Goal: Task Accomplishment & Management: Manage account settings

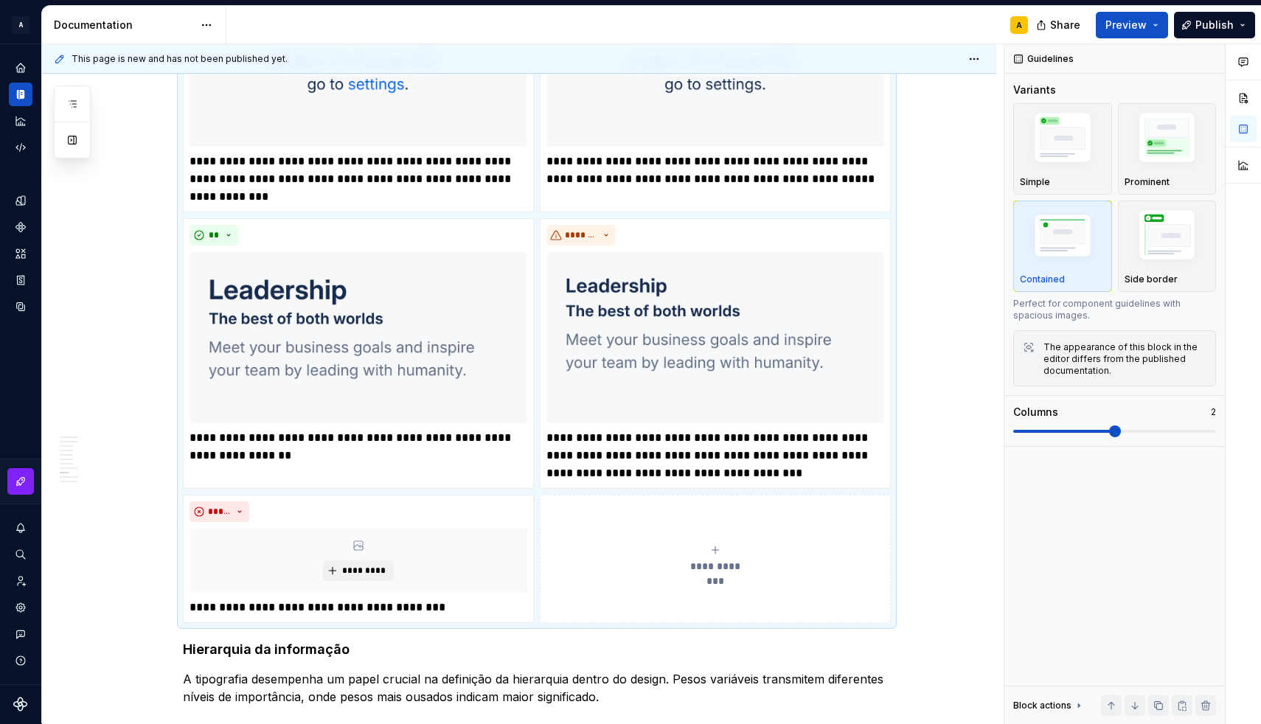
scroll to position [2009, 0]
click at [679, 573] on div "**********" at bounding box center [715, 559] width 338 height 29
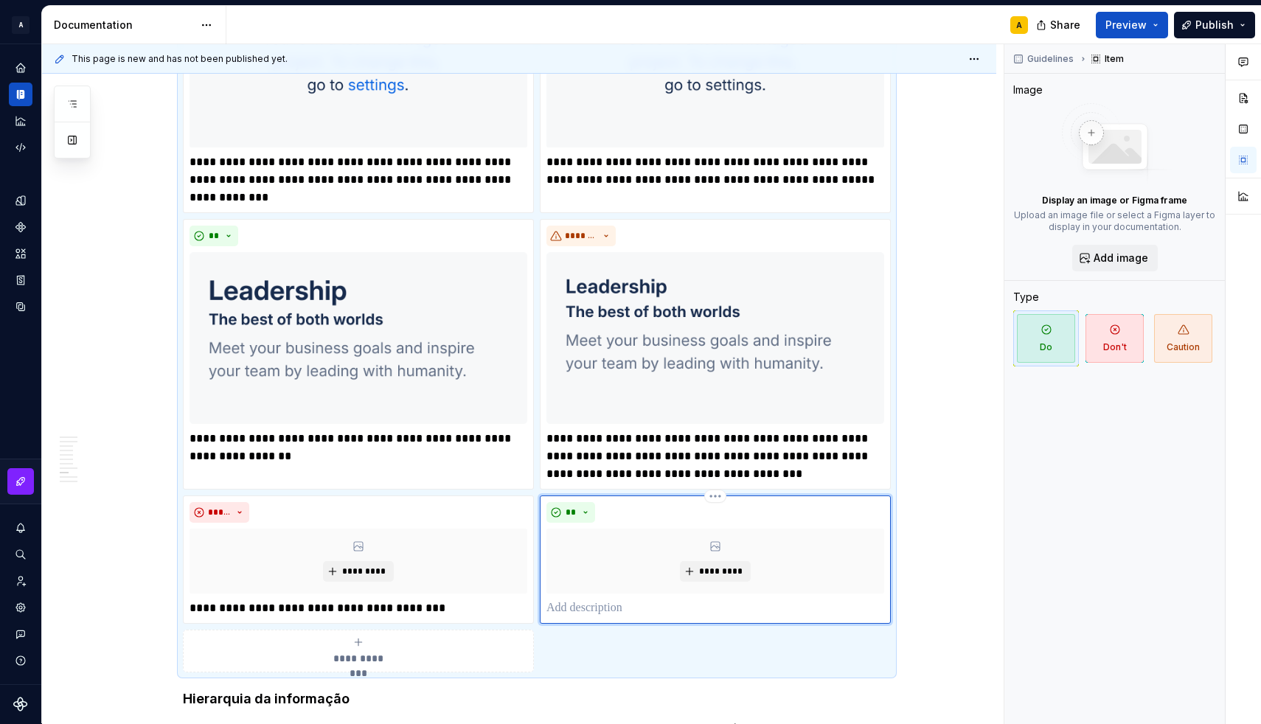
click at [615, 607] on p at bounding box center [715, 608] width 338 height 18
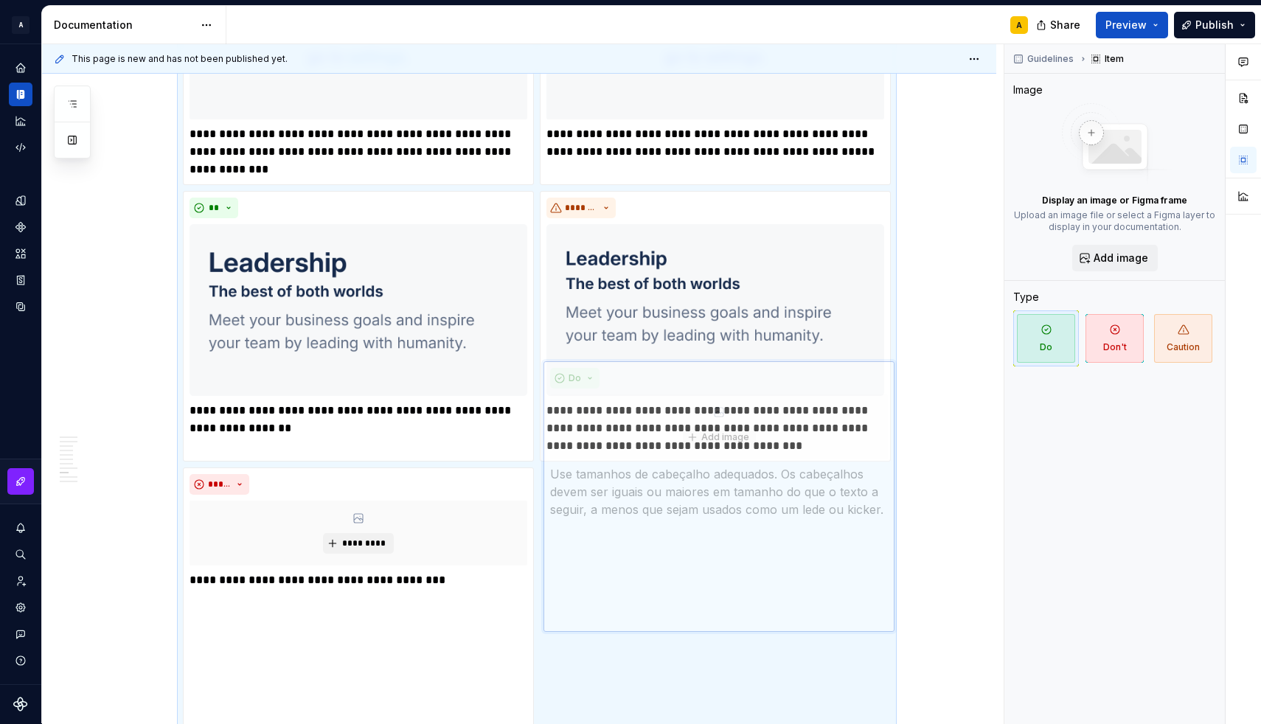
scroll to position [2250, 0]
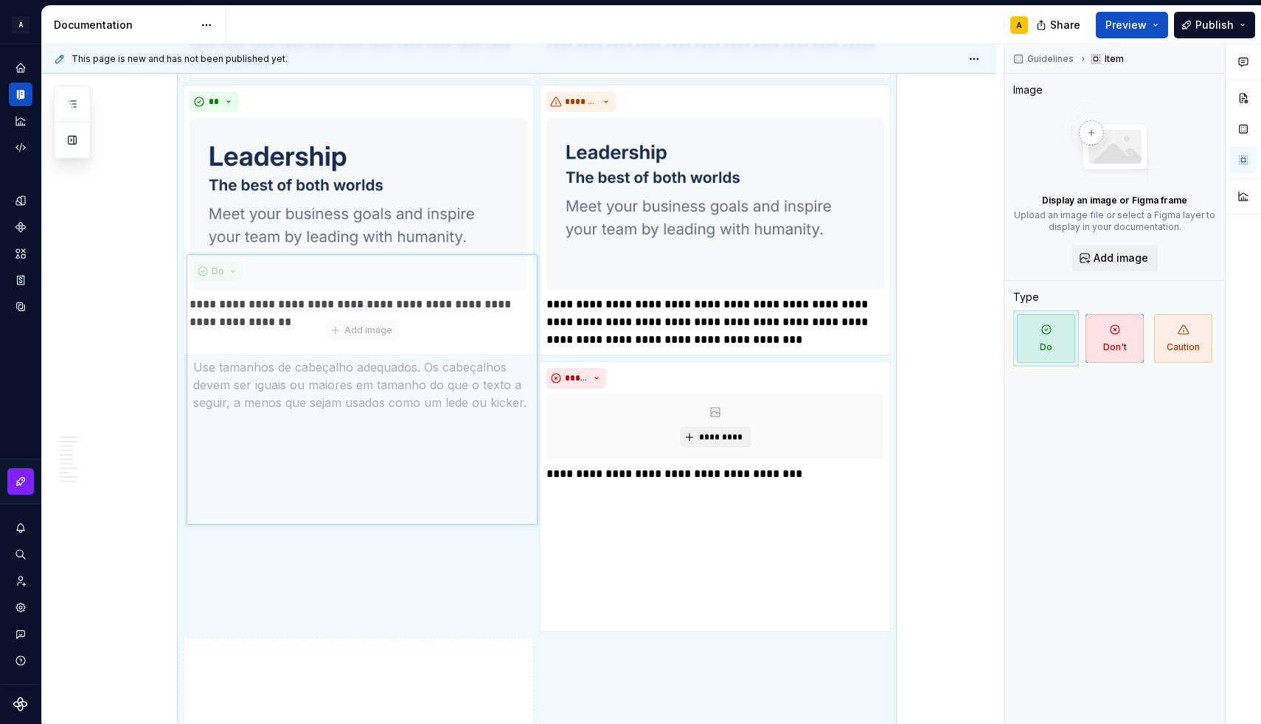
drag, startPoint x: 613, startPoint y: 437, endPoint x: 426, endPoint y: 432, distance: 187.3
click at [426, 432] on body "A [DS] Design System A Design system data Documentation A Share Preview Publish…" at bounding box center [630, 362] width 1261 height 724
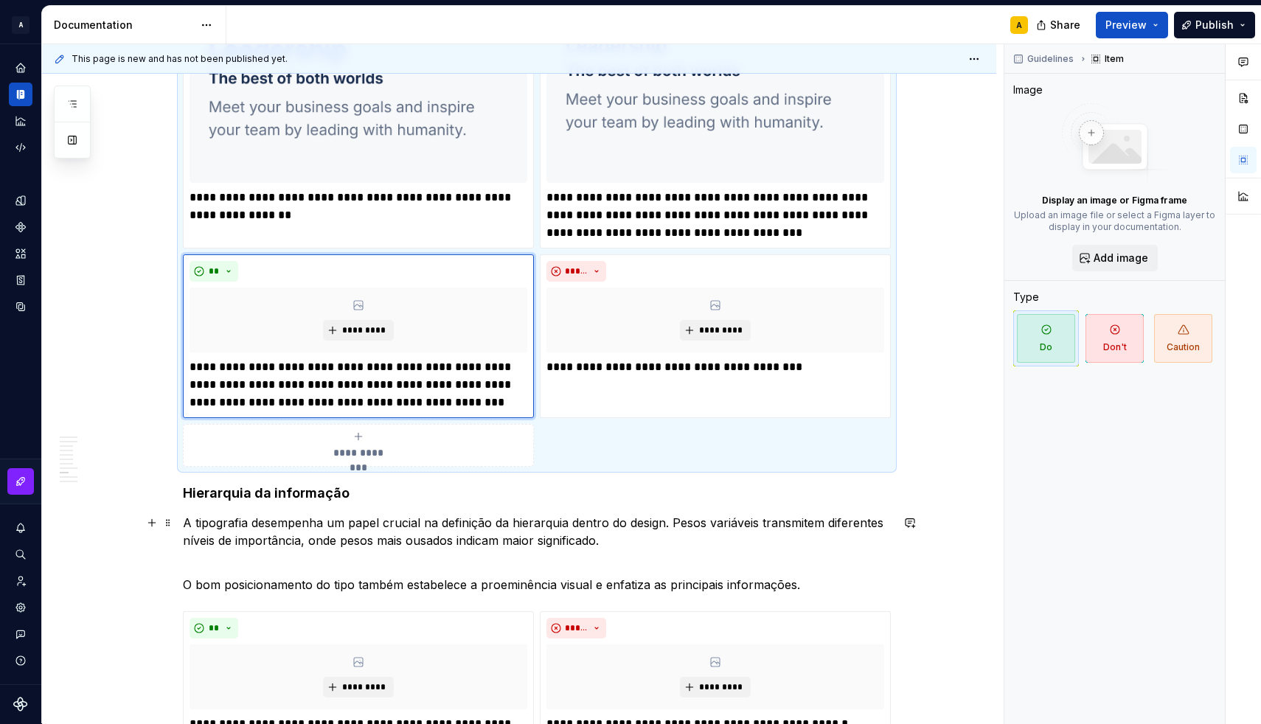
click at [633, 542] on p "A tipografia desempenha um papel crucial na definição da hierarquia dentro do d…" at bounding box center [537, 531] width 708 height 35
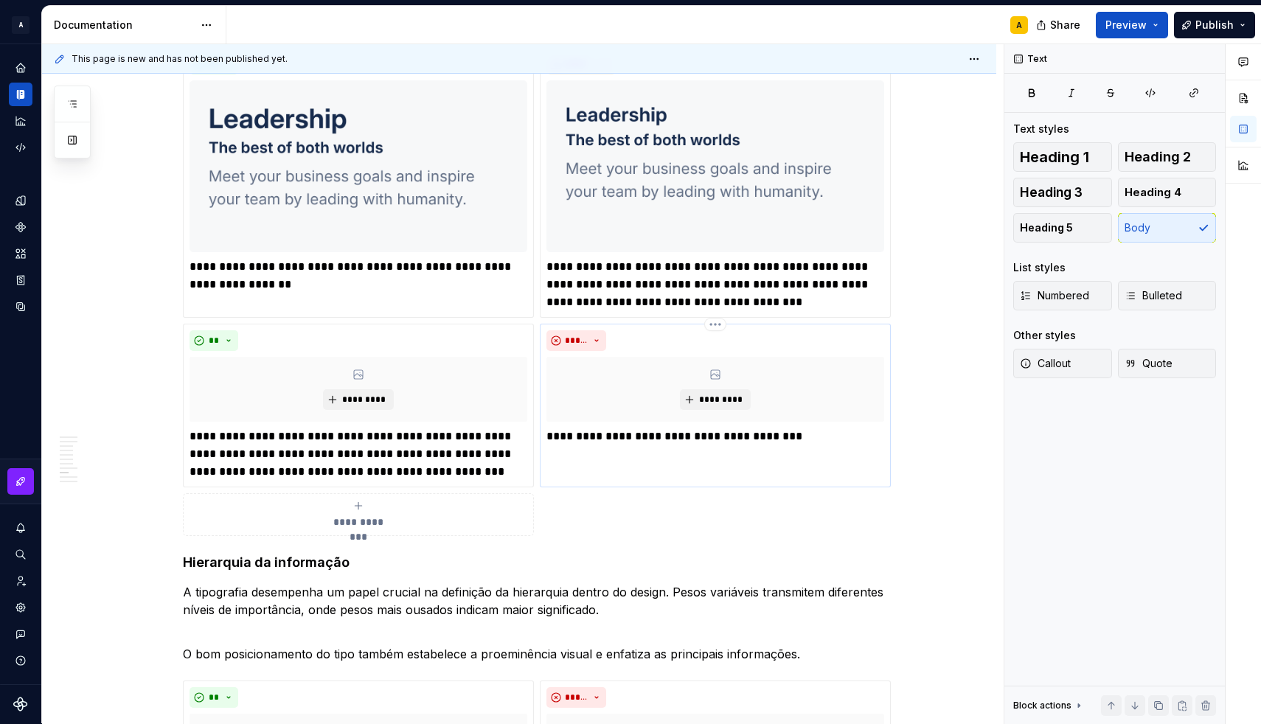
scroll to position [2178, 0]
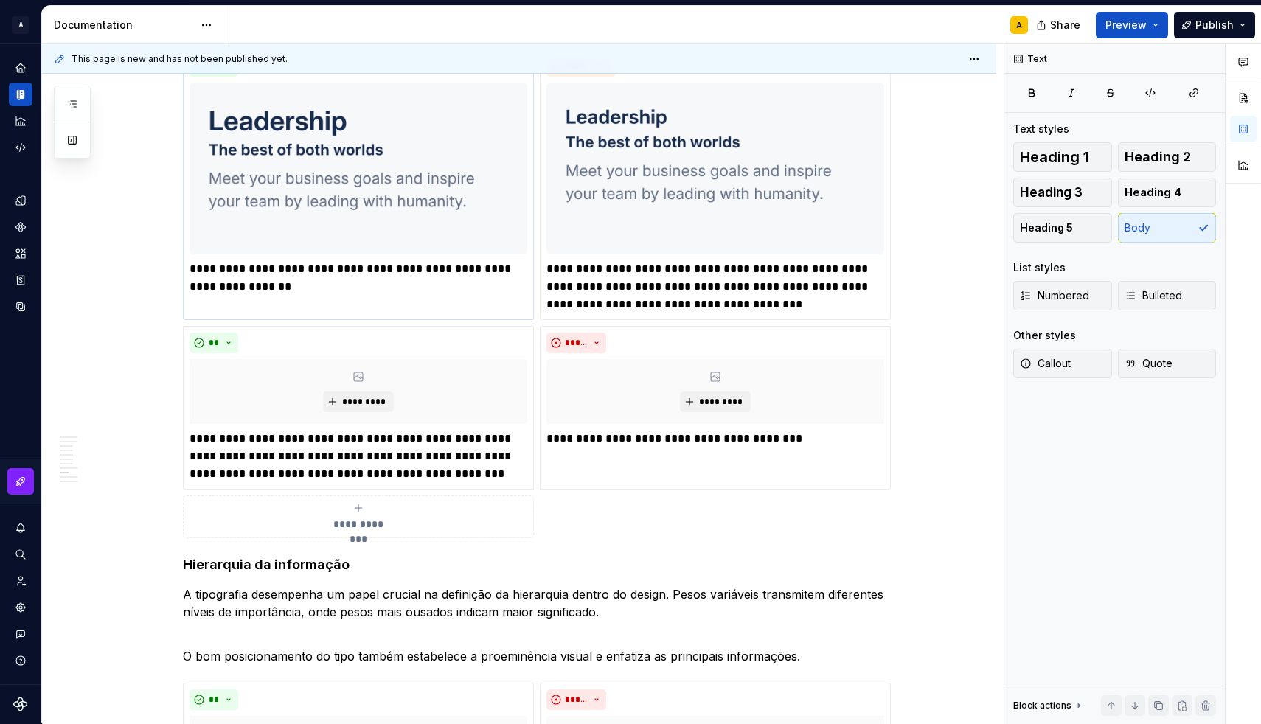
click at [226, 280] on p "**********" at bounding box center [358, 277] width 338 height 35
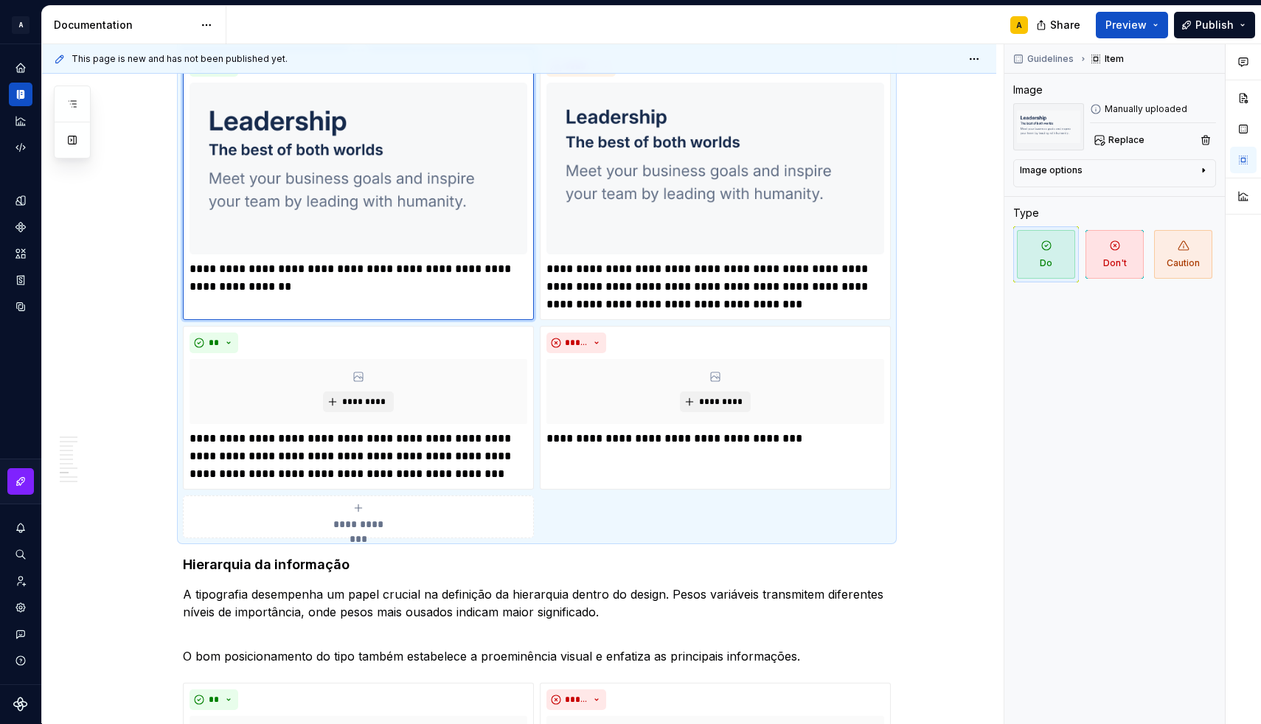
click at [226, 280] on p "**********" at bounding box center [358, 277] width 338 height 35
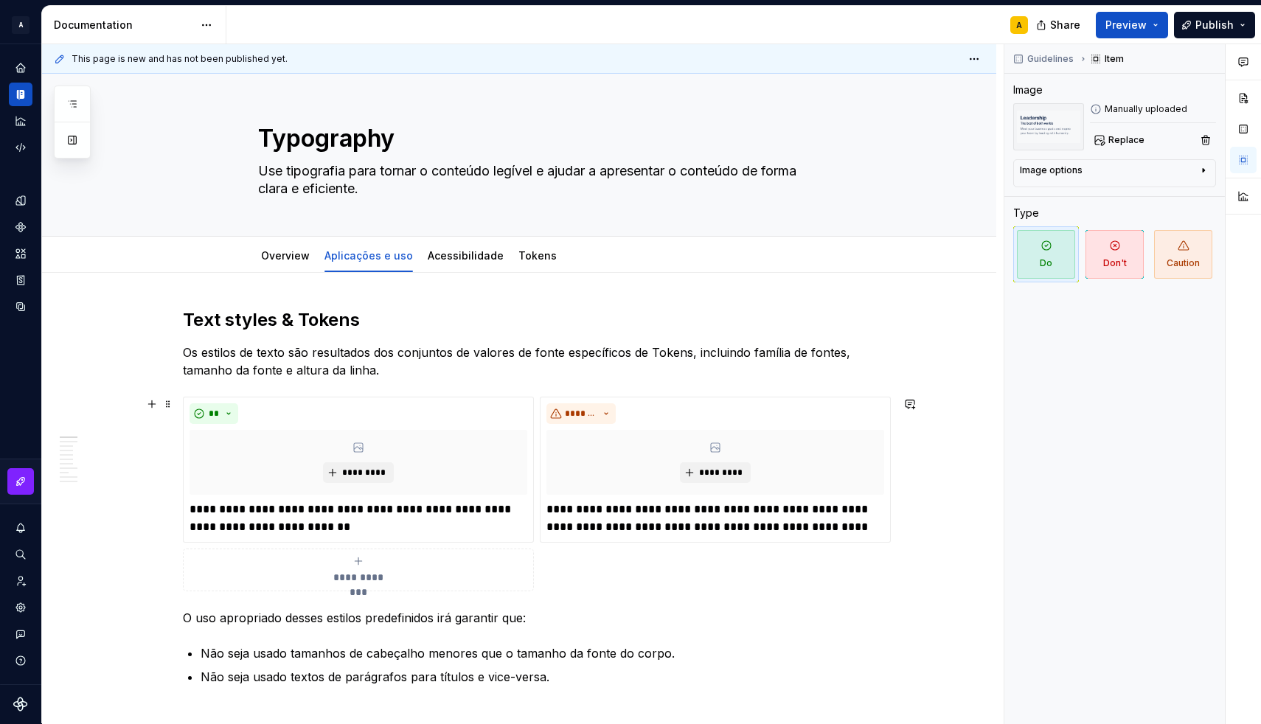
scroll to position [0, 0]
click at [479, 262] on div "Acessibilidade" at bounding box center [466, 255] width 76 height 15
click at [469, 261] on link "Acessibilidade" at bounding box center [466, 255] width 76 height 13
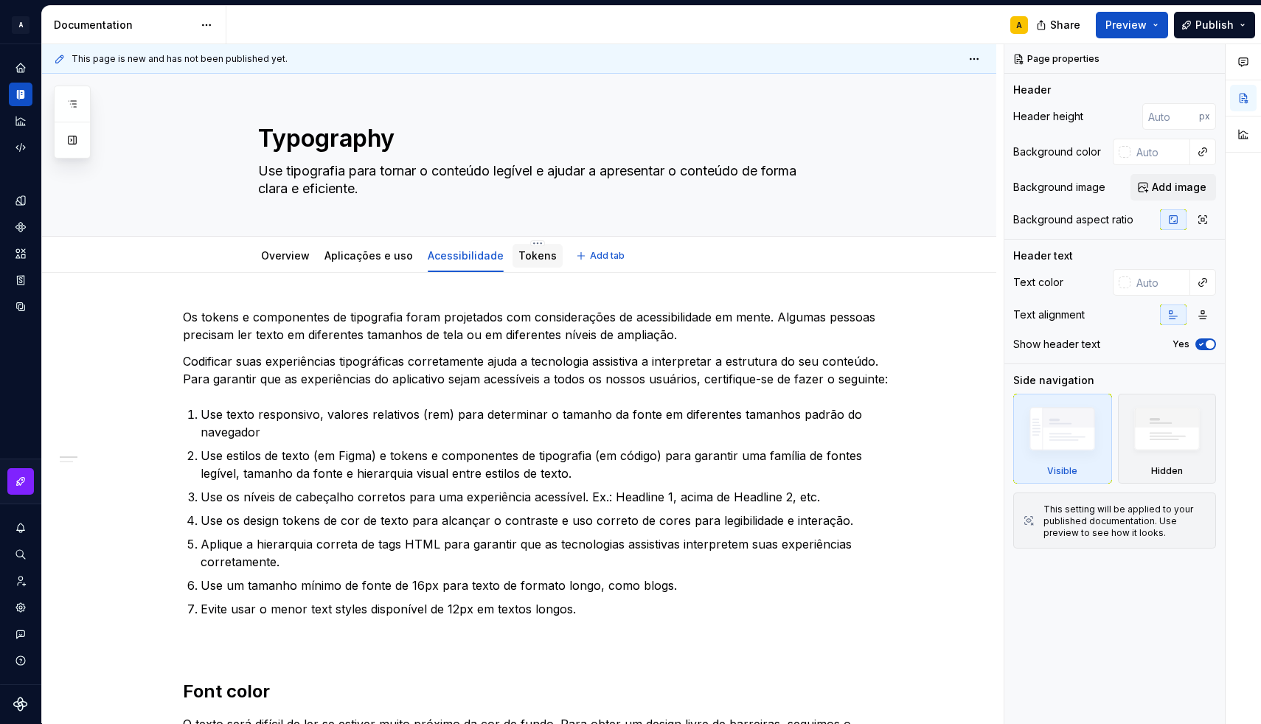
click at [532, 262] on div "Tokens" at bounding box center [537, 255] width 38 height 15
click at [526, 263] on div "Tokens" at bounding box center [537, 256] width 38 height 18
click at [524, 254] on link "Tokens" at bounding box center [537, 255] width 38 height 13
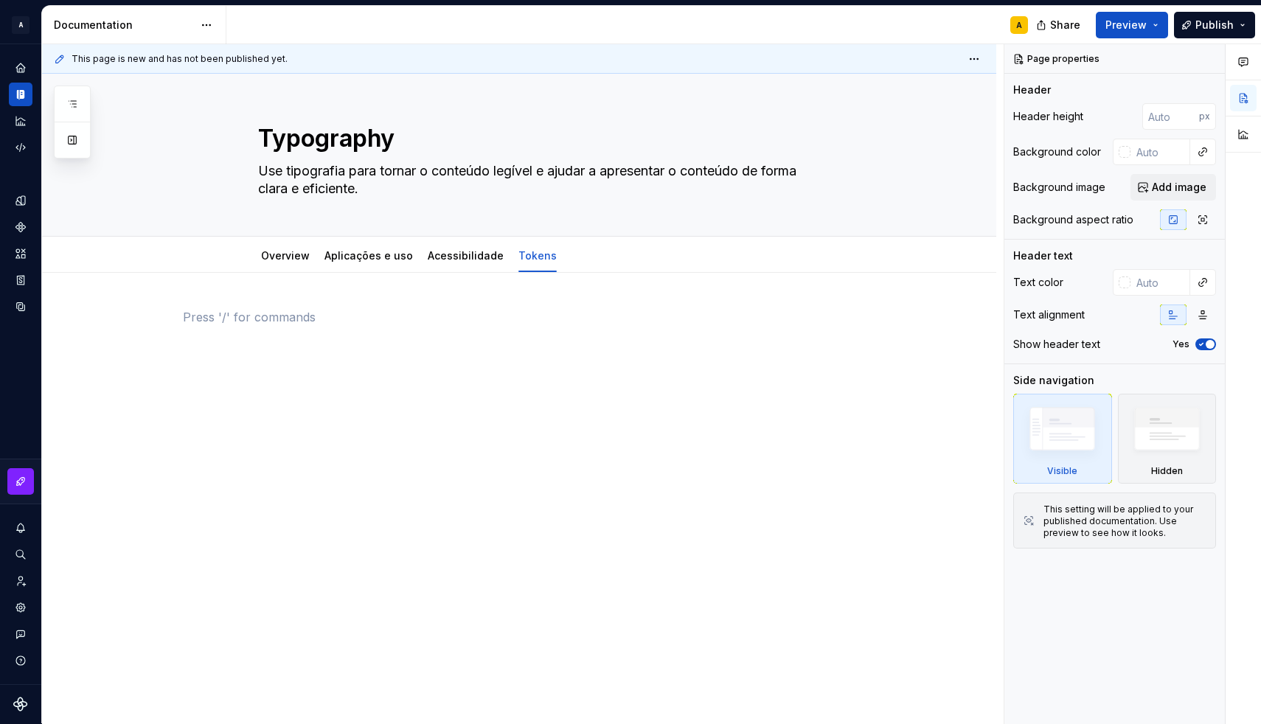
click at [308, 346] on div at bounding box center [537, 336] width 708 height 56
click at [294, 299] on div at bounding box center [519, 436] width 954 height 327
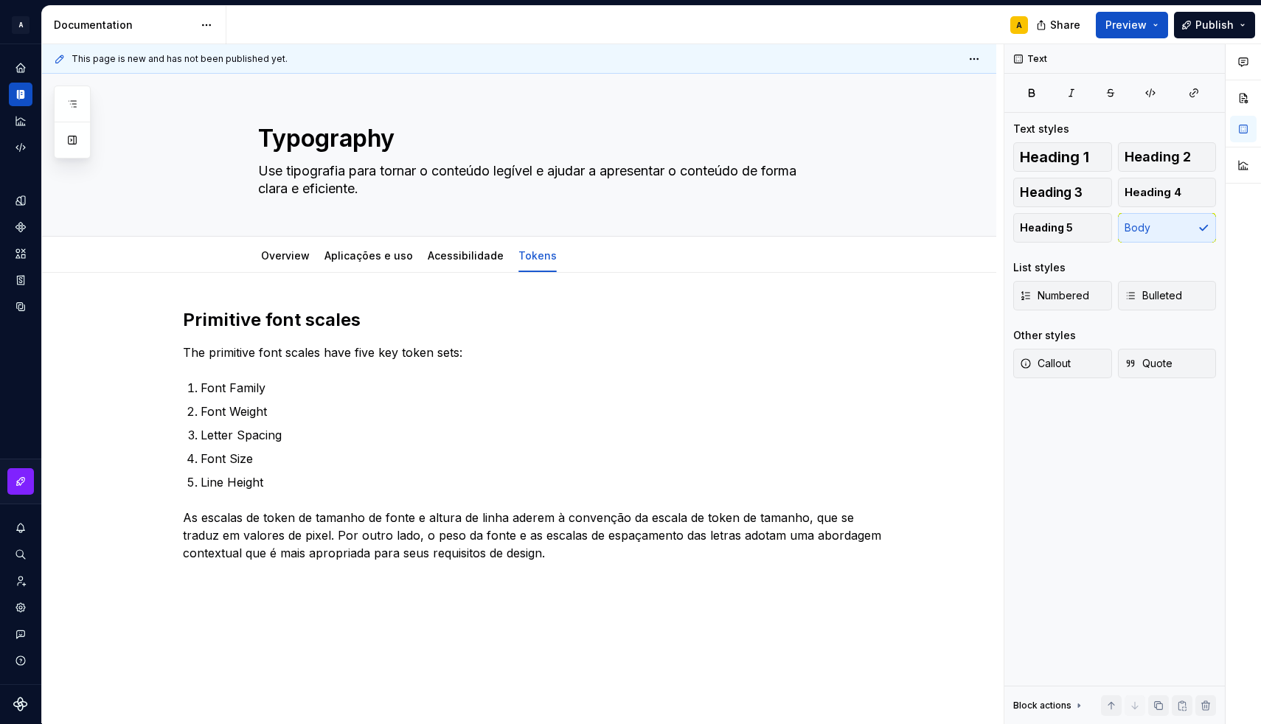
type textarea "*"
click at [291, 492] on div "Primitive font scales The primitive font scales have five key token sets: Font …" at bounding box center [537, 435] width 708 height 254
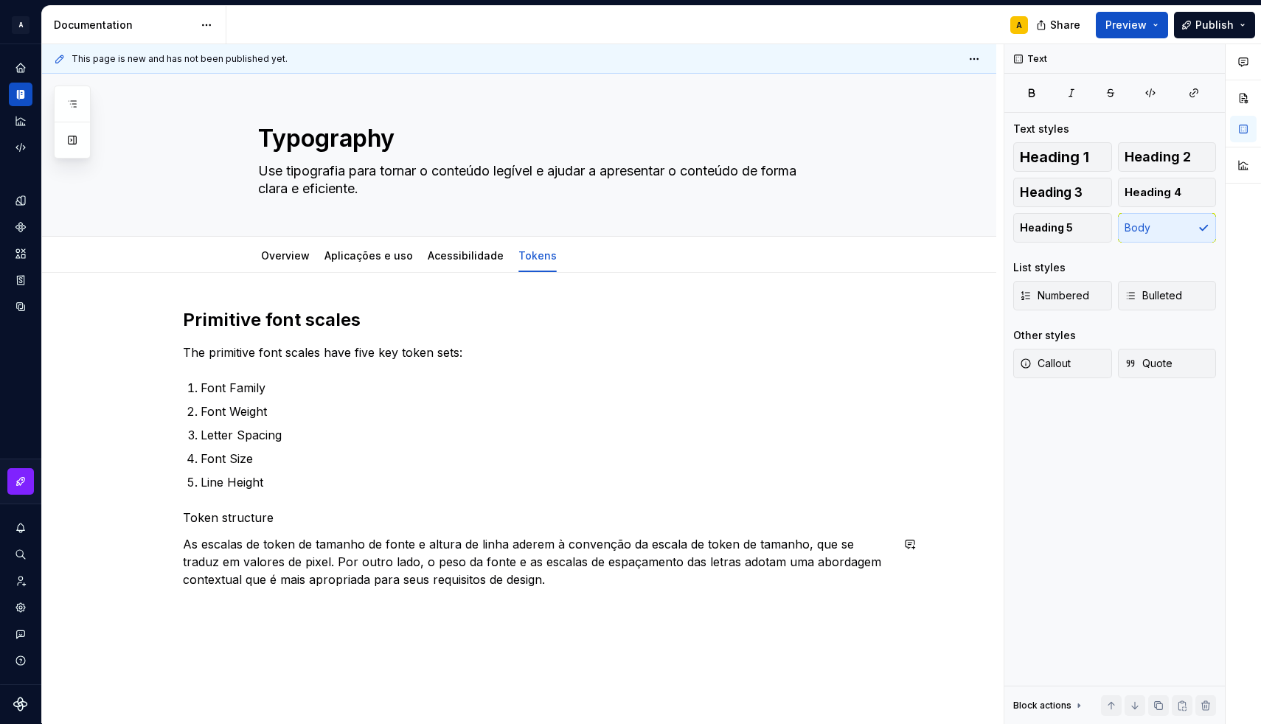
click at [220, 526] on div "Primitive font scales The primitive font scales have five key token sets: Font …" at bounding box center [537, 448] width 708 height 280
click at [239, 559] on p "As escalas de token de tamanho de fonte e altura de linha aderem à convenção da…" at bounding box center [537, 561] width 708 height 53
click at [223, 523] on p "Token structure" at bounding box center [537, 518] width 708 height 18
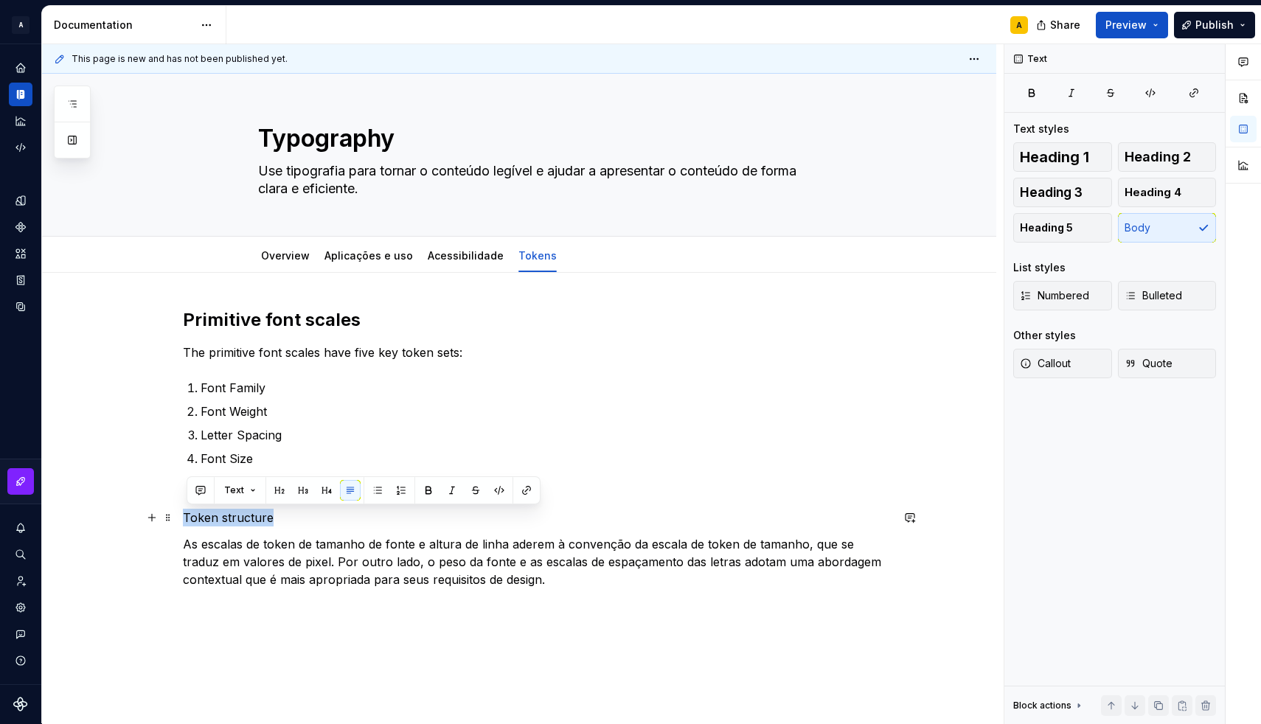
click at [223, 523] on p "Token structure" at bounding box center [537, 518] width 708 height 18
click at [281, 493] on button "button" at bounding box center [279, 490] width 21 height 21
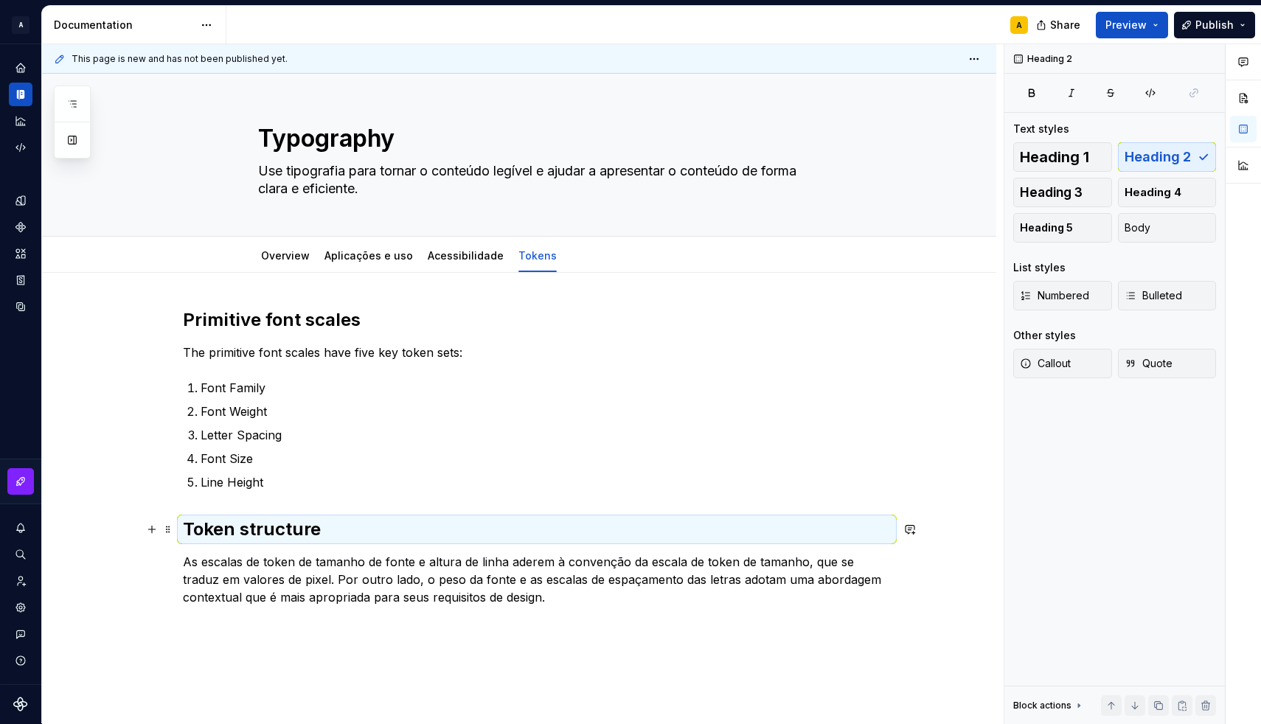
click at [200, 533] on h2 "Token structure" at bounding box center [537, 530] width 708 height 24
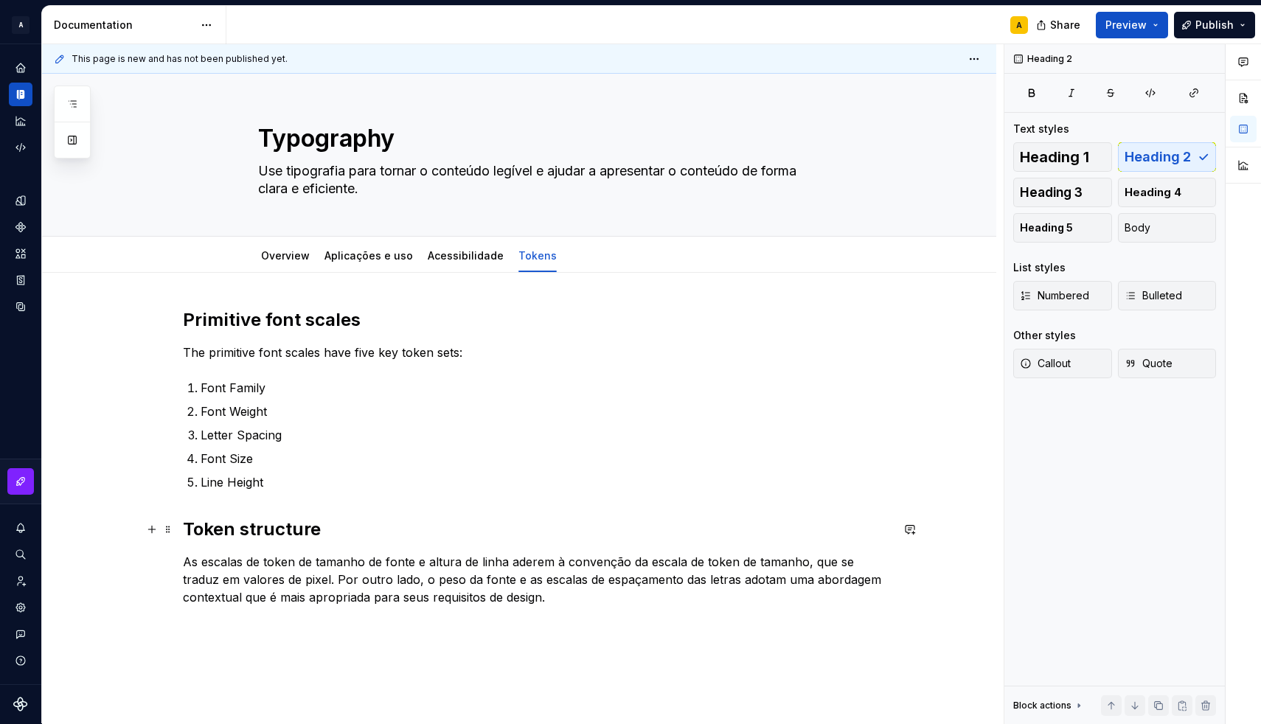
click at [188, 531] on h2 "Token structure" at bounding box center [537, 530] width 708 height 24
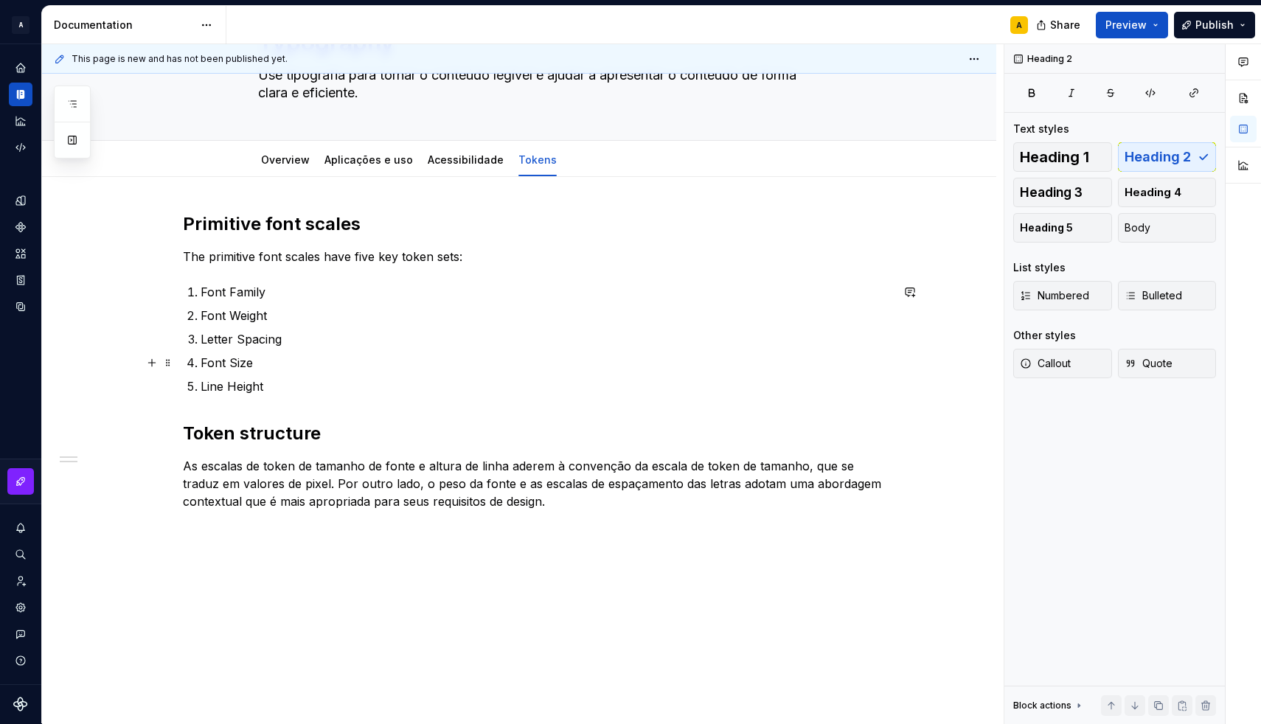
scroll to position [91, 0]
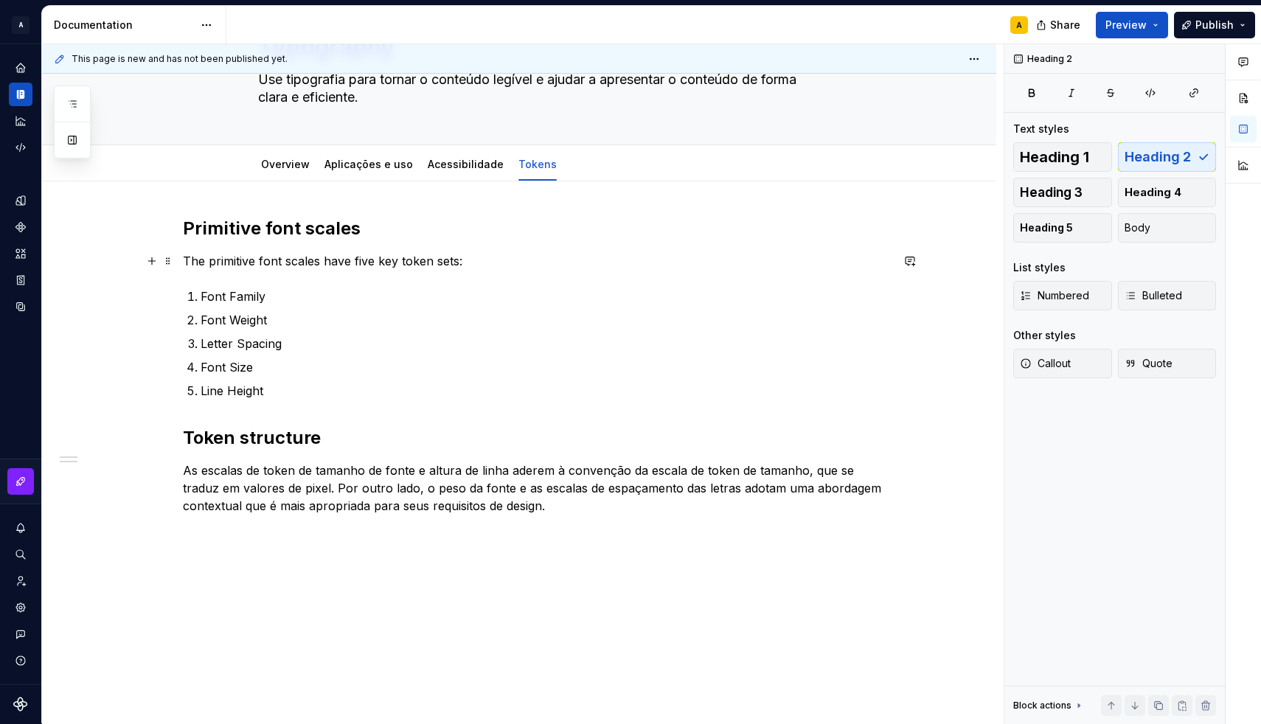
click at [335, 262] on p "The primitive font scales have five key token sets:" at bounding box center [537, 261] width 708 height 18
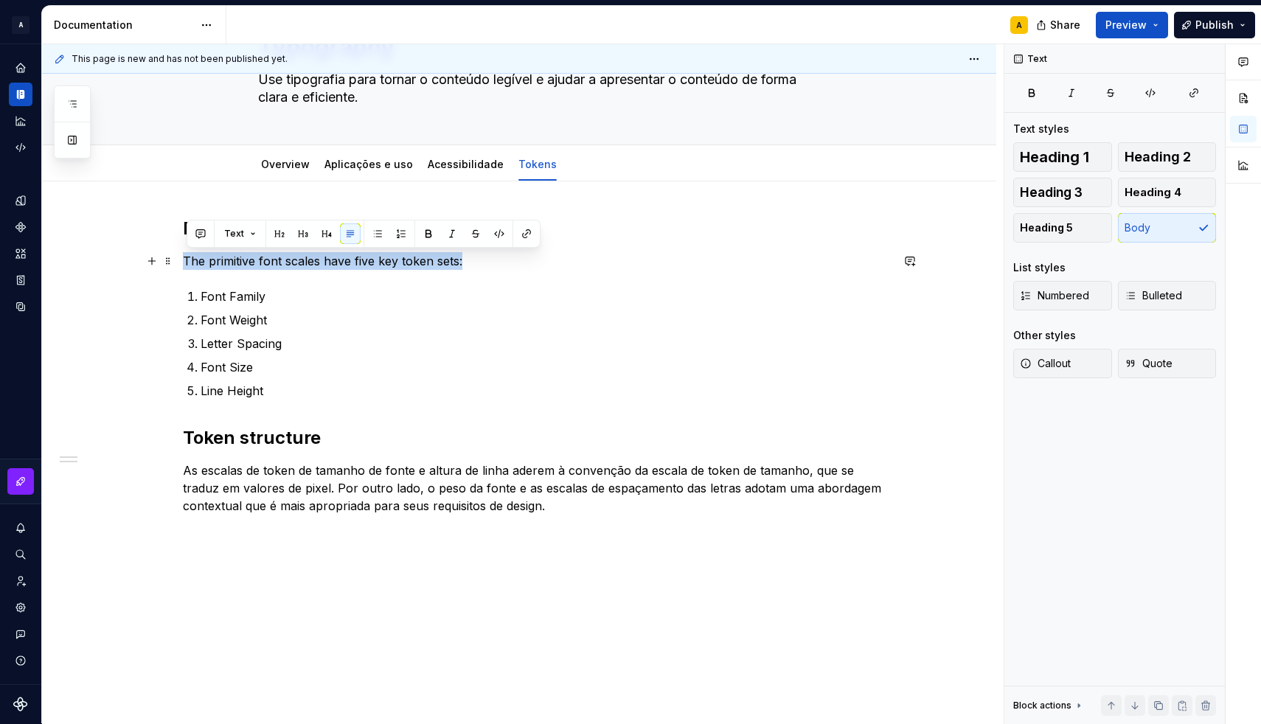
click at [335, 262] on p "The primitive font scales have five key token sets:" at bounding box center [537, 261] width 708 height 18
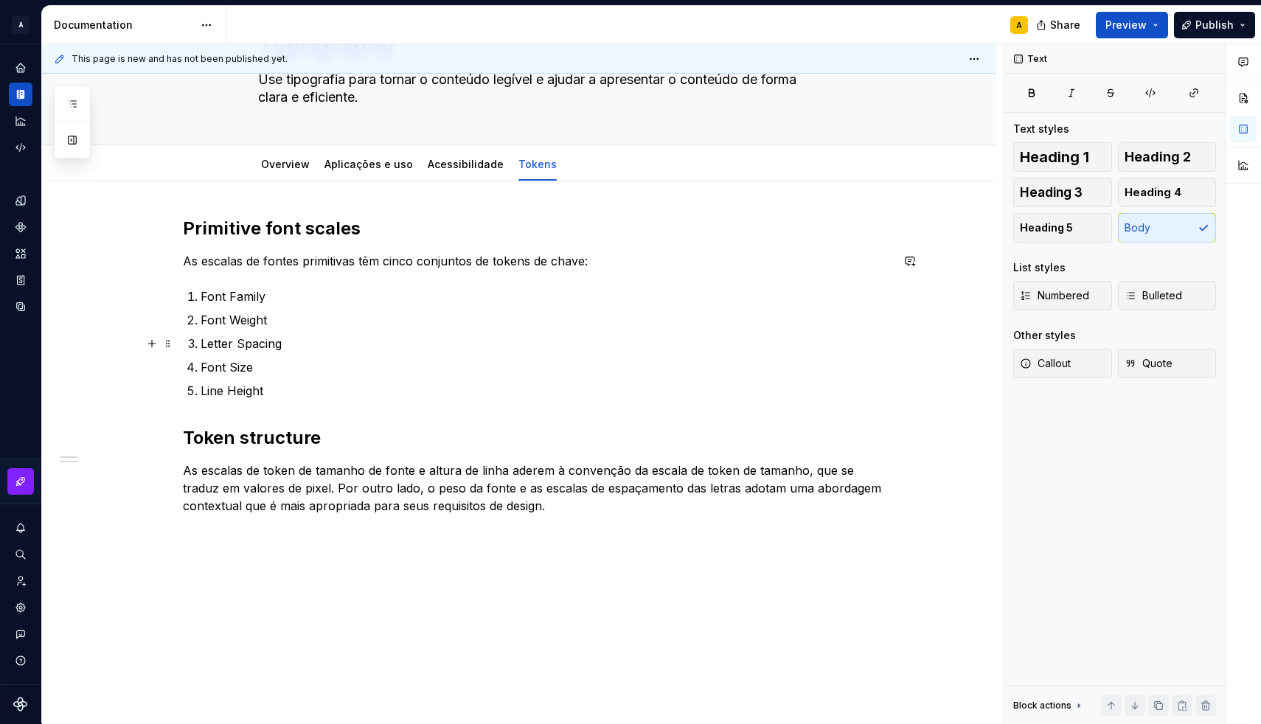
scroll to position [88, 0]
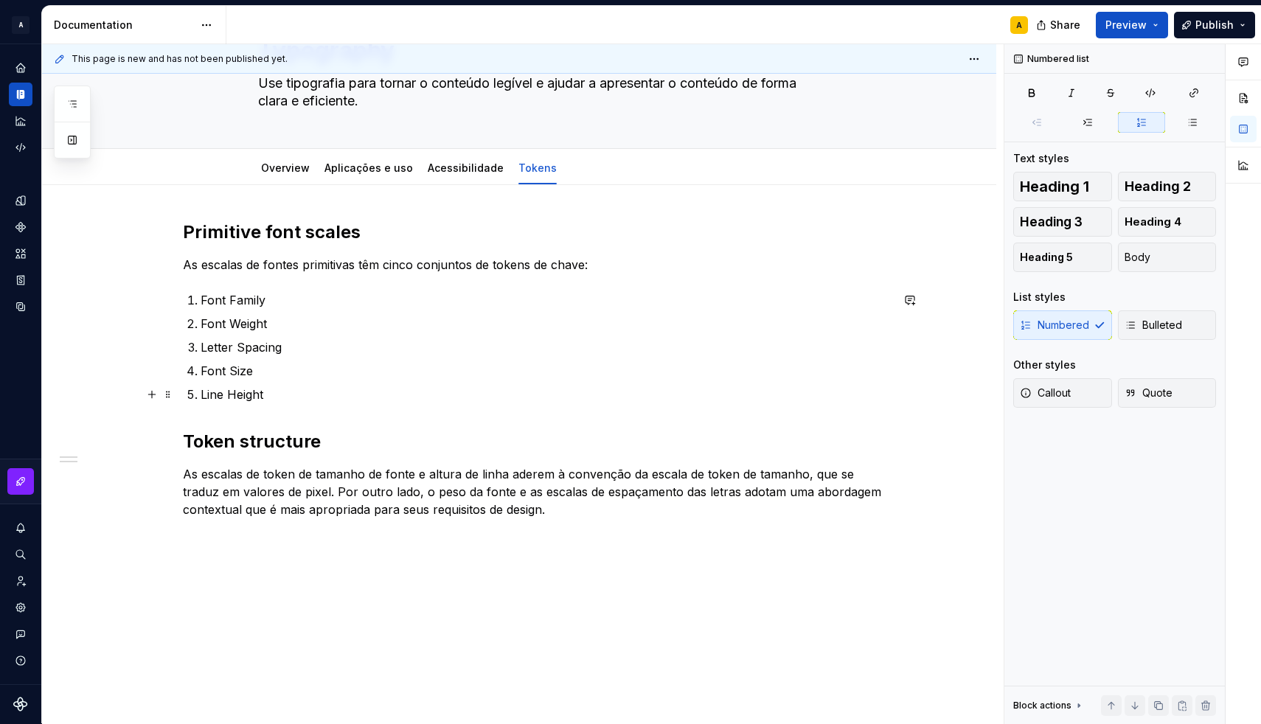
click at [275, 392] on p "Line Height" at bounding box center [546, 395] width 690 height 18
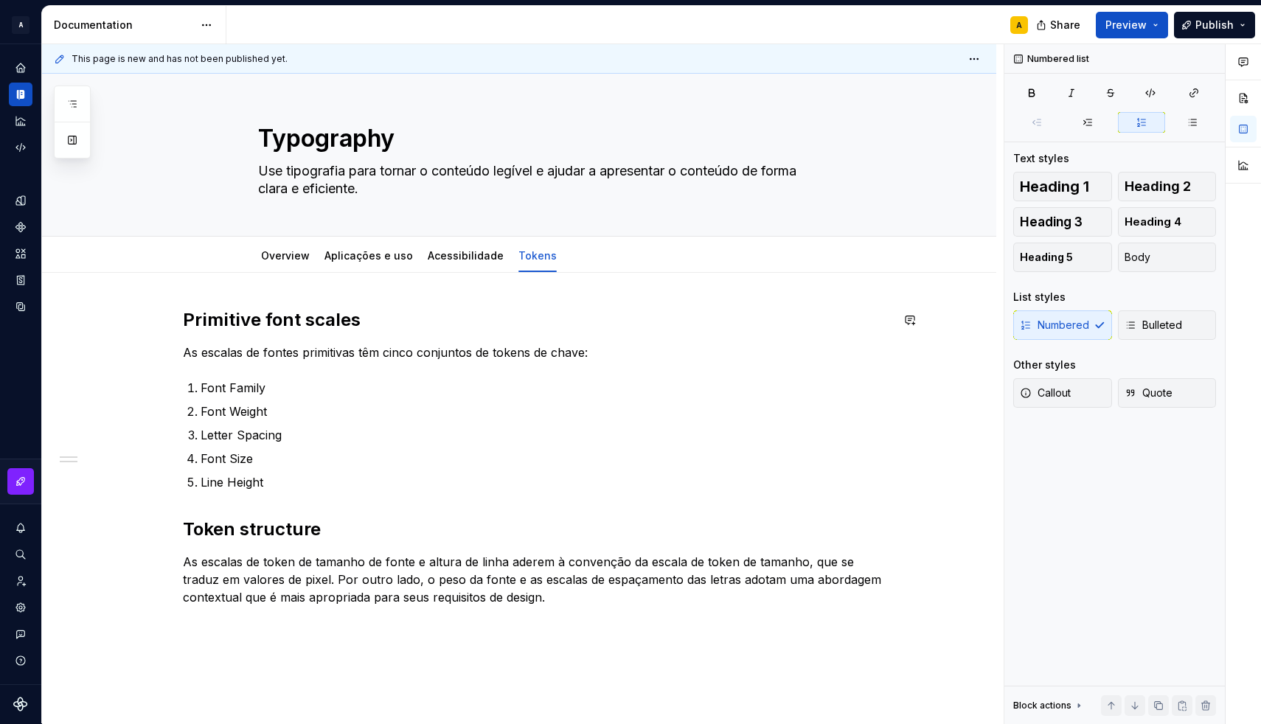
scroll to position [0, 0]
click at [279, 262] on div "Overview" at bounding box center [285, 255] width 49 height 15
click at [1145, 23] on span "Preview" at bounding box center [1125, 25] width 41 height 15
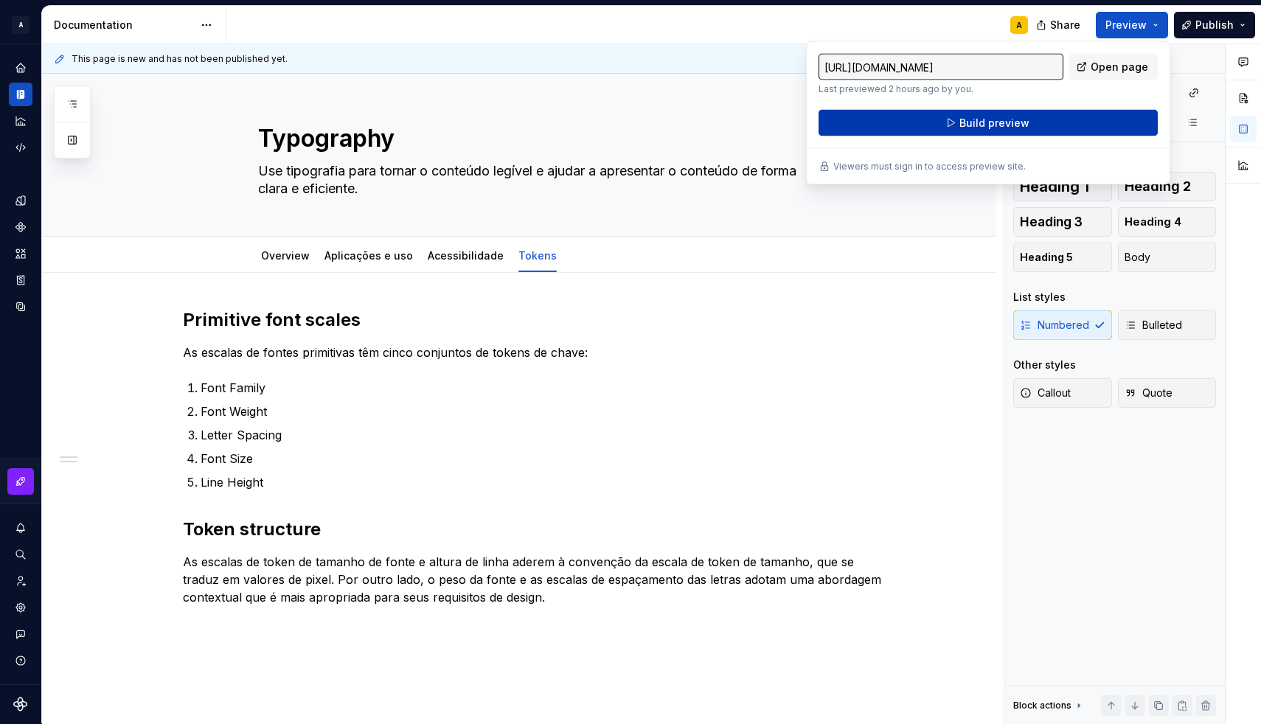
click at [1065, 122] on button "Build preview" at bounding box center [987, 123] width 339 height 27
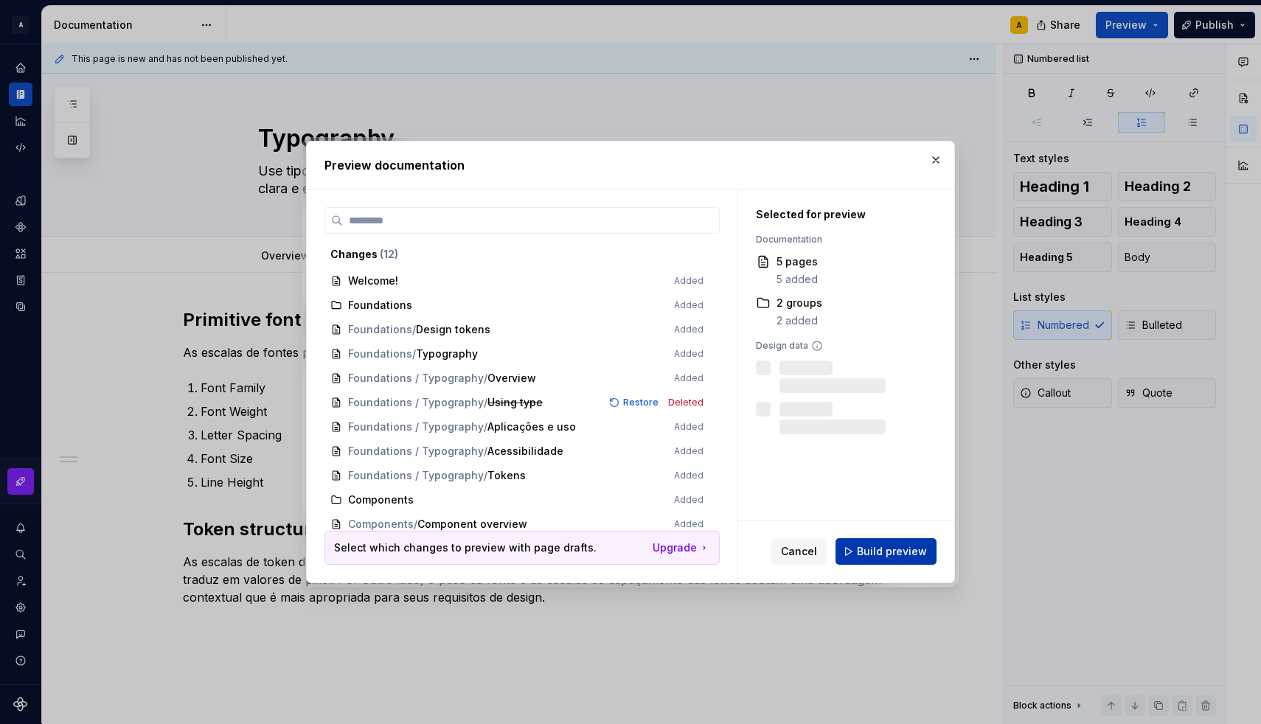
click at [911, 550] on span "Build preview" at bounding box center [892, 551] width 70 height 15
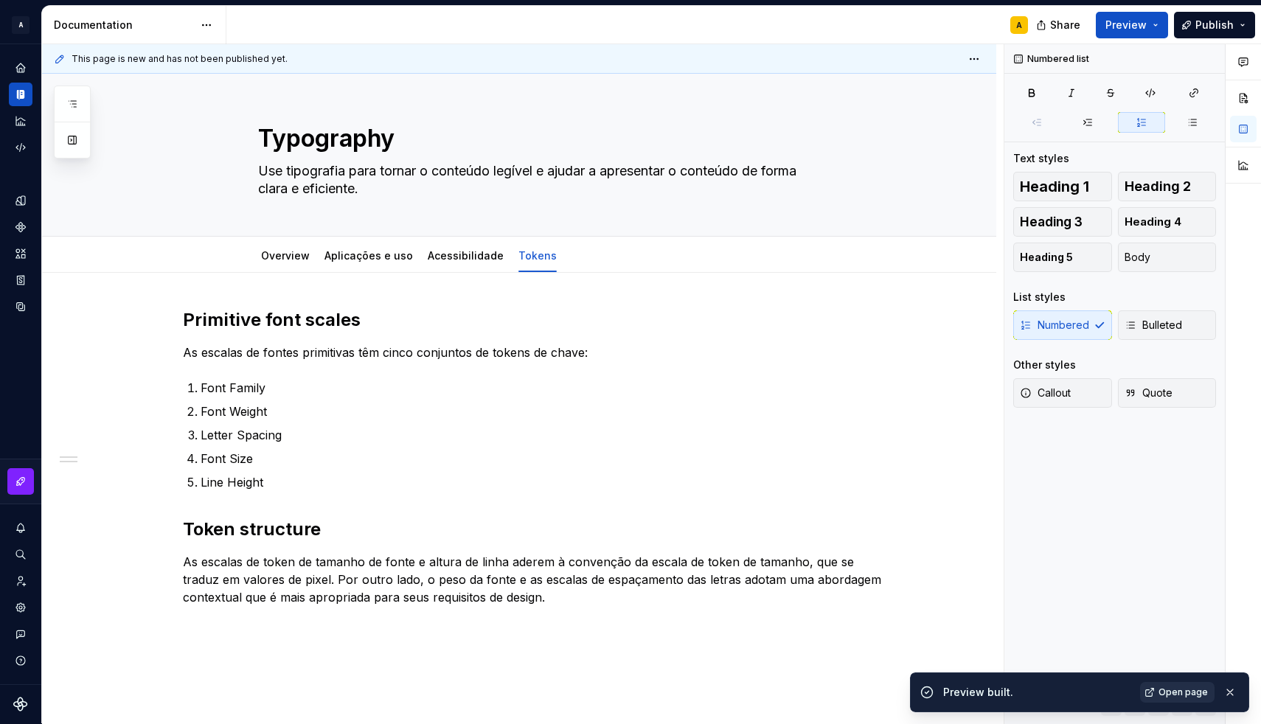
click at [1197, 685] on link "Open page" at bounding box center [1177, 692] width 74 height 21
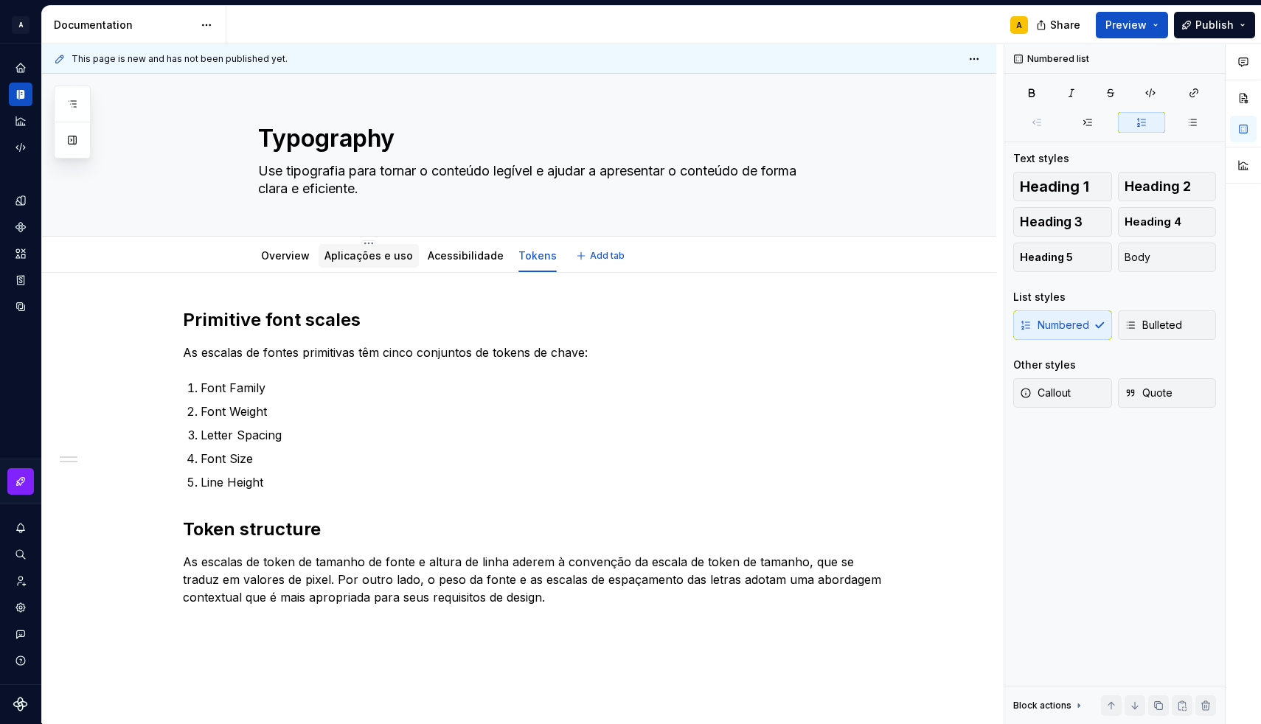
click at [371, 261] on link "Aplicações e uso" at bounding box center [368, 255] width 88 height 13
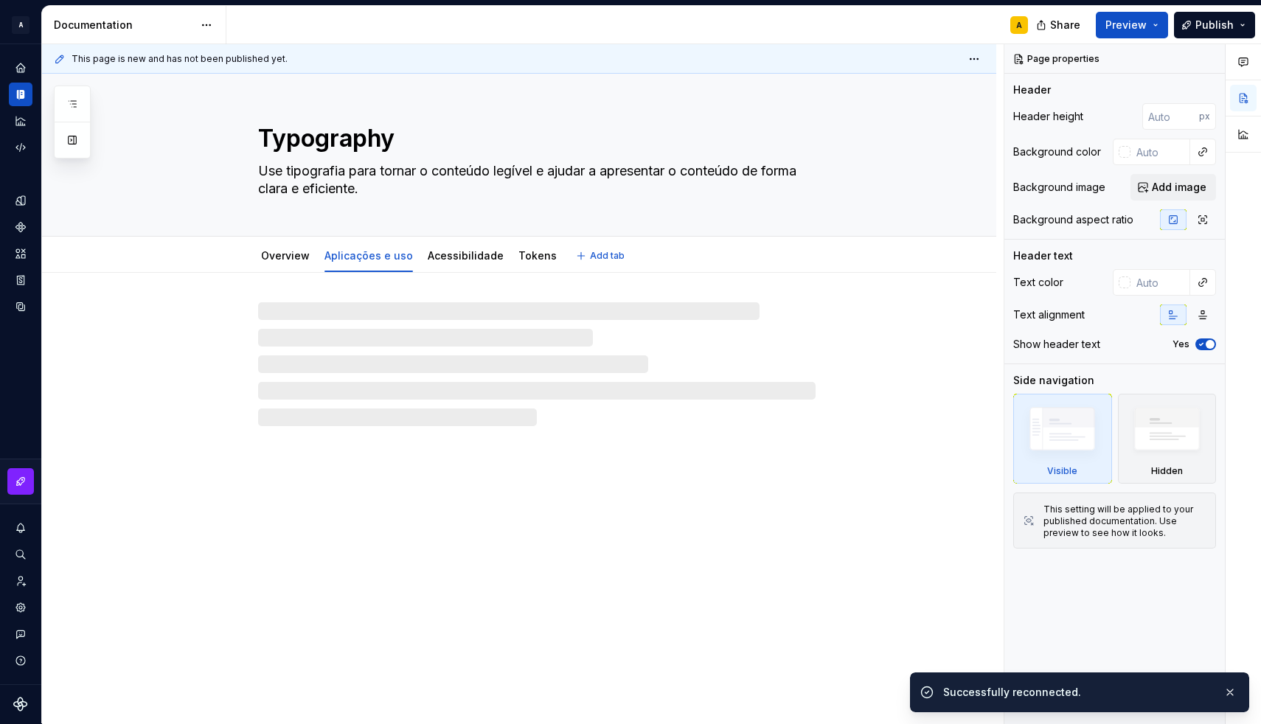
click at [362, 251] on link "Aplicações e uso" at bounding box center [368, 255] width 88 height 13
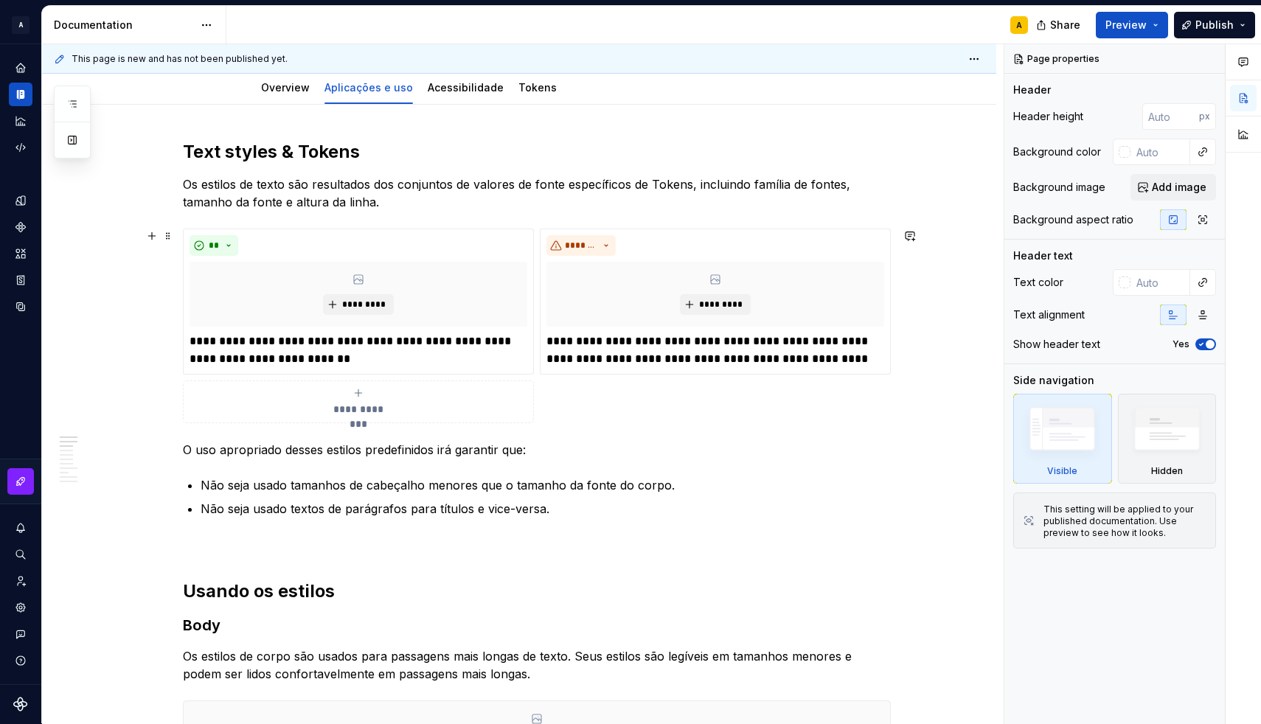
scroll to position [173, 0]
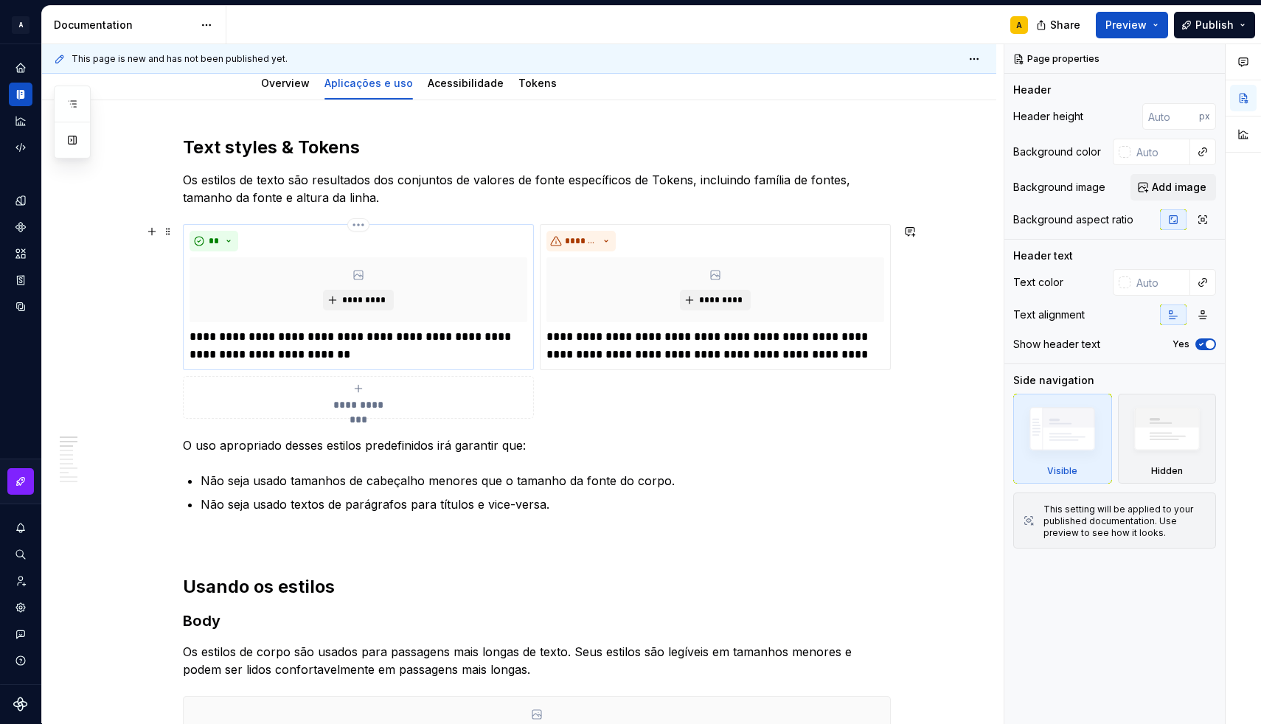
click at [309, 285] on div "*********" at bounding box center [358, 289] width 338 height 65
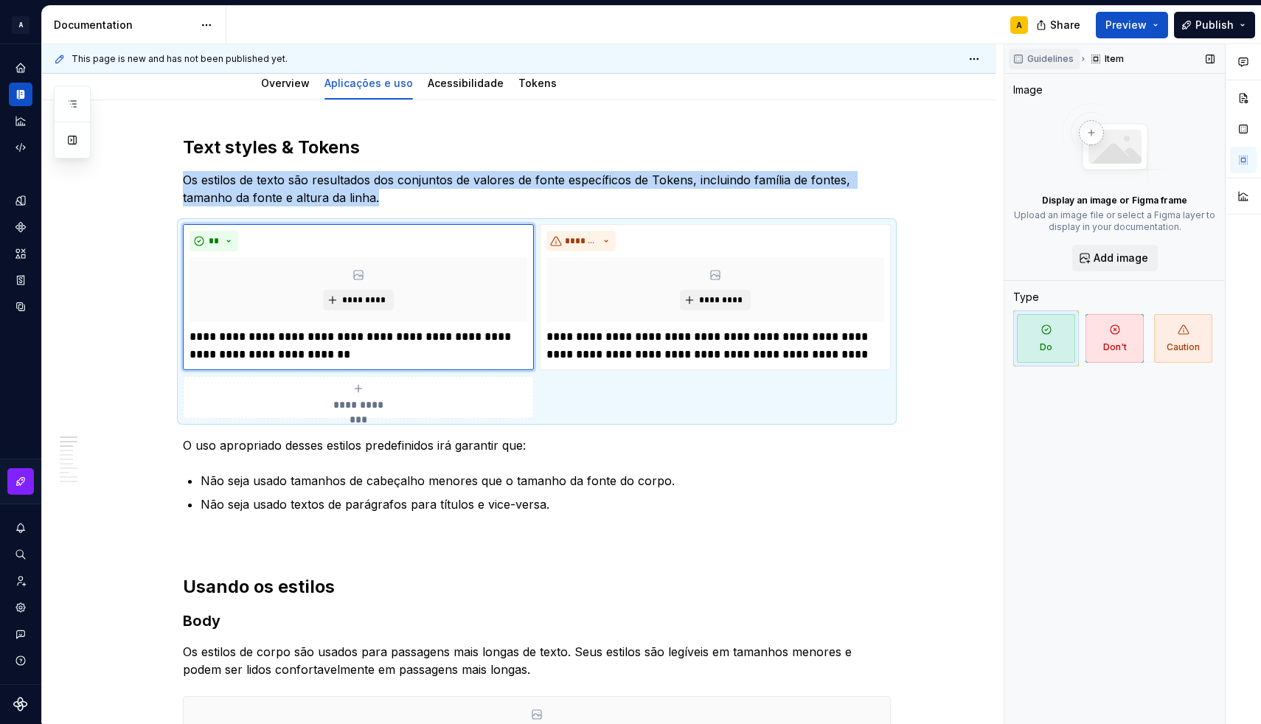
click at [1034, 64] on span "Guidelines" at bounding box center [1050, 59] width 46 height 12
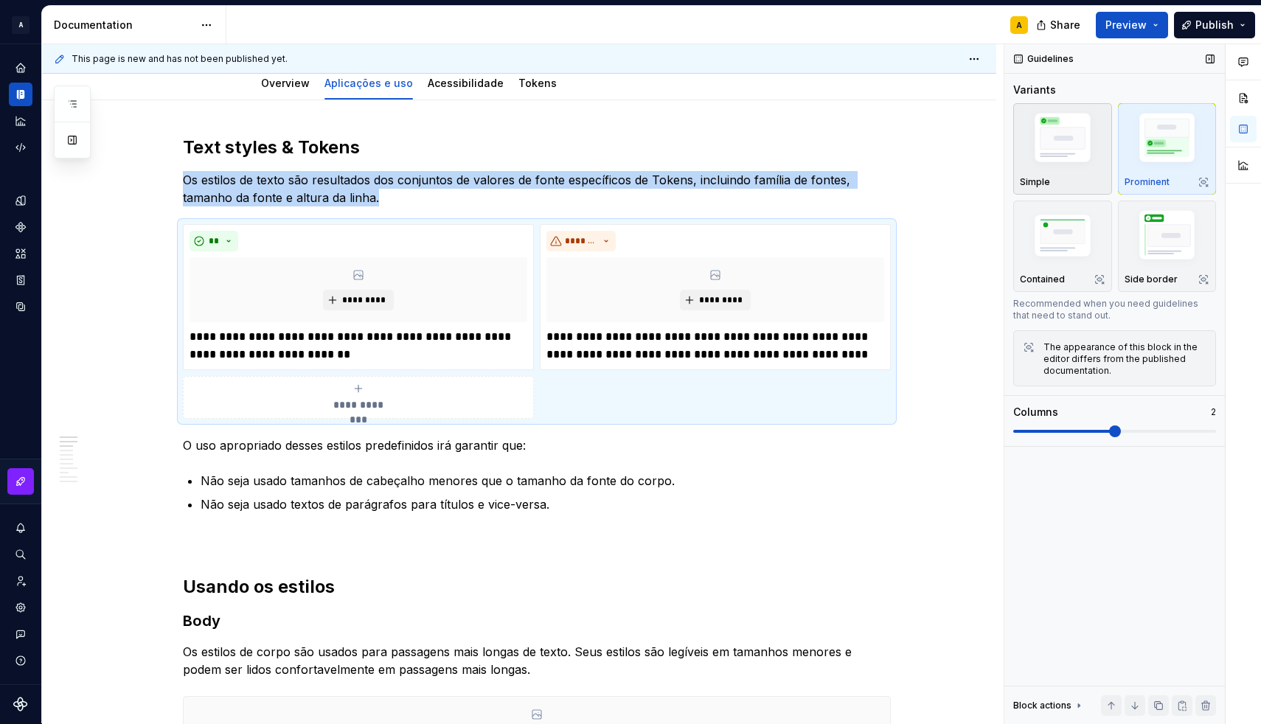
click at [1057, 158] on img "button" at bounding box center [1063, 140] width 86 height 64
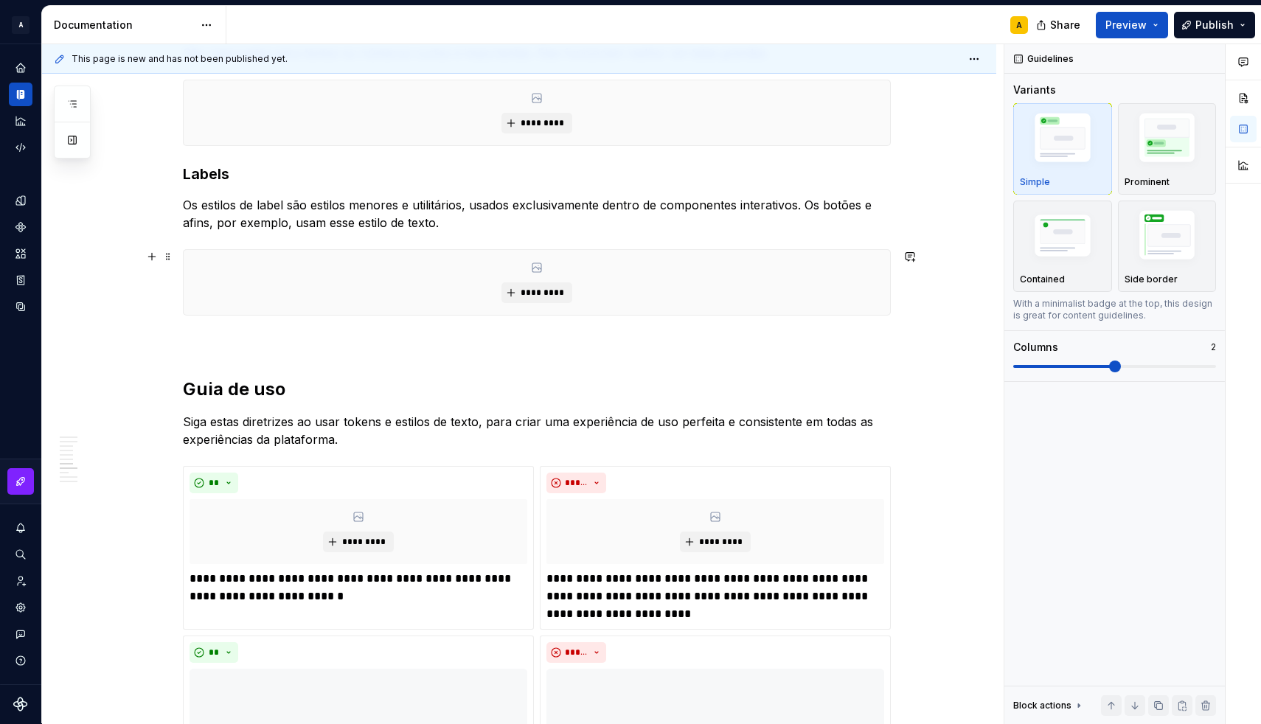
scroll to position [1382, 0]
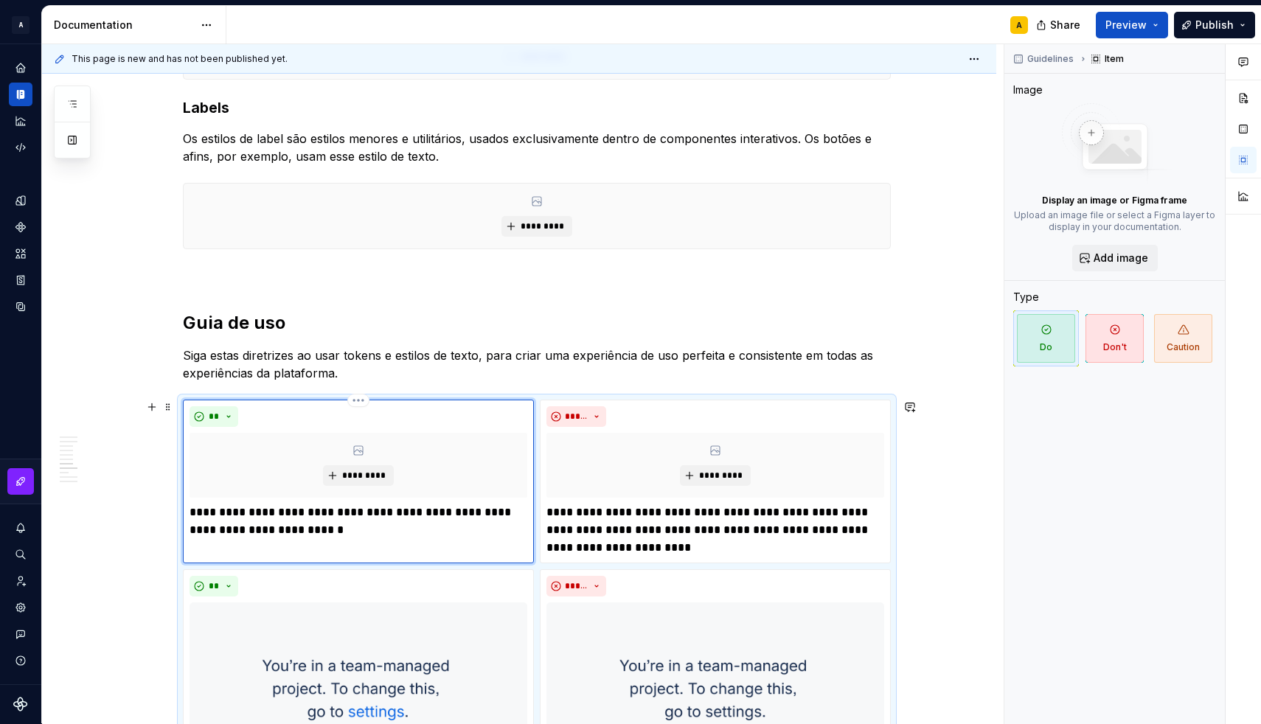
click at [485, 473] on div "*********" at bounding box center [358, 465] width 338 height 65
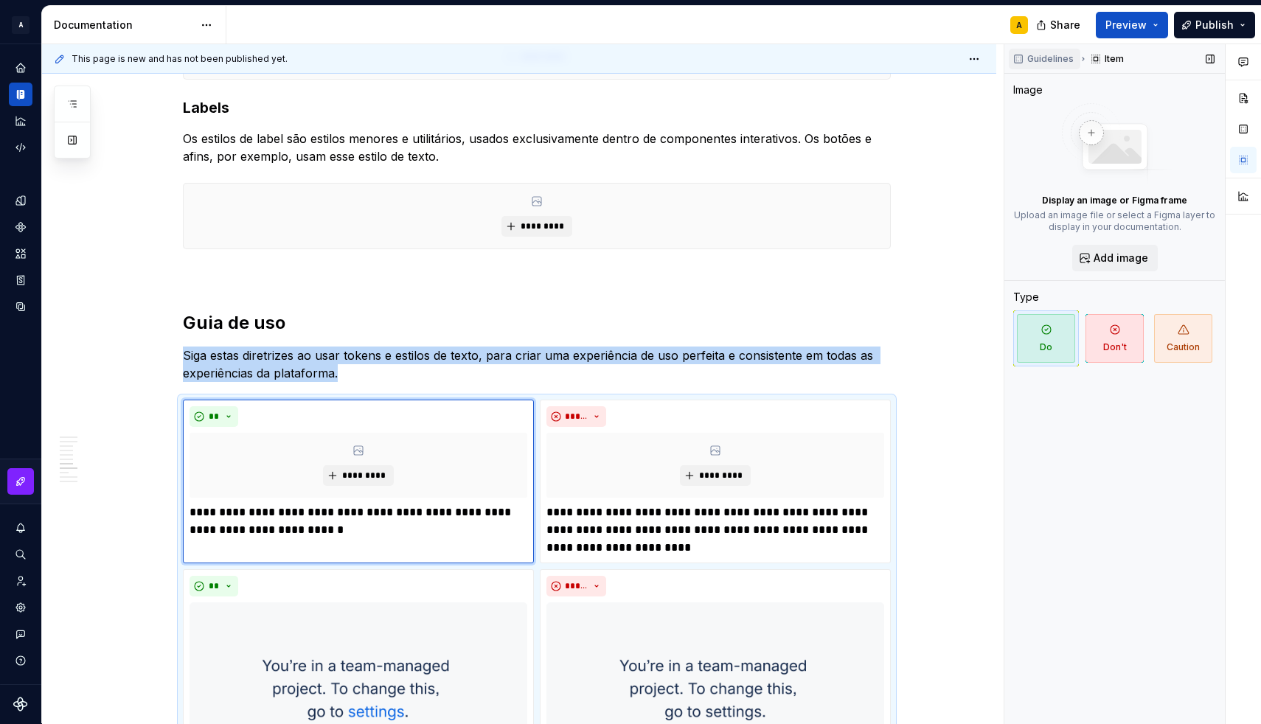
click at [1048, 59] on span "Guidelines" at bounding box center [1050, 59] width 46 height 12
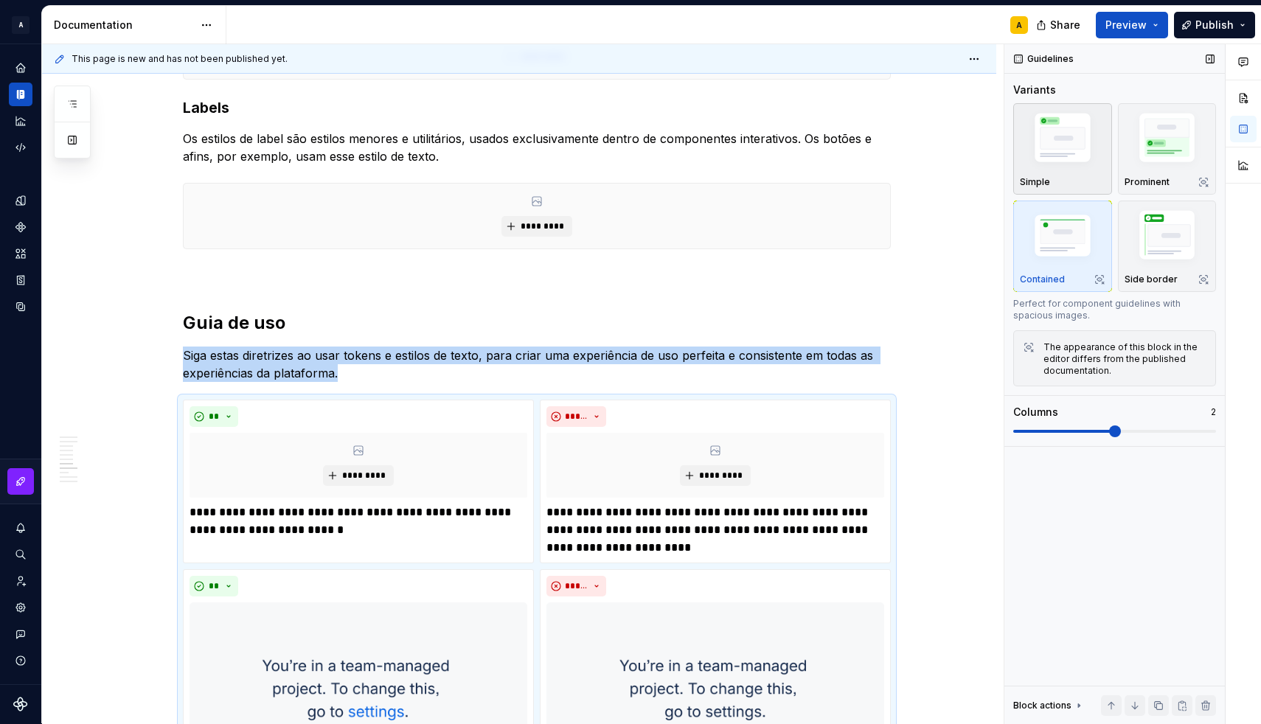
click at [1052, 141] on img "button" at bounding box center [1063, 140] width 86 height 64
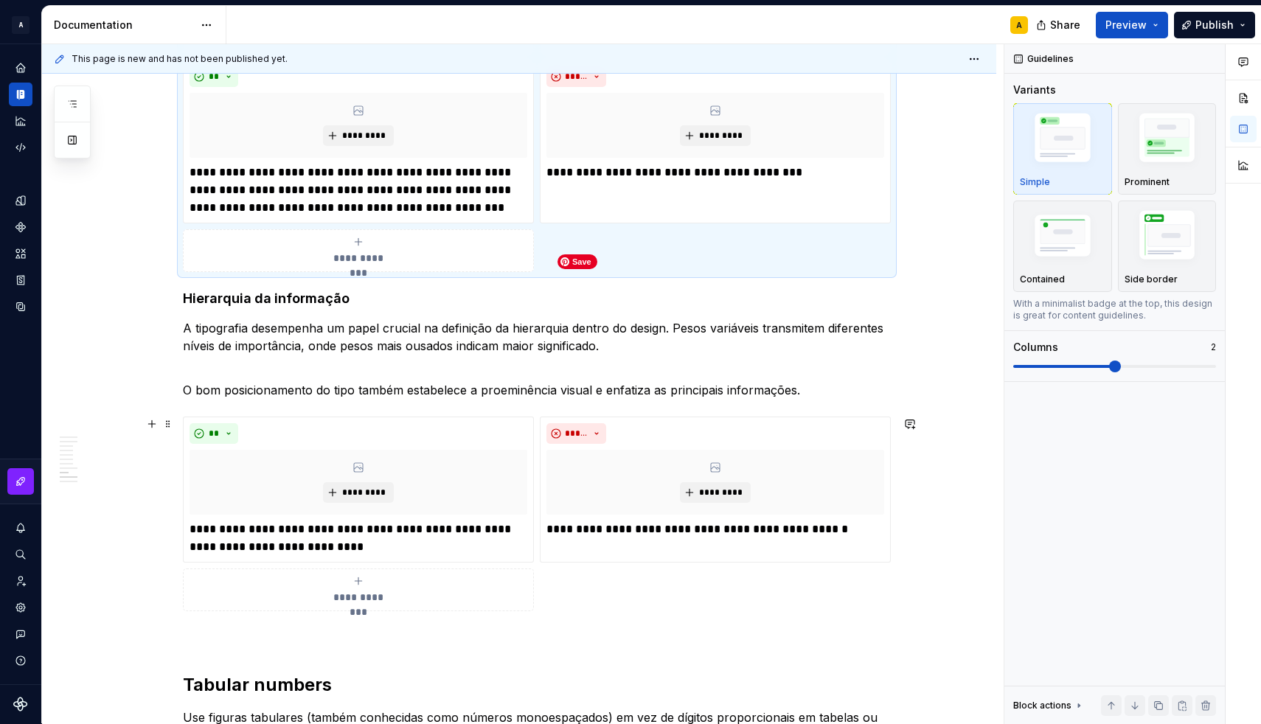
scroll to position [2499, 0]
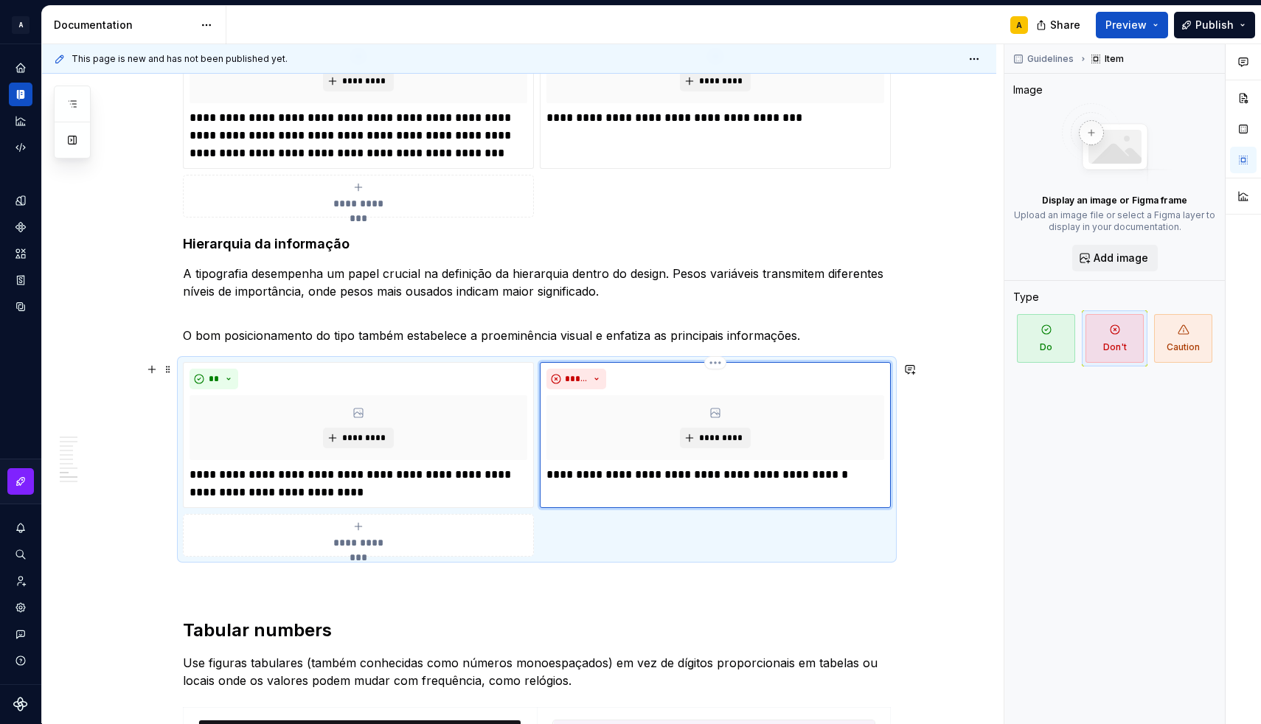
click at [693, 426] on div "*********" at bounding box center [715, 427] width 338 height 65
click at [1046, 58] on span "Guidelines" at bounding box center [1050, 59] width 46 height 12
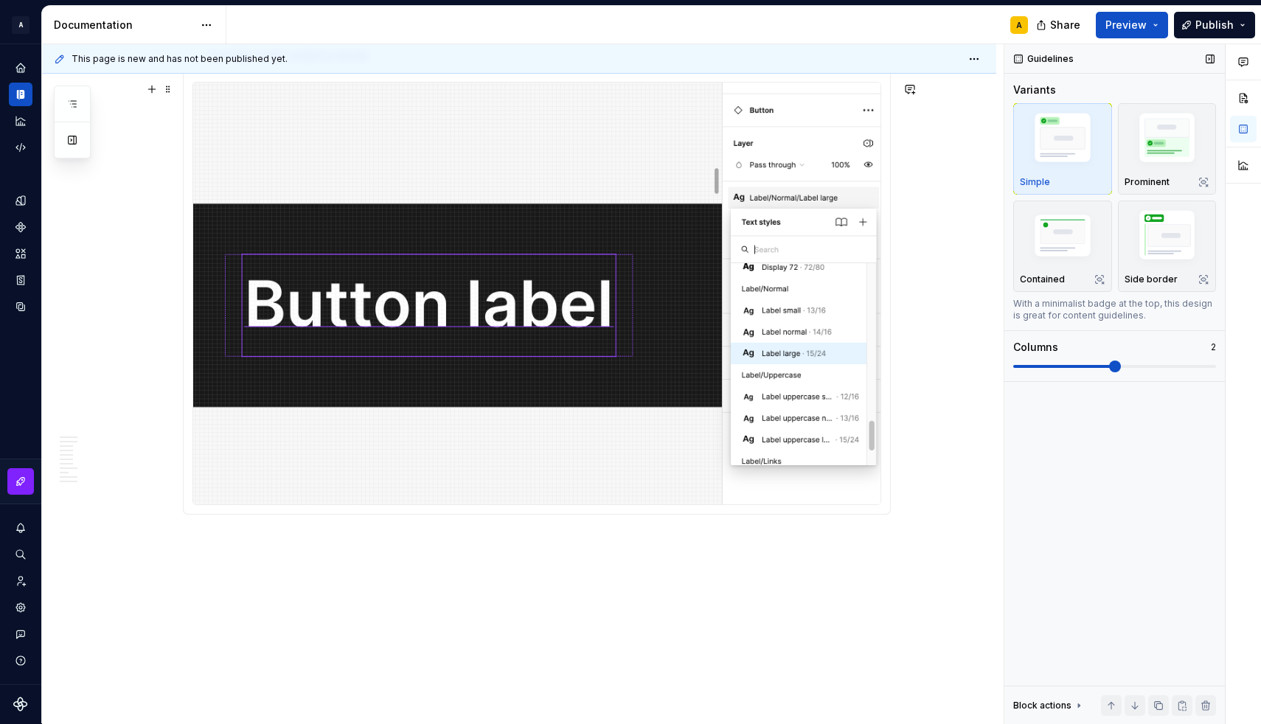
scroll to position [3692, 0]
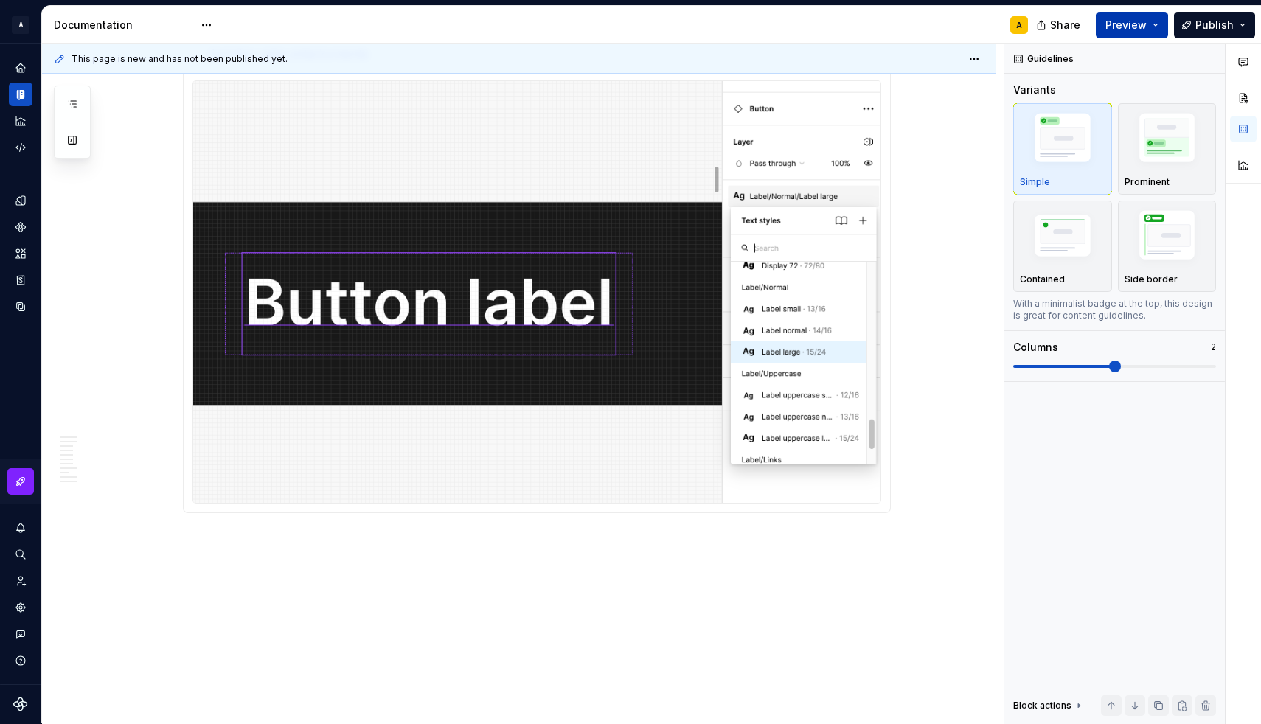
click at [1156, 24] on button "Preview" at bounding box center [1132, 25] width 72 height 27
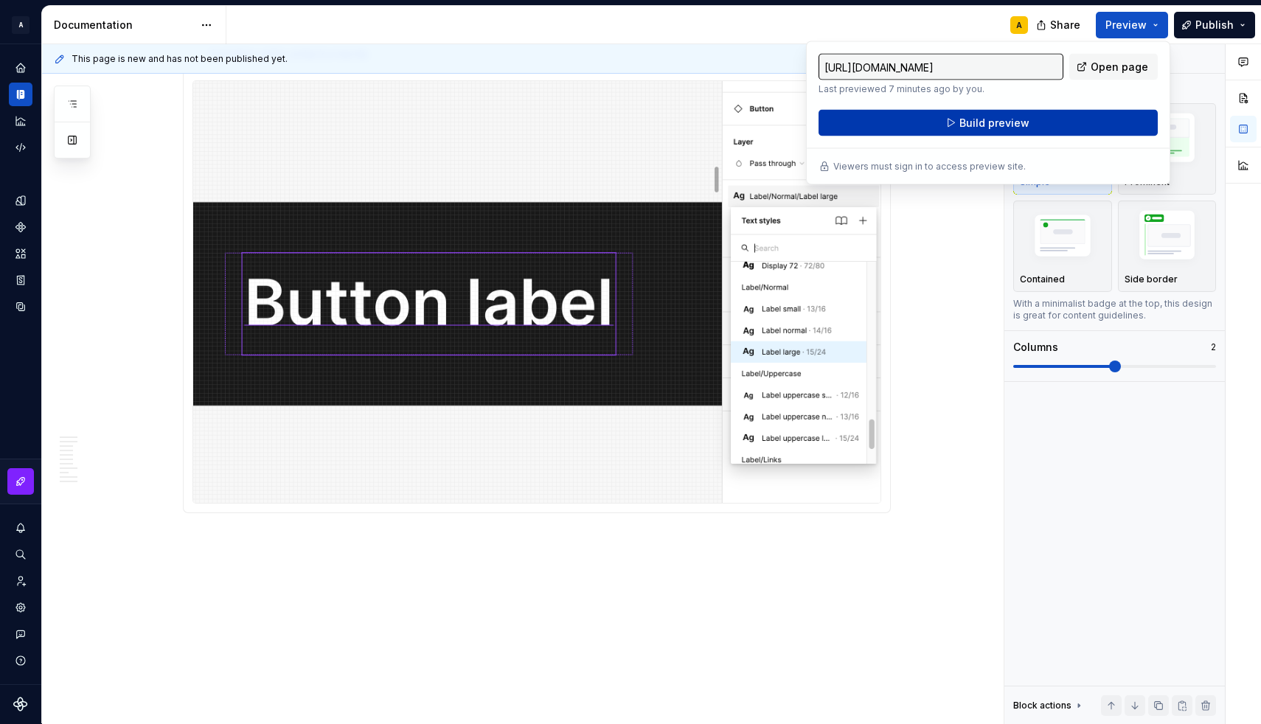
click at [1060, 120] on button "Build preview" at bounding box center [987, 123] width 339 height 27
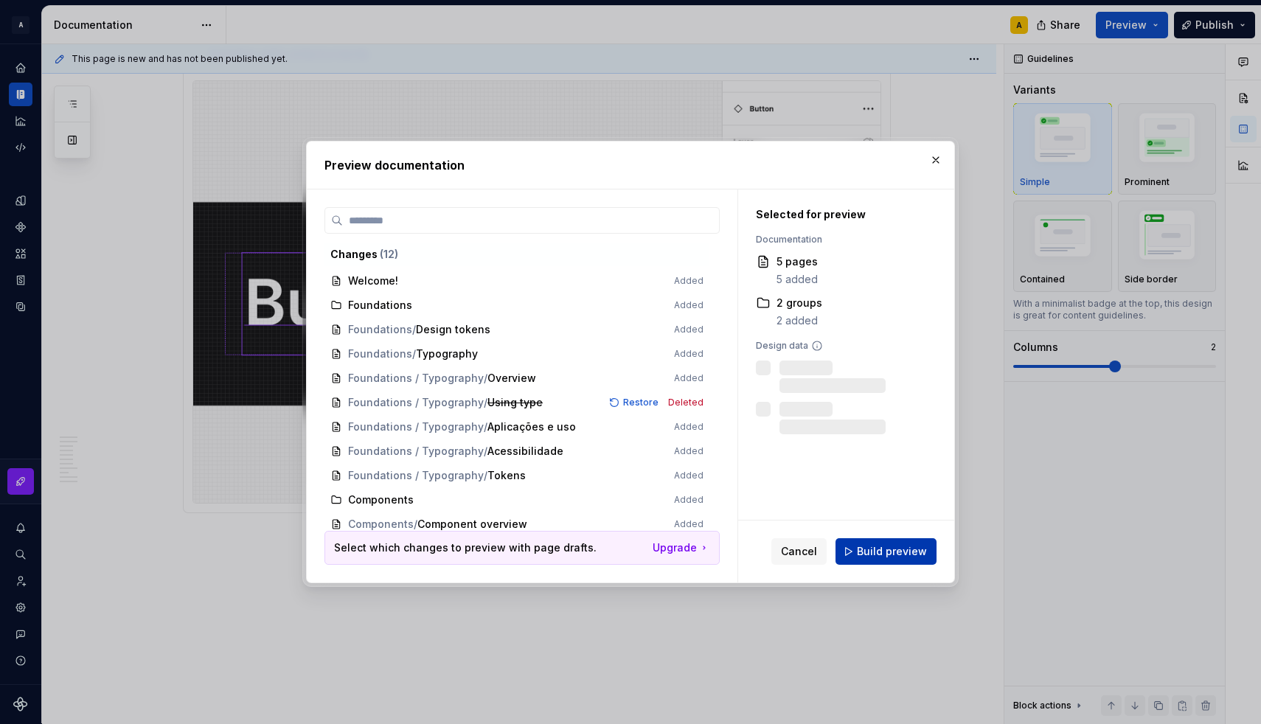
click at [881, 550] on span "Build preview" at bounding box center [892, 551] width 70 height 15
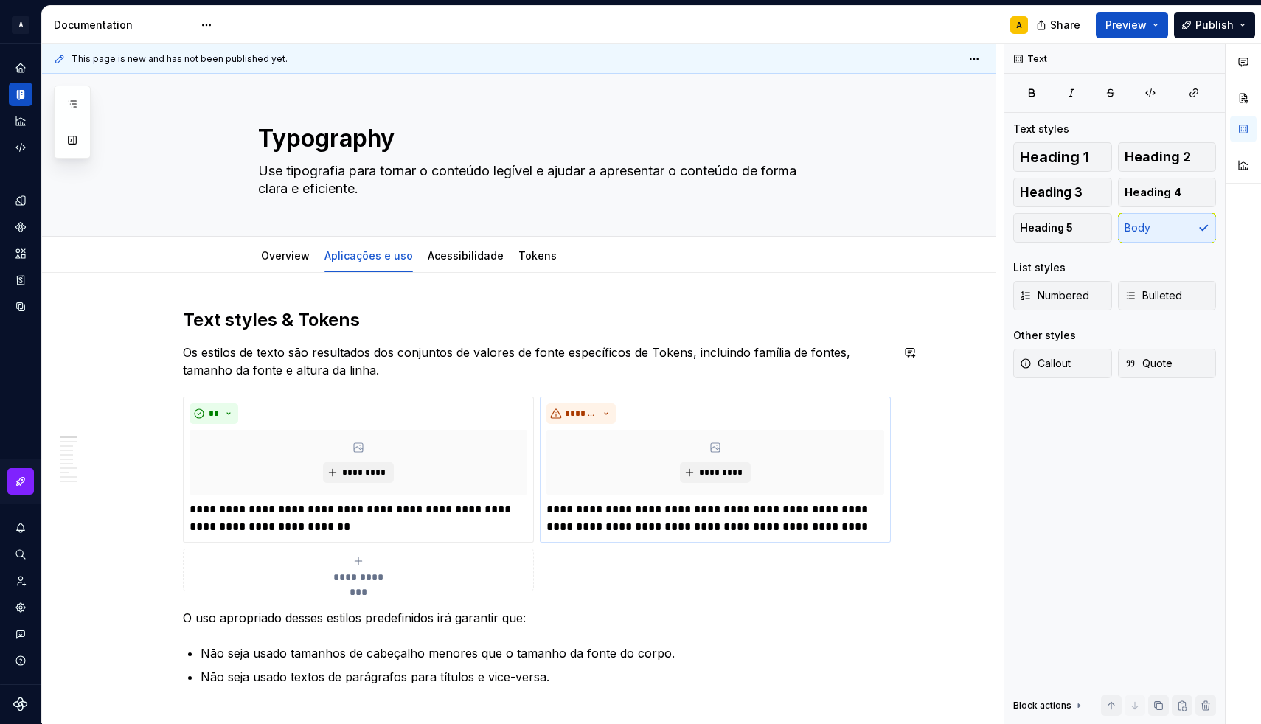
scroll to position [0, 0]
click at [619, 427] on div "**********" at bounding box center [715, 469] width 338 height 133
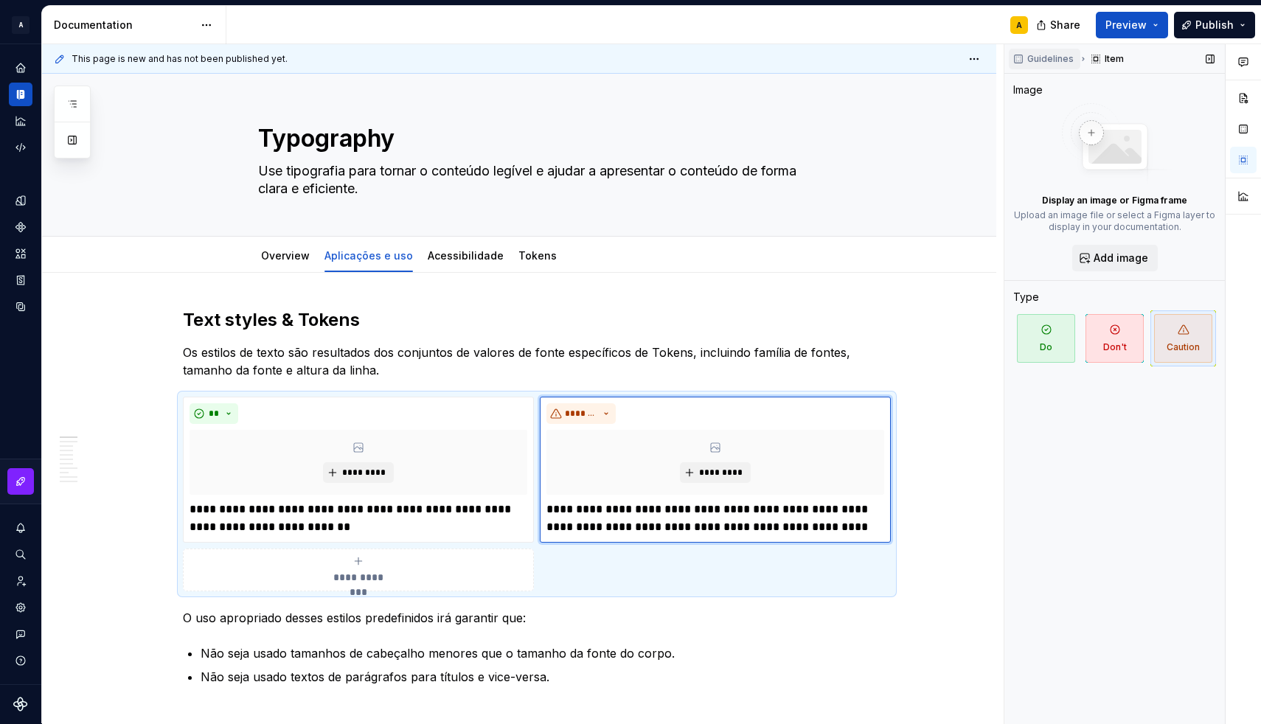
click at [1054, 60] on span "Guidelines" at bounding box center [1050, 59] width 46 height 12
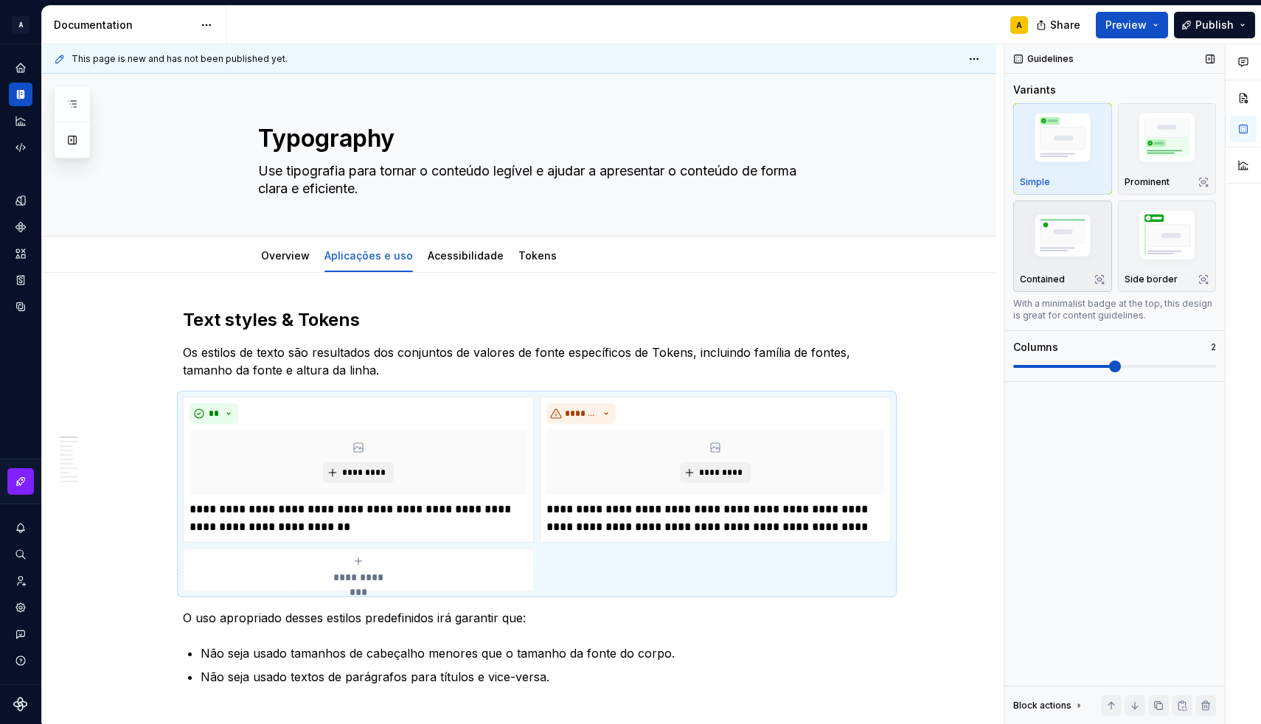
click at [1047, 249] on img "button" at bounding box center [1063, 238] width 86 height 58
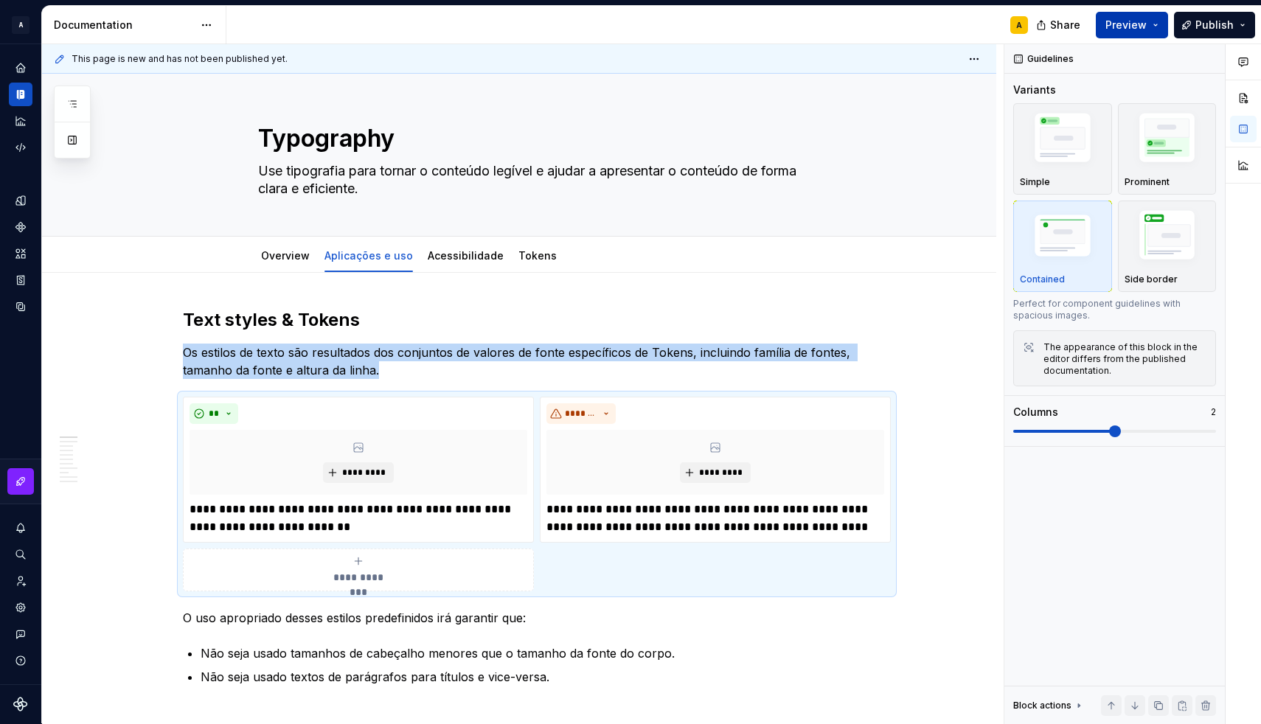
click at [1150, 18] on button "Preview" at bounding box center [1132, 25] width 72 height 27
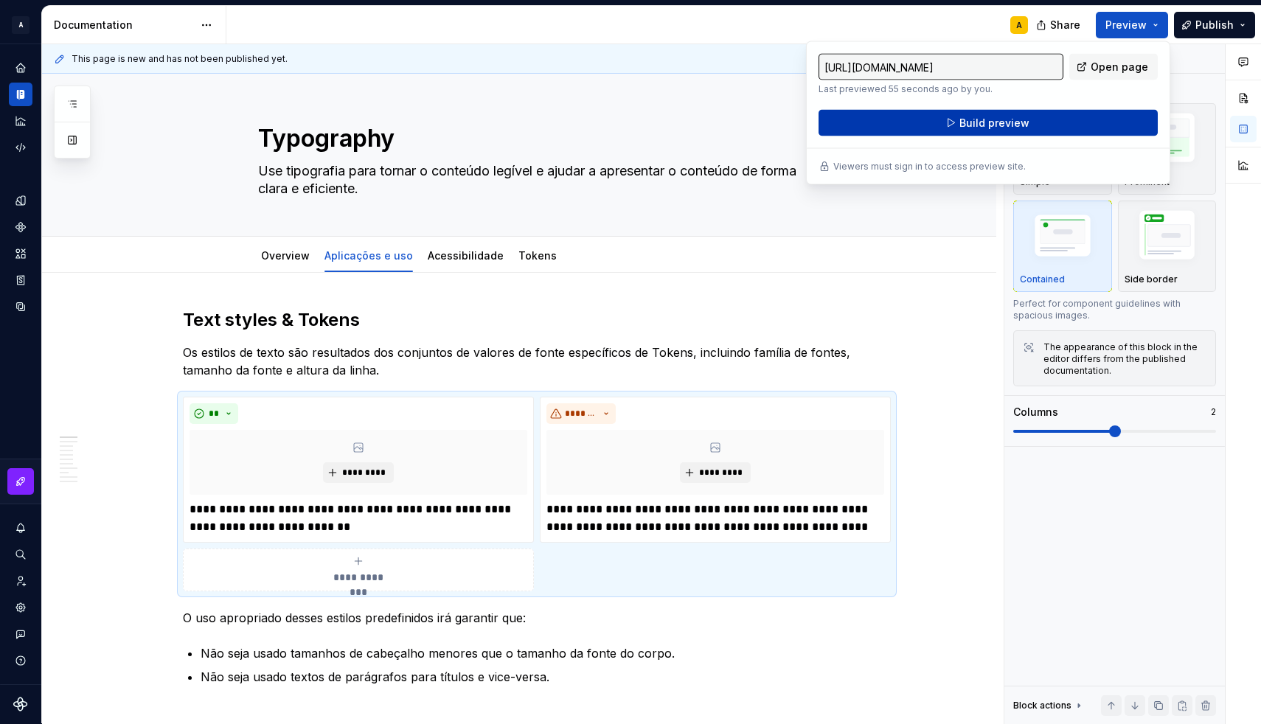
click at [1079, 114] on button "Build preview" at bounding box center [987, 123] width 339 height 27
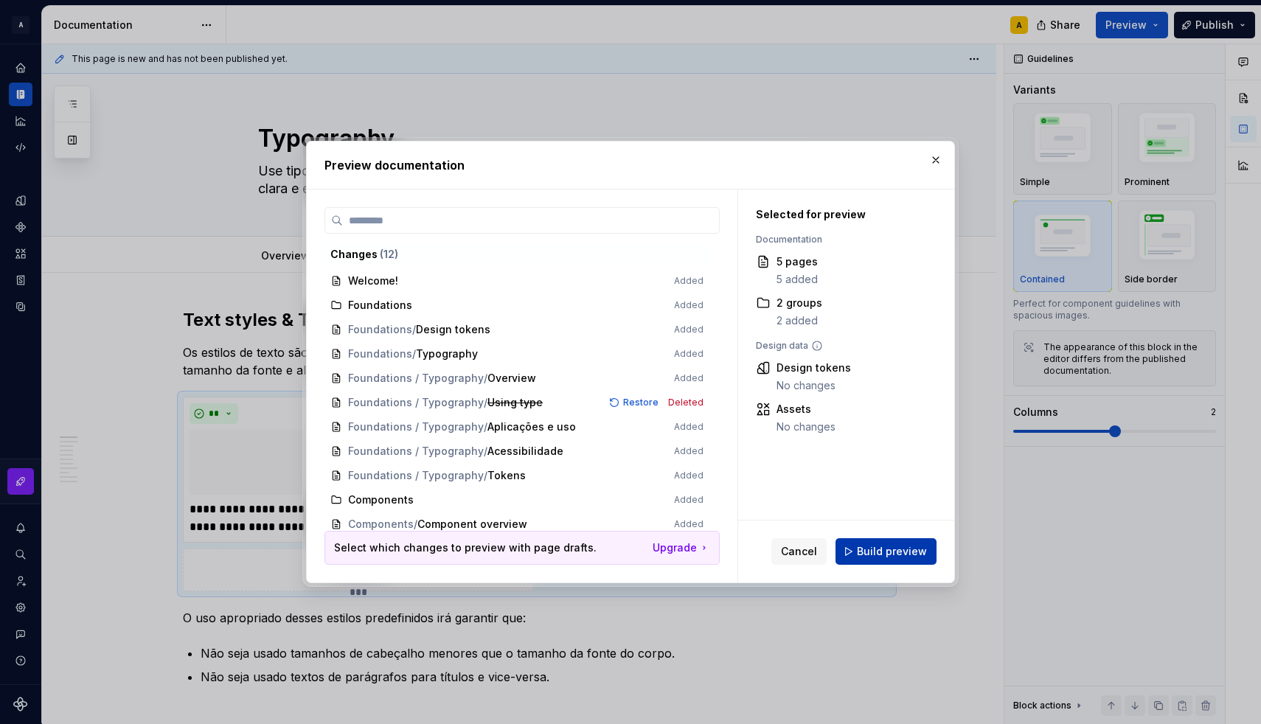
click at [860, 554] on button "Build preview" at bounding box center [885, 551] width 101 height 27
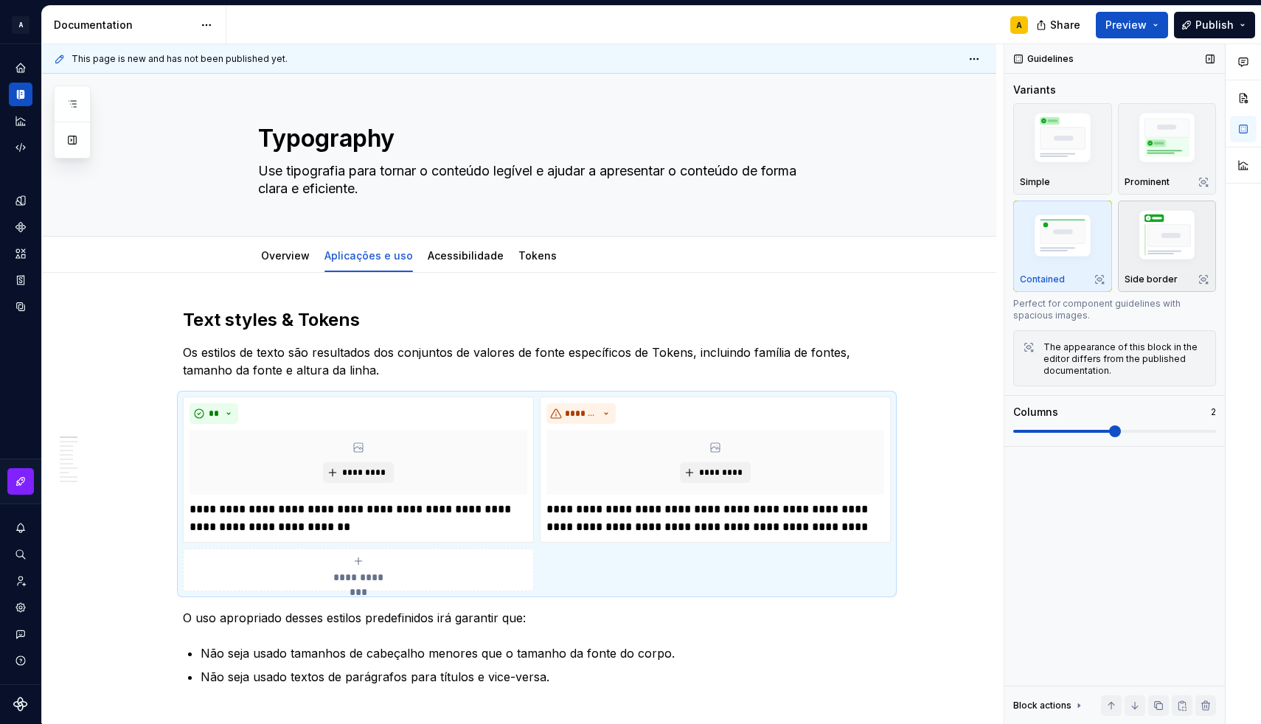
click at [1156, 262] on img "button" at bounding box center [1167, 238] width 86 height 64
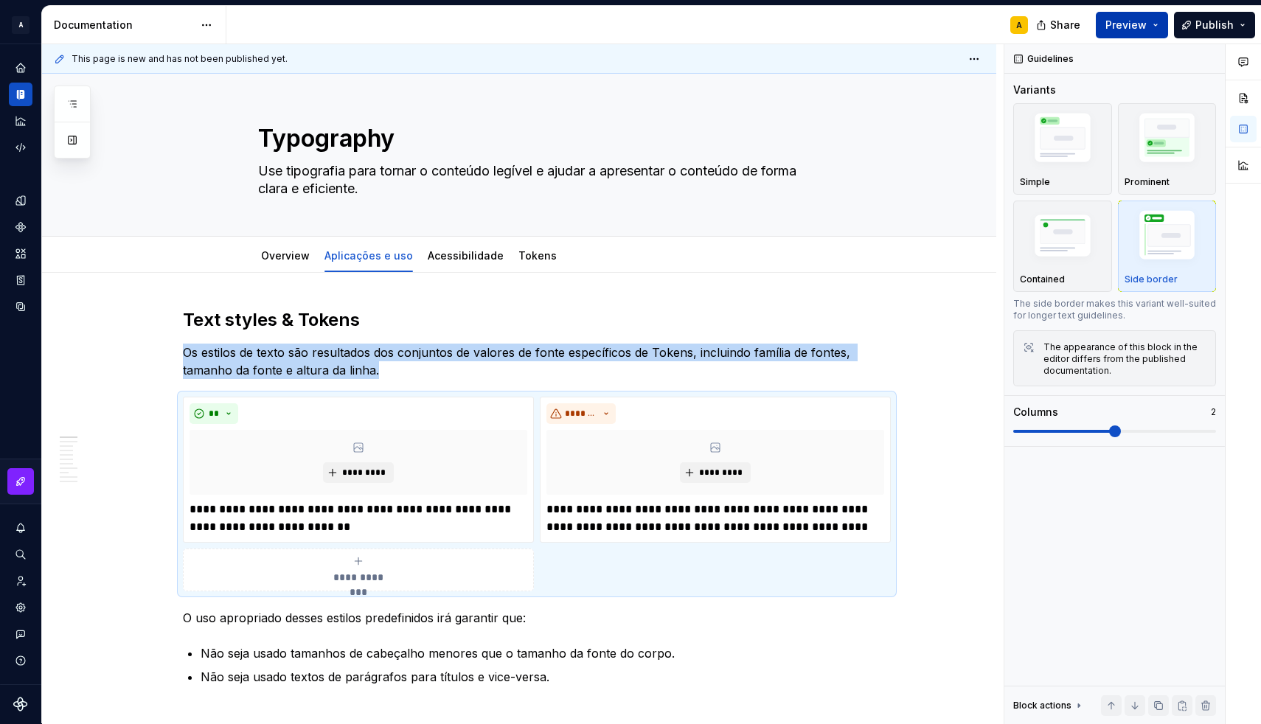
click at [1132, 13] on button "Preview" at bounding box center [1132, 25] width 72 height 27
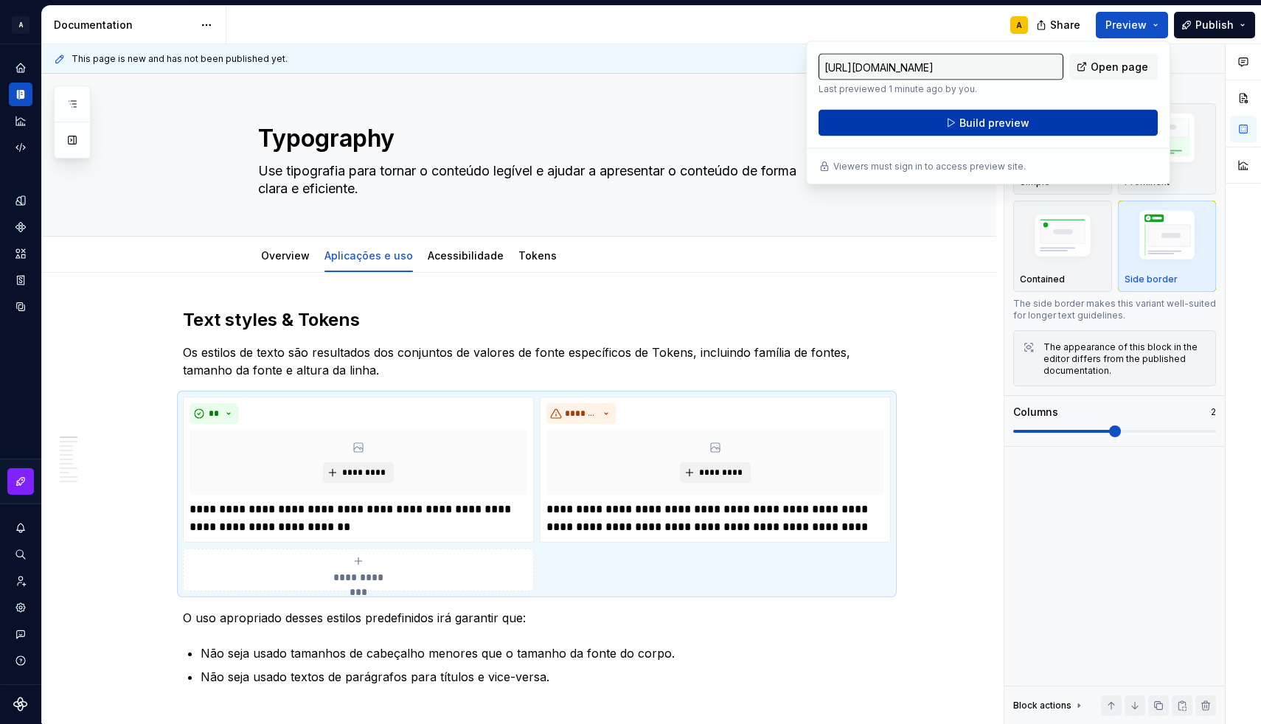
click at [1052, 119] on button "Build preview" at bounding box center [987, 123] width 339 height 27
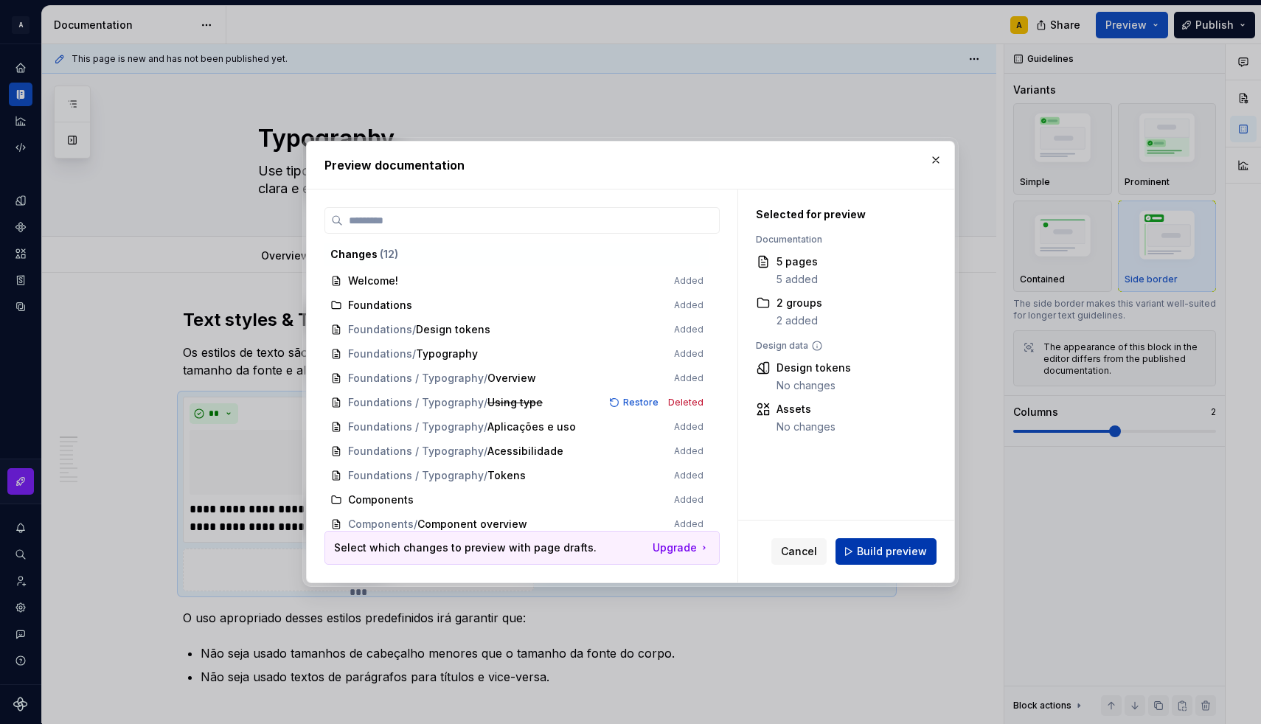
click at [876, 552] on span "Build preview" at bounding box center [892, 551] width 70 height 15
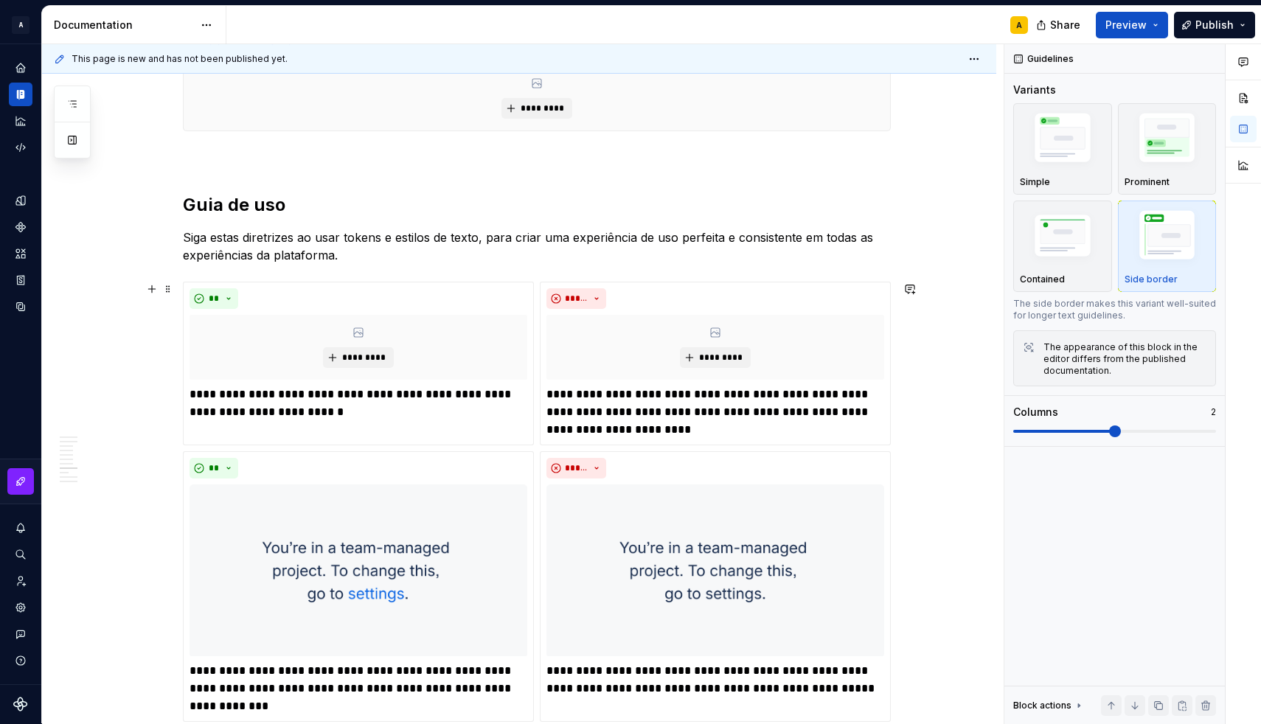
scroll to position [1503, 0]
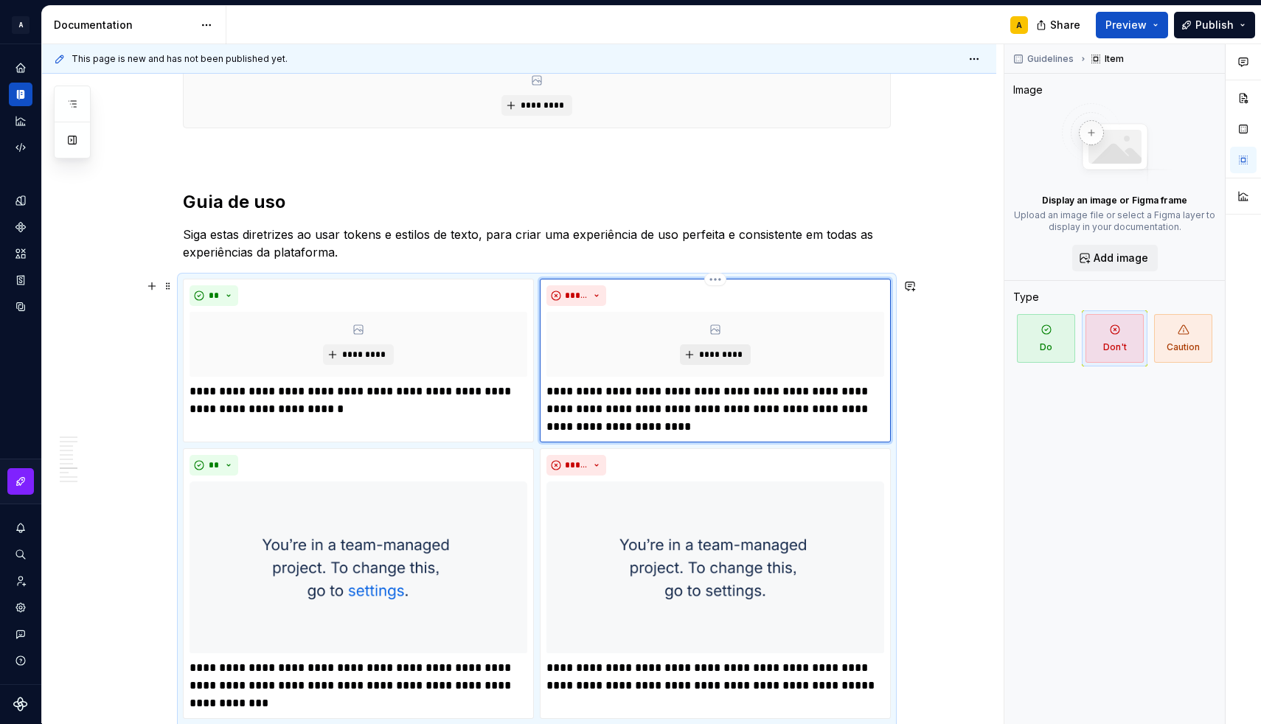
click at [750, 346] on button "*********" at bounding box center [715, 354] width 70 height 21
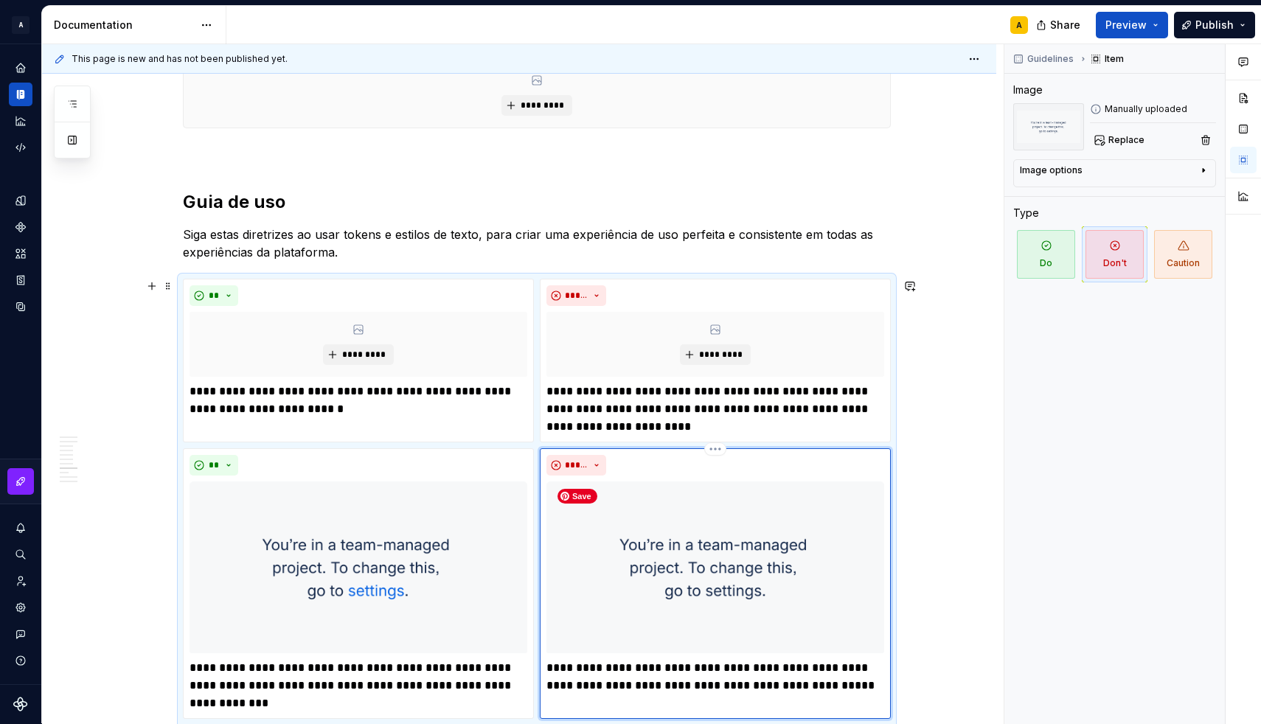
click at [806, 499] on img at bounding box center [715, 567] width 338 height 172
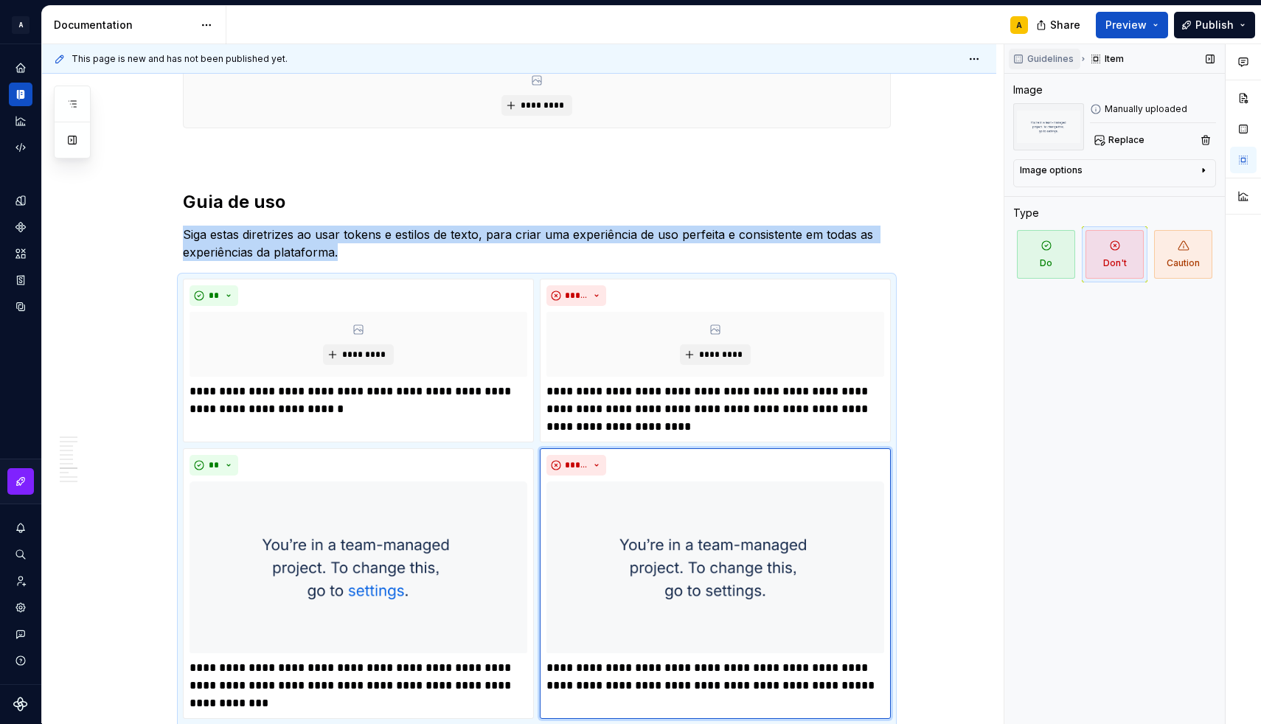
click at [1051, 59] on span "Guidelines" at bounding box center [1050, 59] width 46 height 12
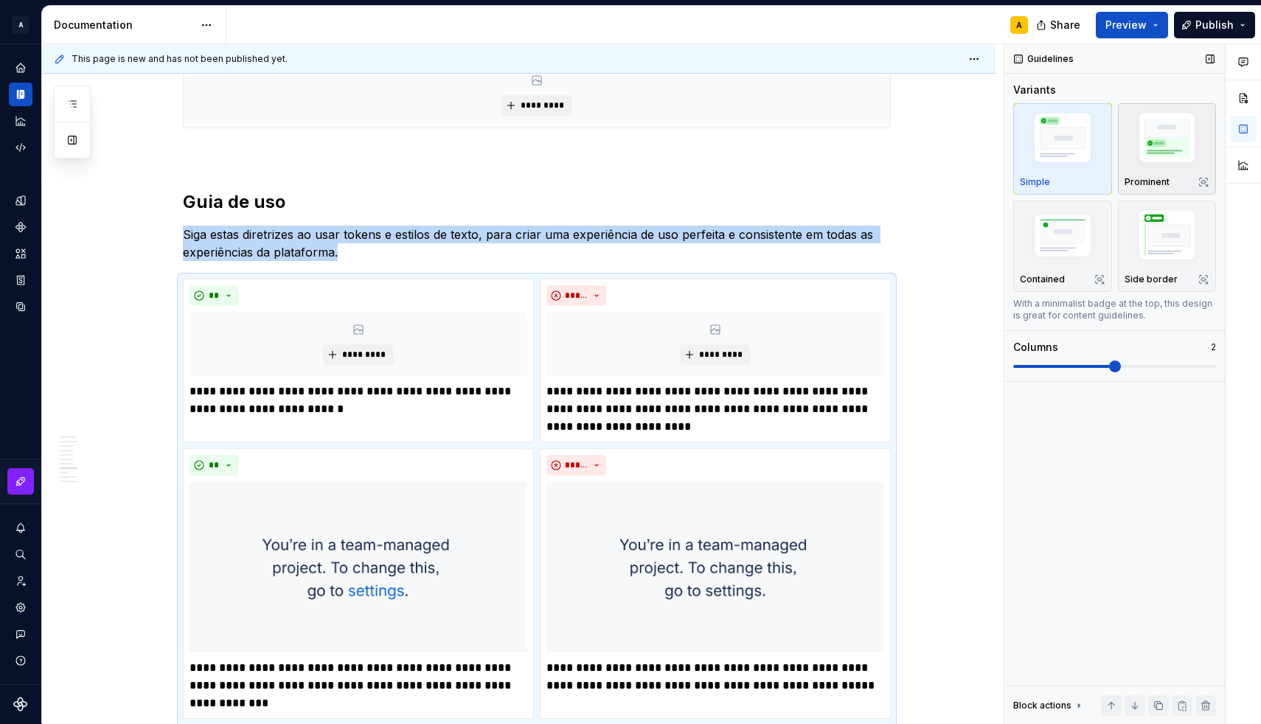
click at [1145, 155] on img "button" at bounding box center [1167, 140] width 86 height 64
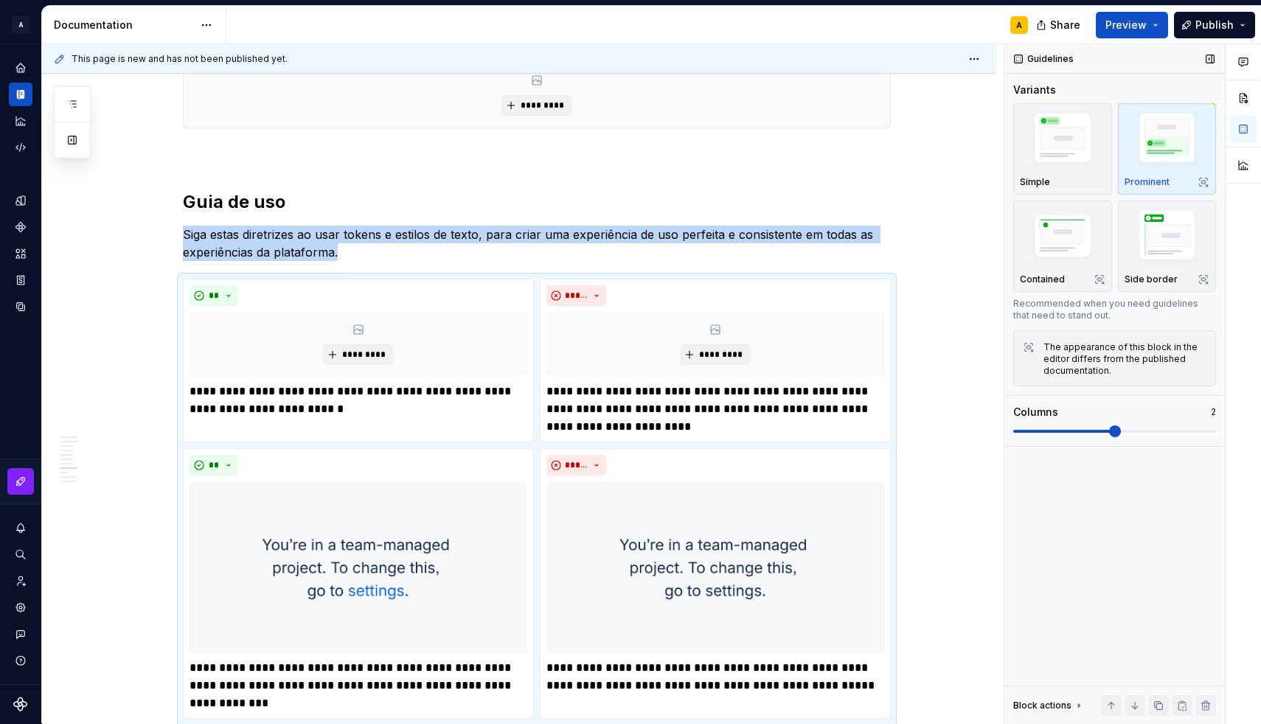
scroll to position [1649, 0]
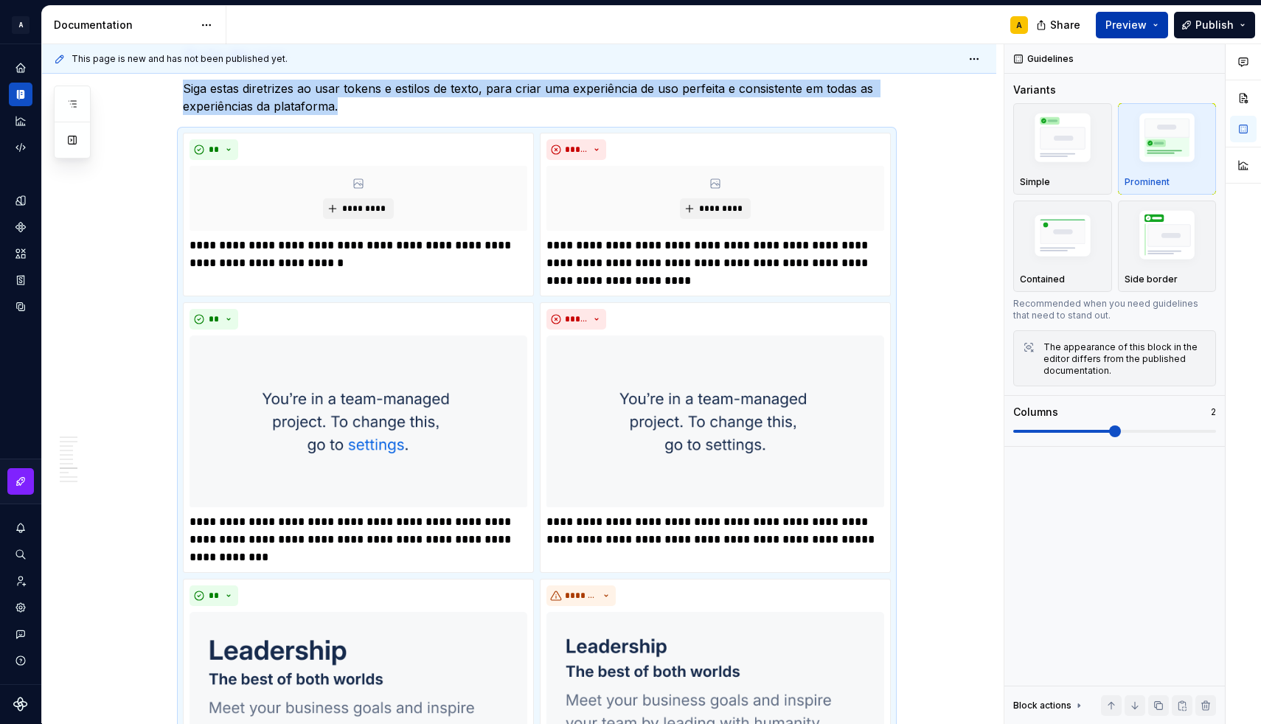
click at [1124, 29] on span "Preview" at bounding box center [1125, 25] width 41 height 15
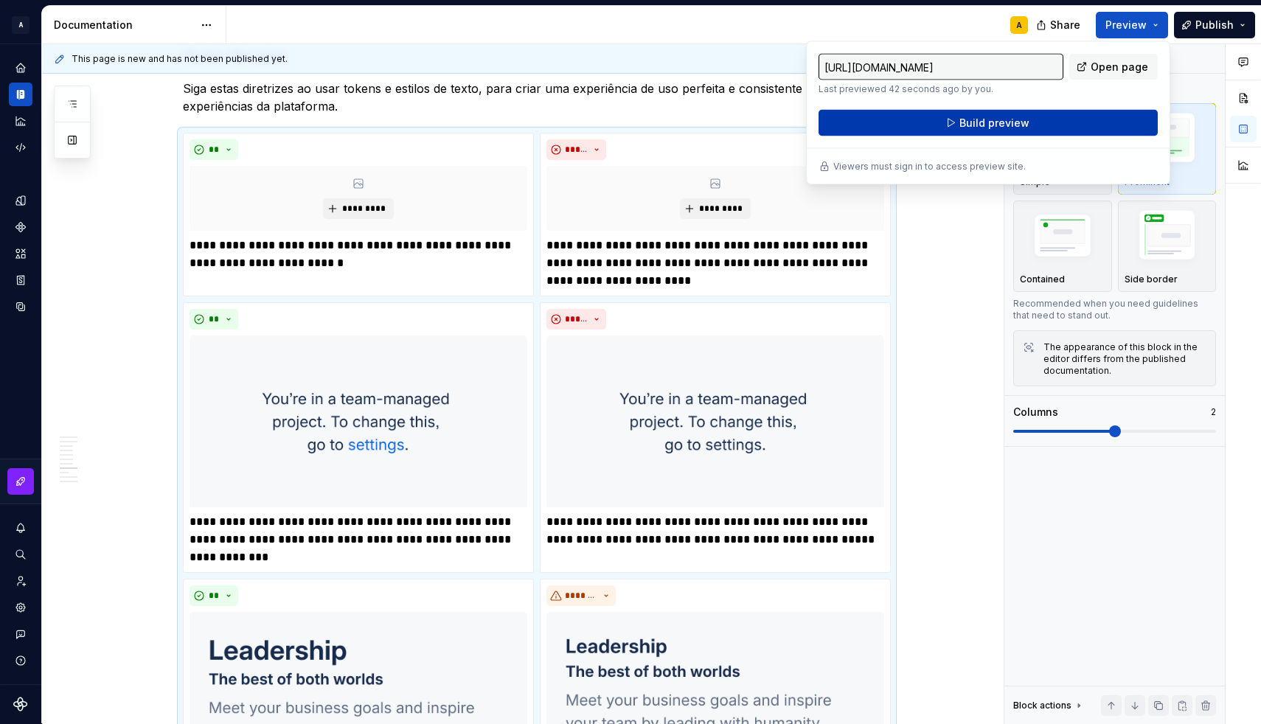
click at [1075, 118] on button "Build preview" at bounding box center [987, 123] width 339 height 27
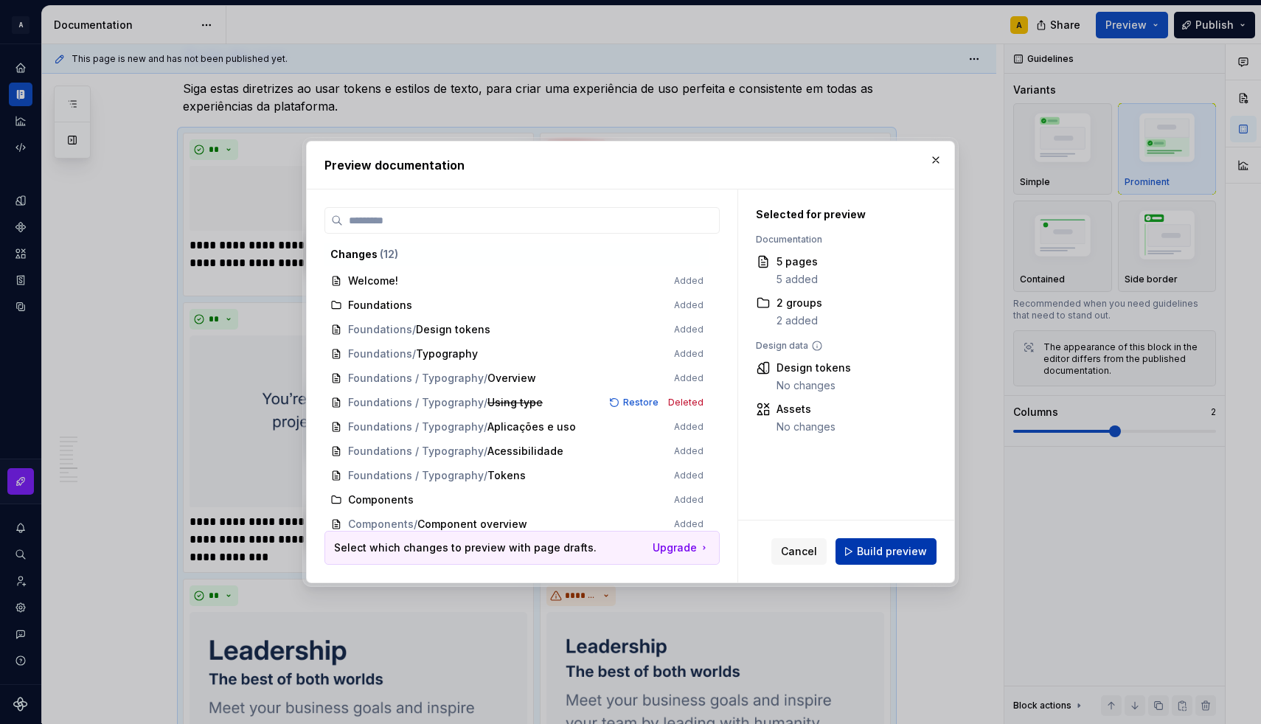
click at [894, 555] on span "Build preview" at bounding box center [892, 551] width 70 height 15
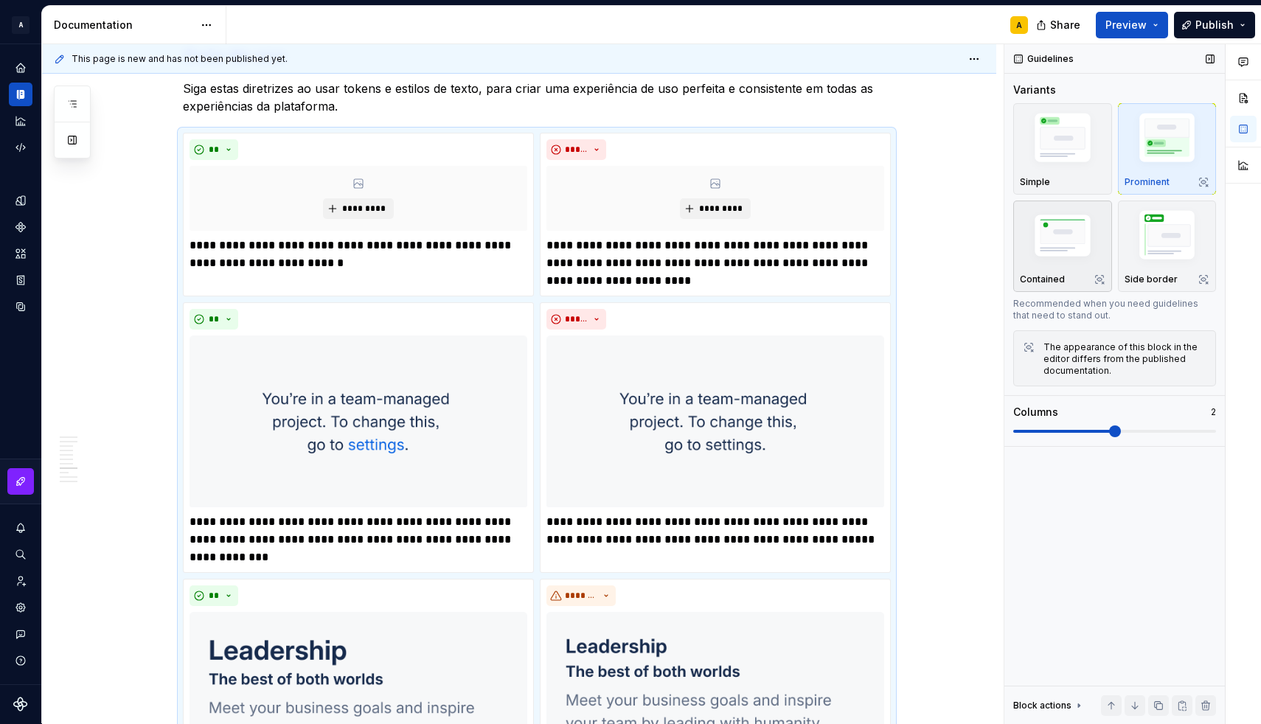
click at [1070, 238] on img "button" at bounding box center [1063, 238] width 86 height 58
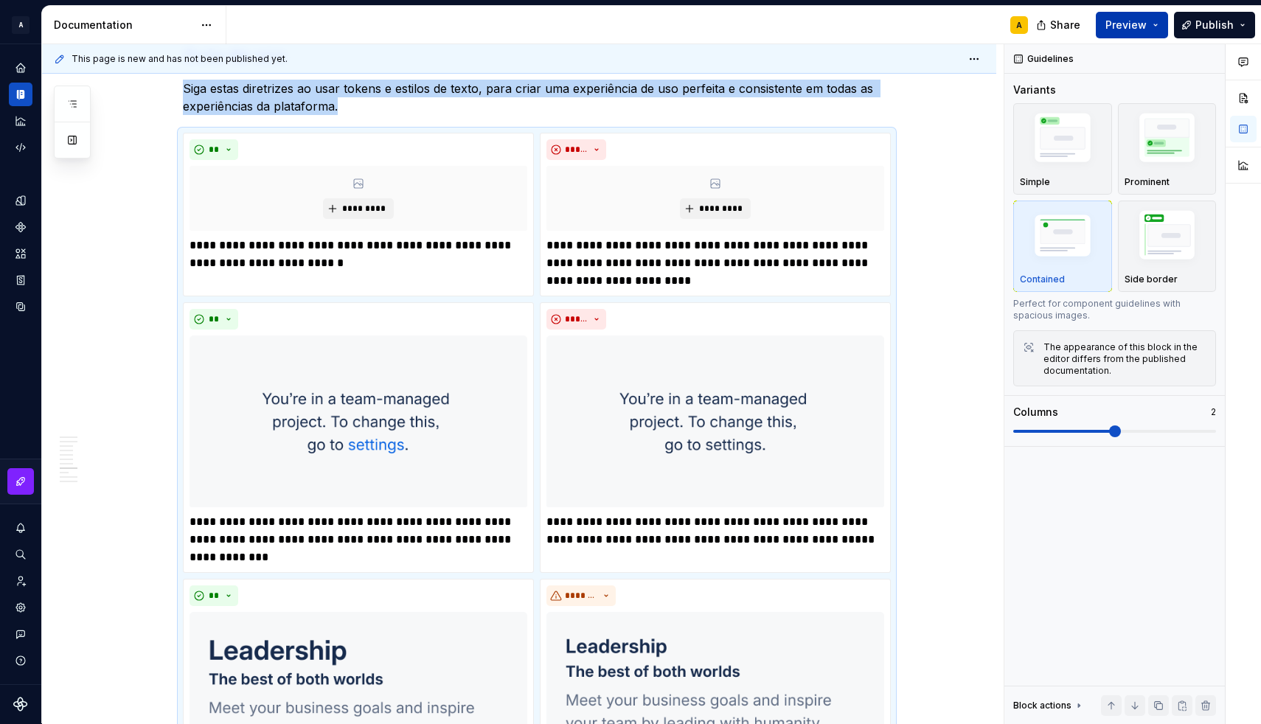
click at [1123, 26] on span "Preview" at bounding box center [1125, 25] width 41 height 15
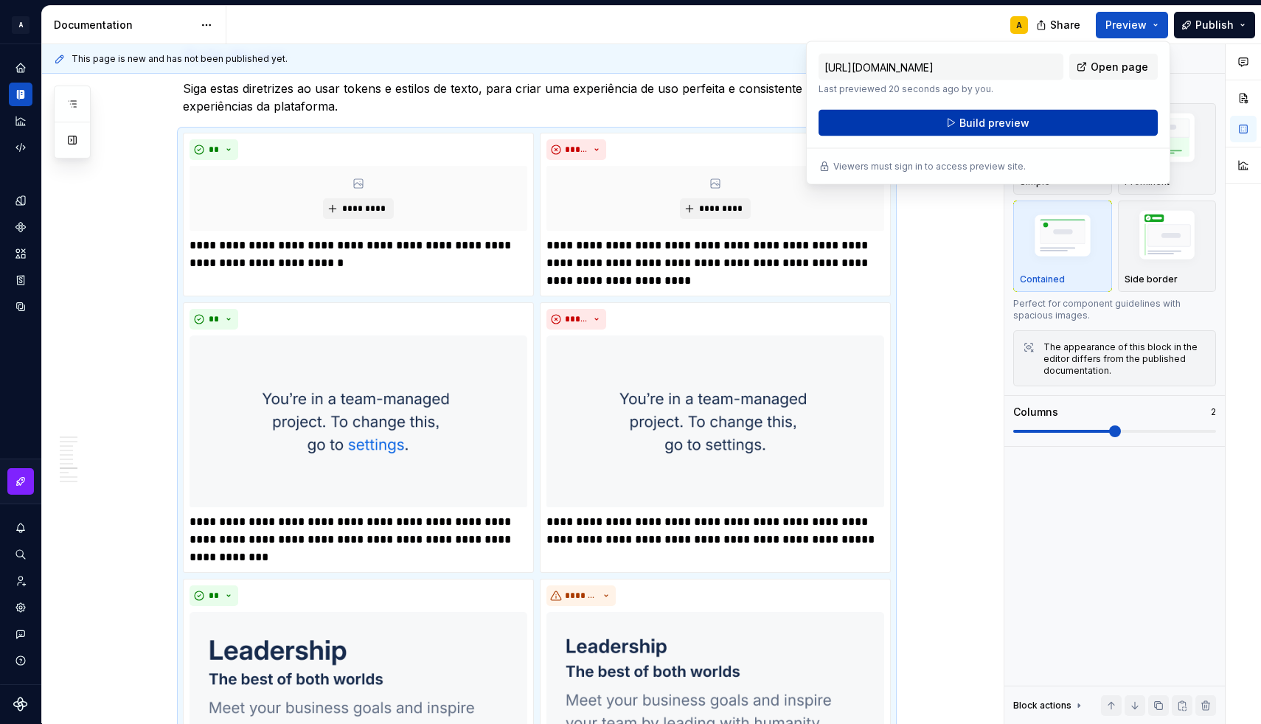
click at [1074, 115] on button "Build preview" at bounding box center [987, 123] width 339 height 27
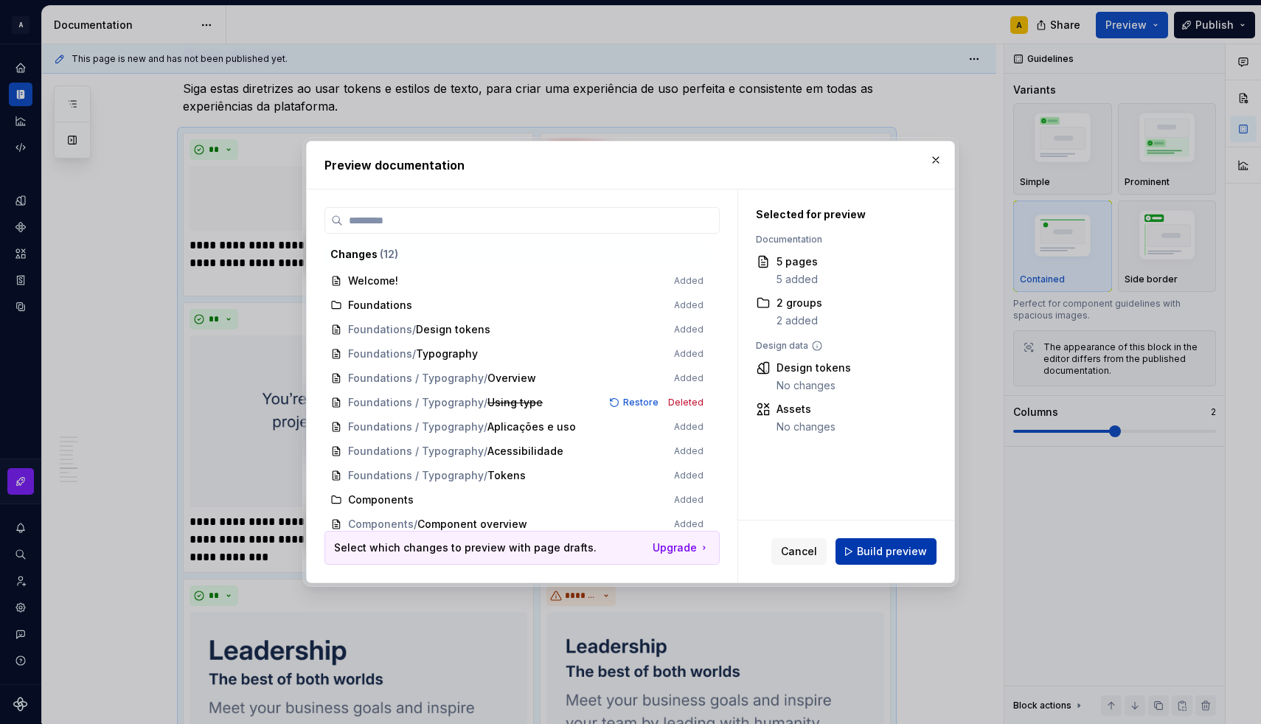
click at [904, 545] on span "Build preview" at bounding box center [892, 551] width 70 height 15
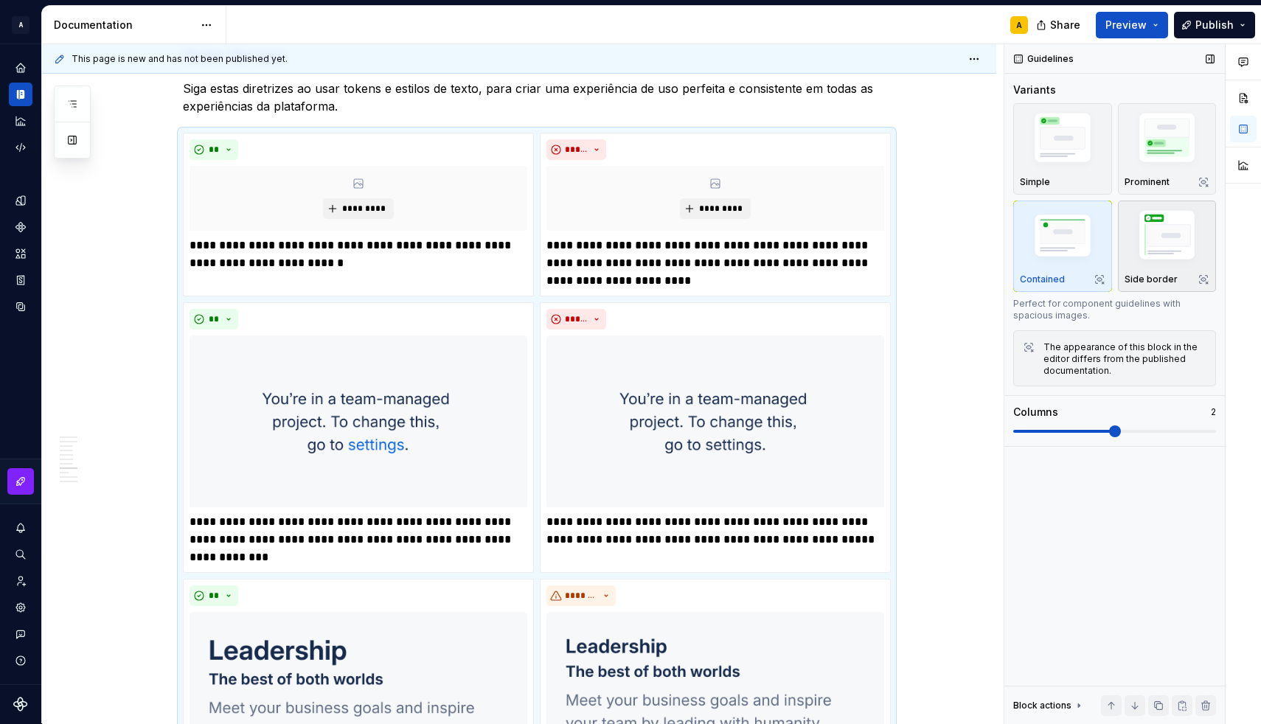
click at [1155, 237] on img "button" at bounding box center [1167, 238] width 86 height 64
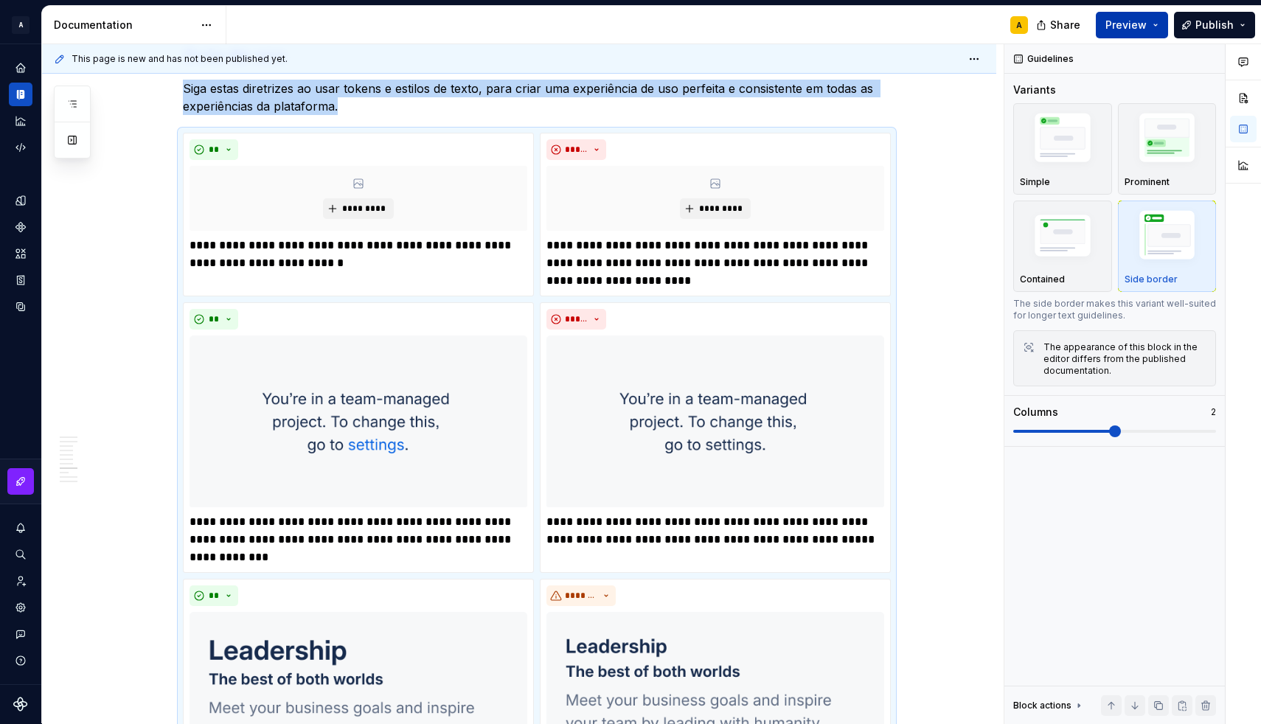
click at [1121, 12] on button "Preview" at bounding box center [1132, 25] width 72 height 27
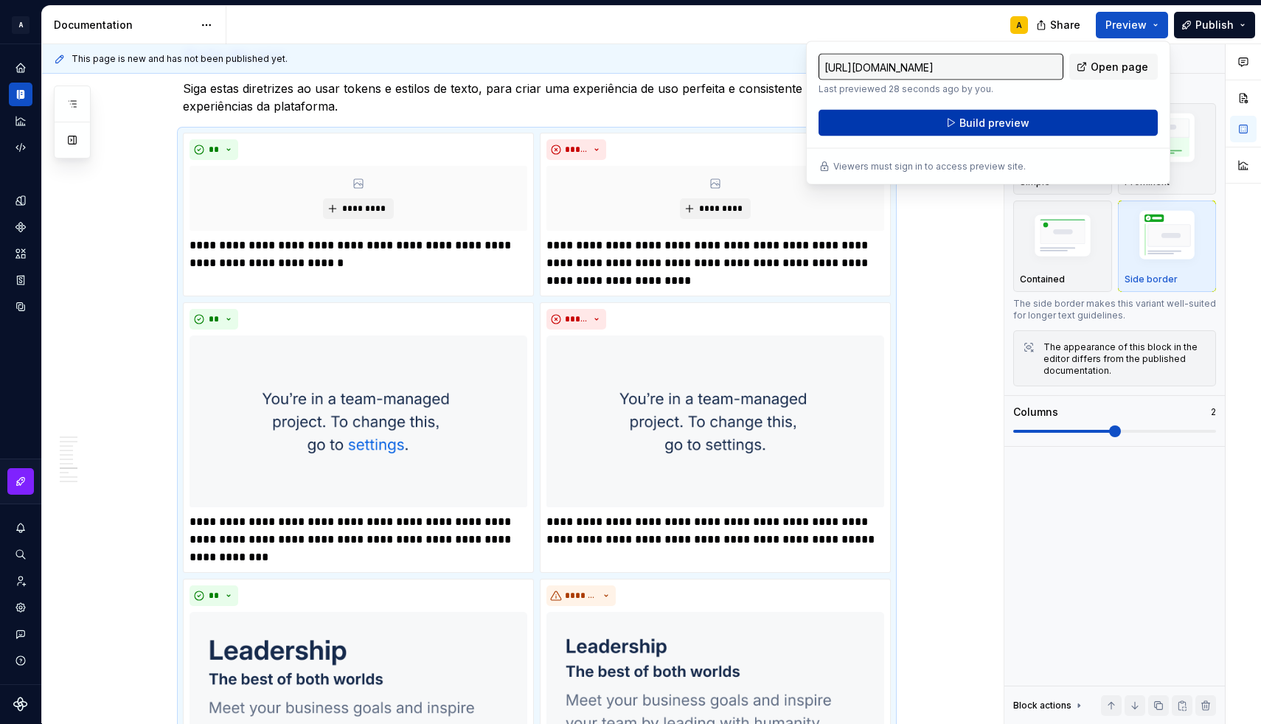
click at [1056, 119] on button "Build preview" at bounding box center [987, 123] width 339 height 27
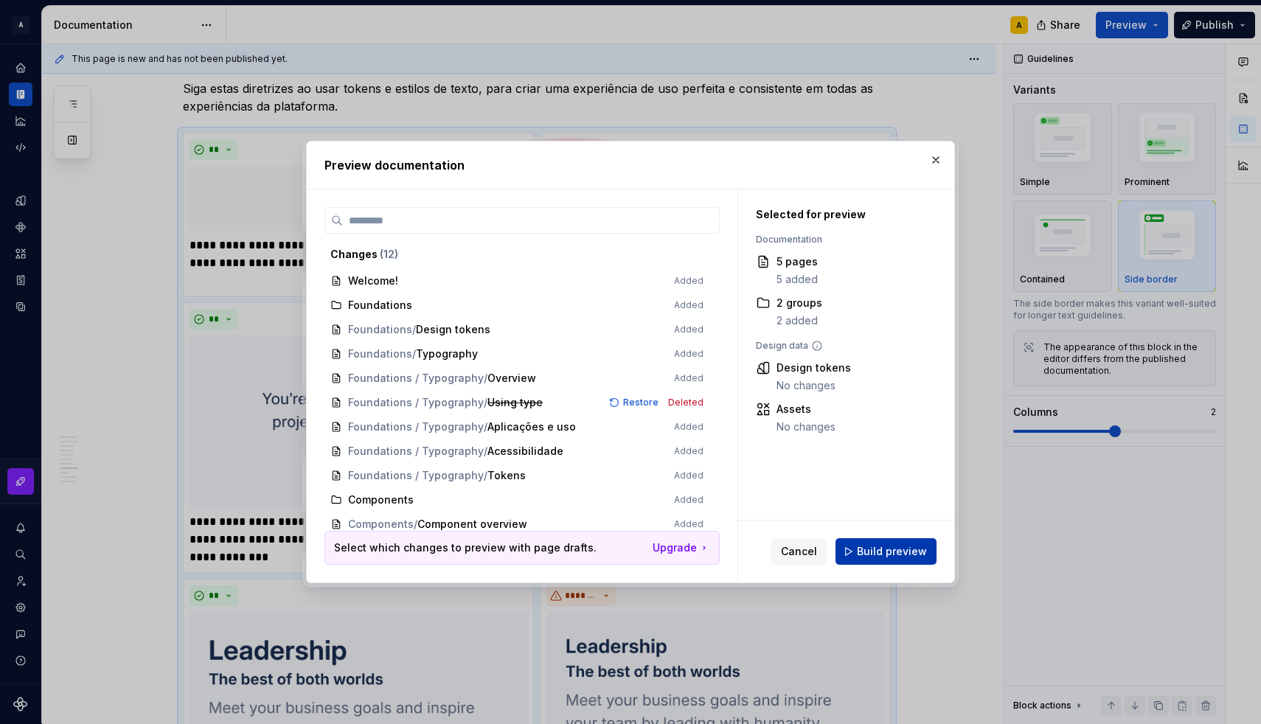
click at [883, 543] on button "Build preview" at bounding box center [885, 551] width 101 height 27
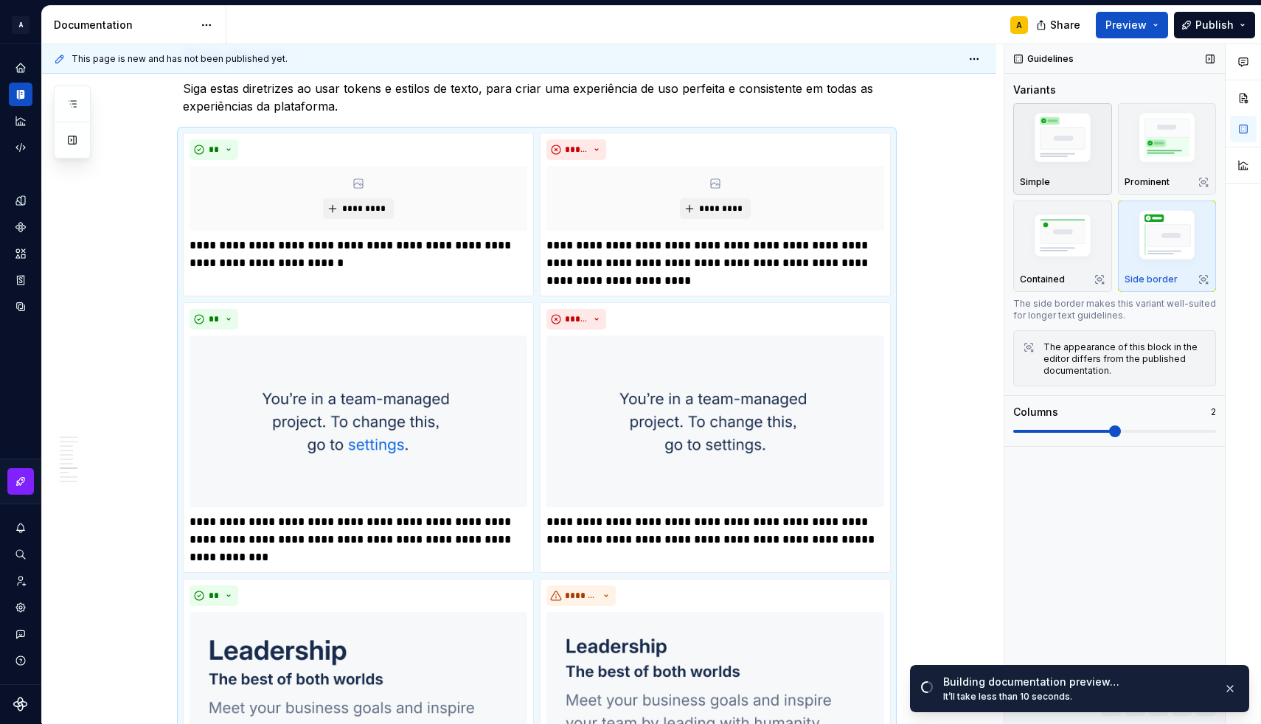
click at [1063, 146] on img "button" at bounding box center [1063, 140] width 86 height 64
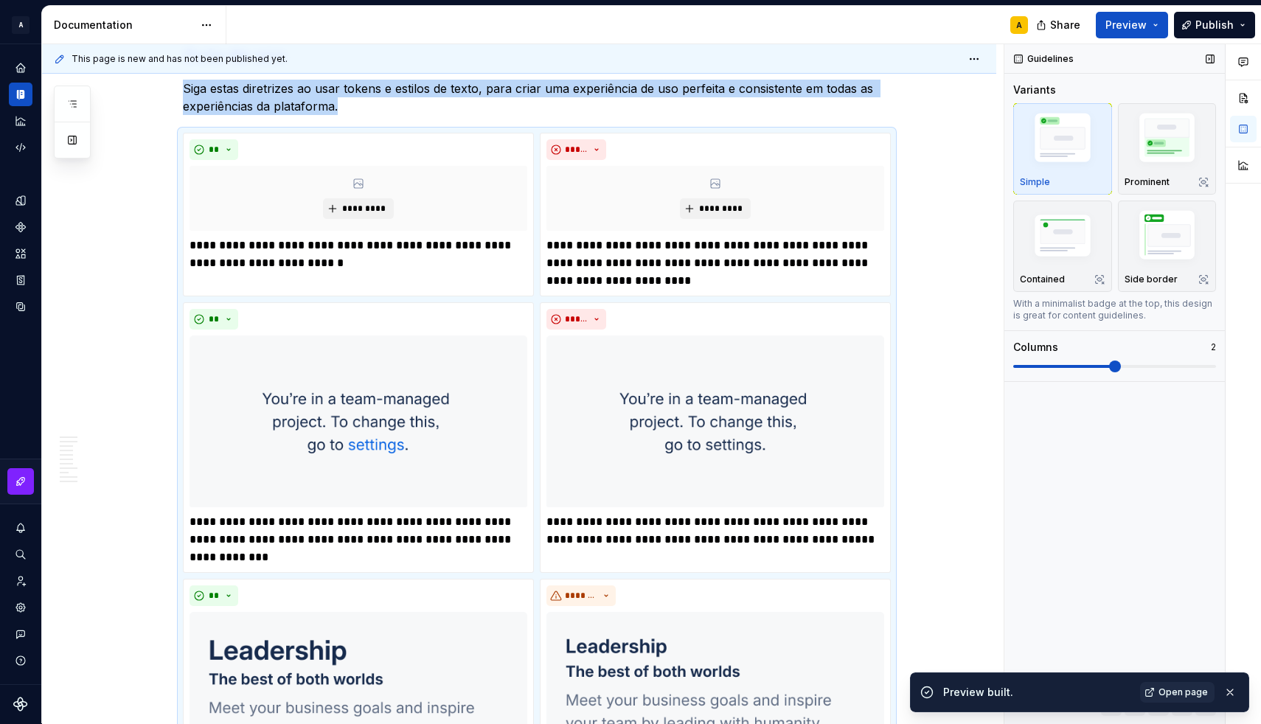
scroll to position [1737, 0]
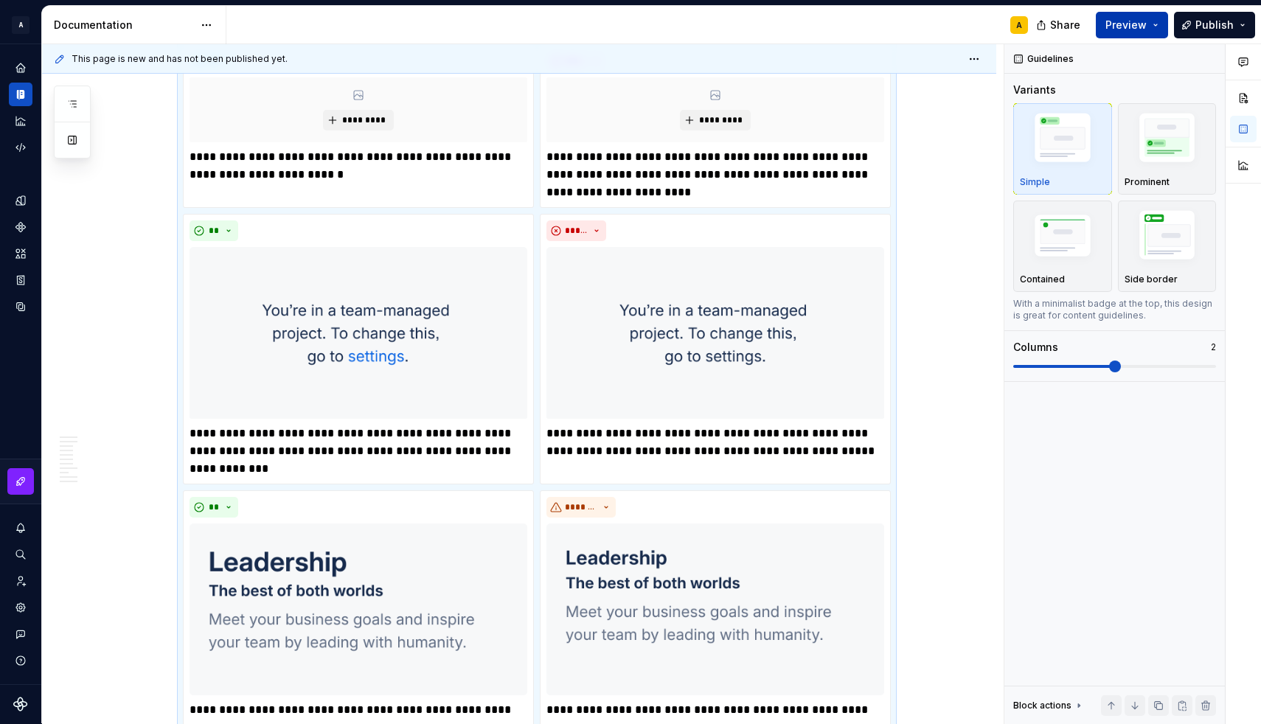
click at [1143, 27] on span "Preview" at bounding box center [1125, 25] width 41 height 15
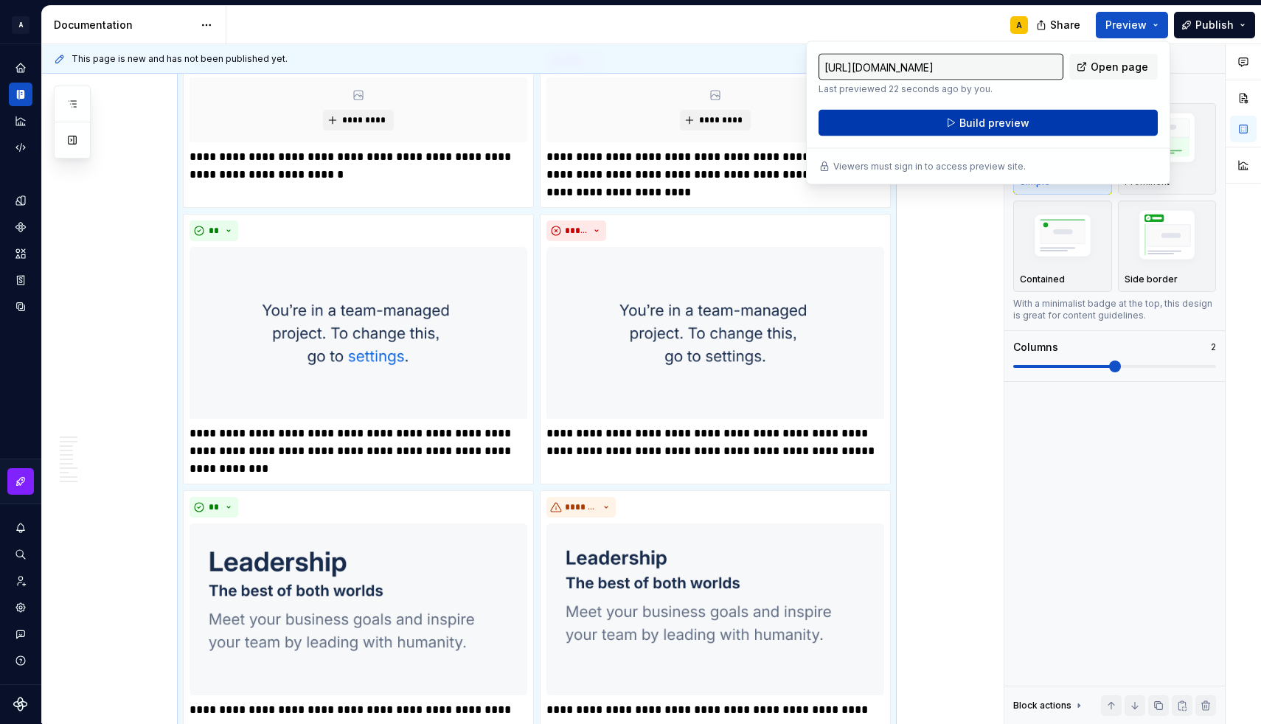
click at [1082, 119] on button "Build preview" at bounding box center [987, 123] width 339 height 27
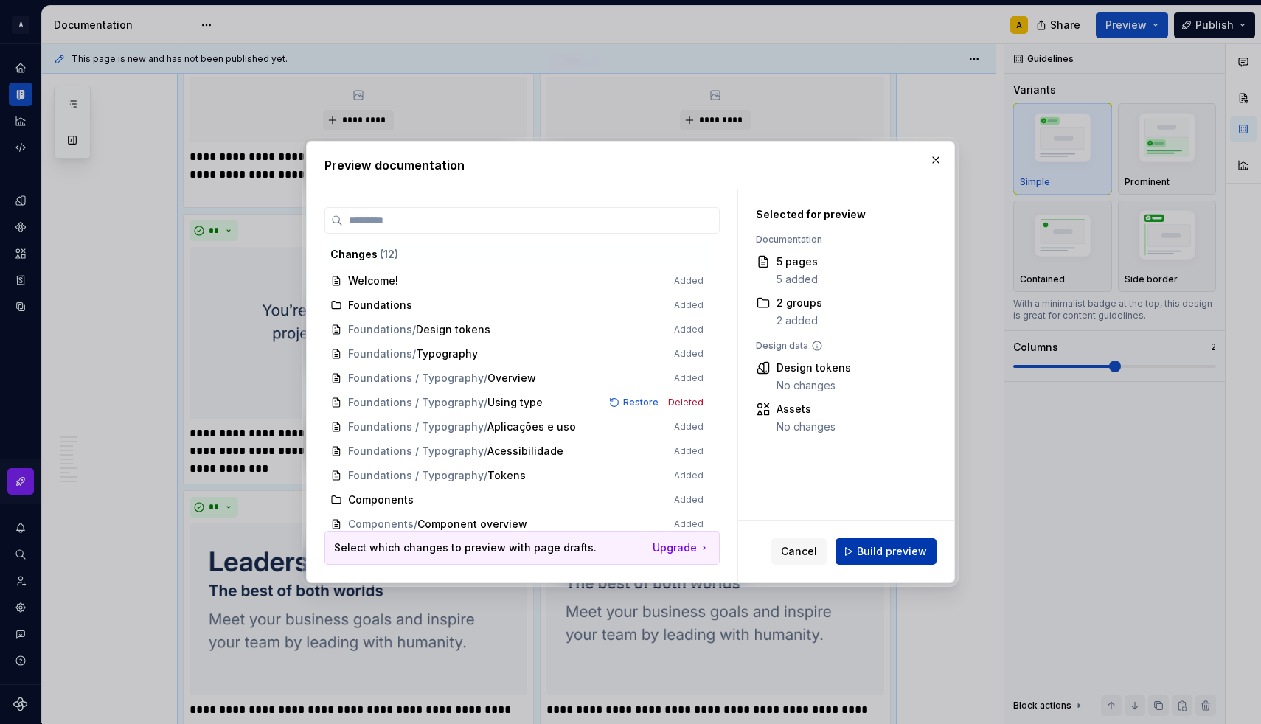
click at [875, 549] on span "Build preview" at bounding box center [892, 551] width 70 height 15
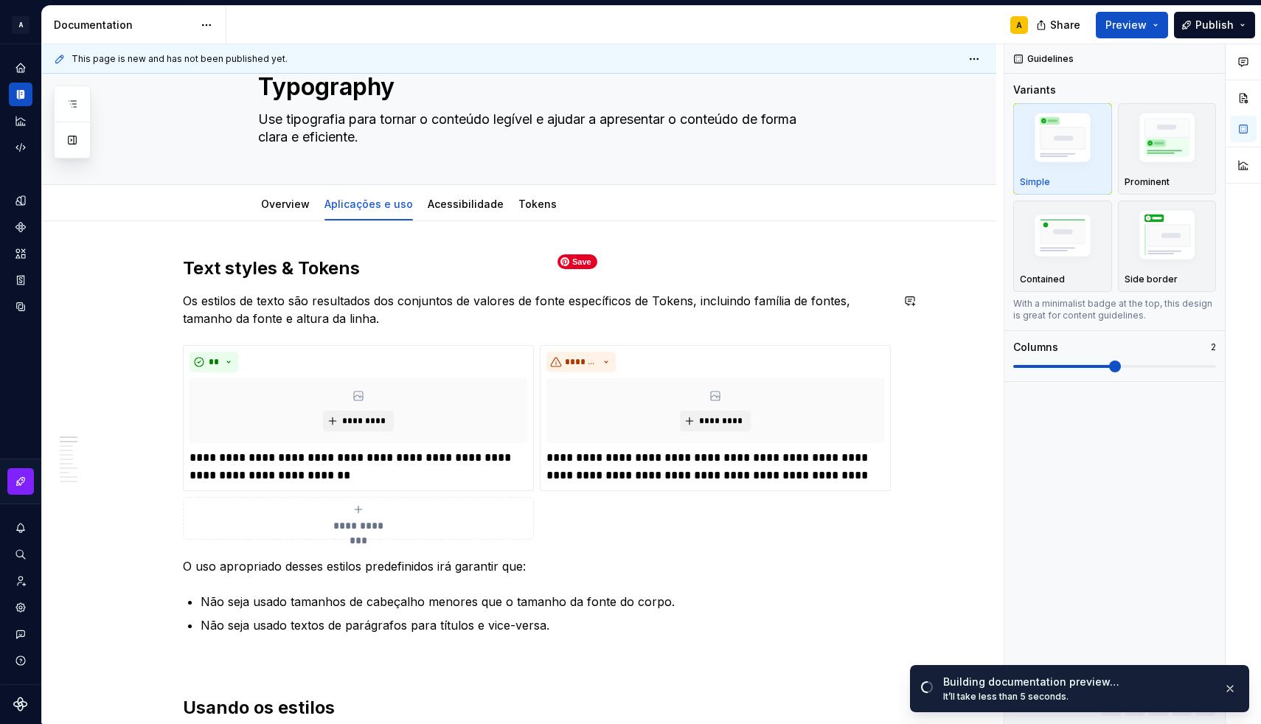
scroll to position [10, 0]
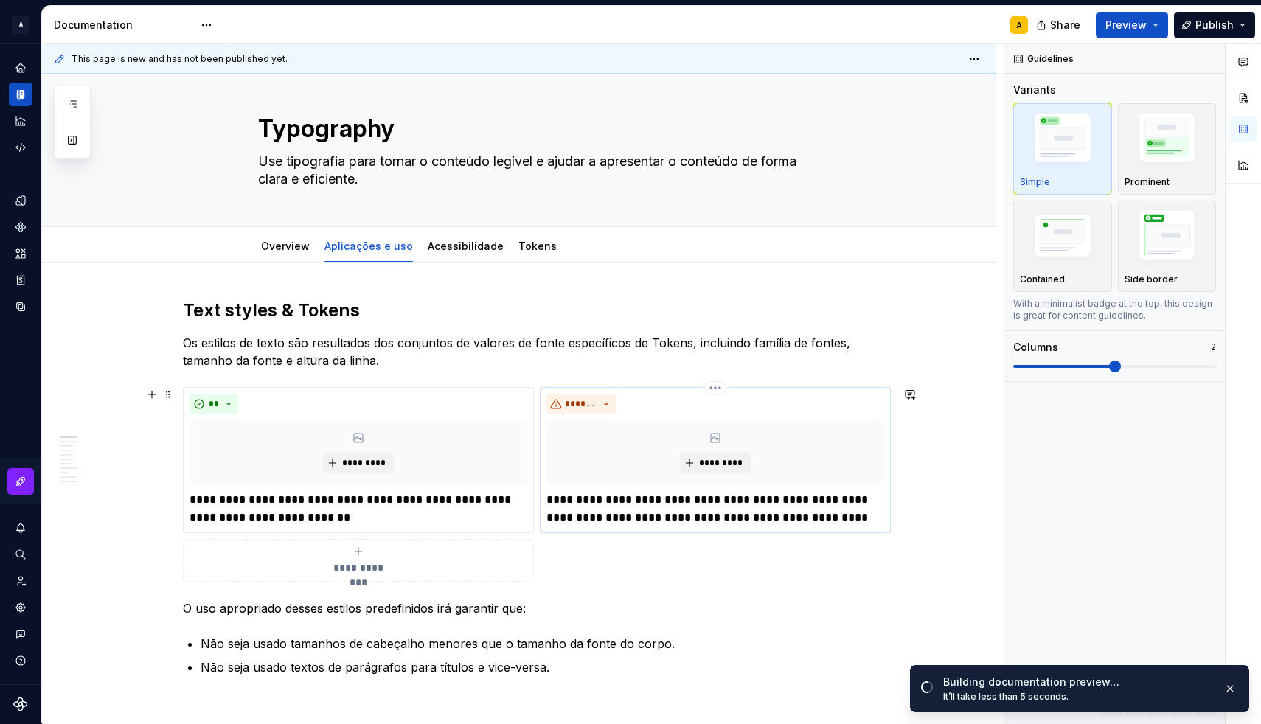
click at [724, 413] on div "*******" at bounding box center [715, 404] width 338 height 21
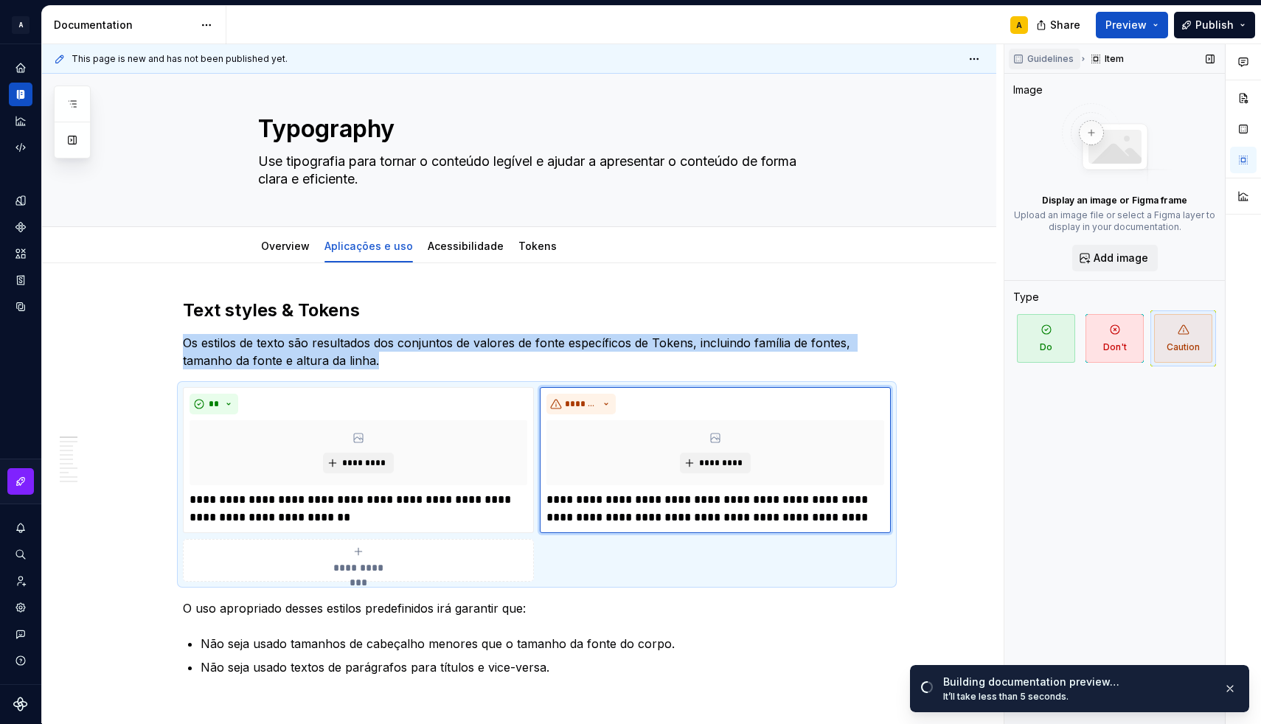
click at [1055, 67] on button "Guidelines" at bounding box center [1045, 59] width 72 height 21
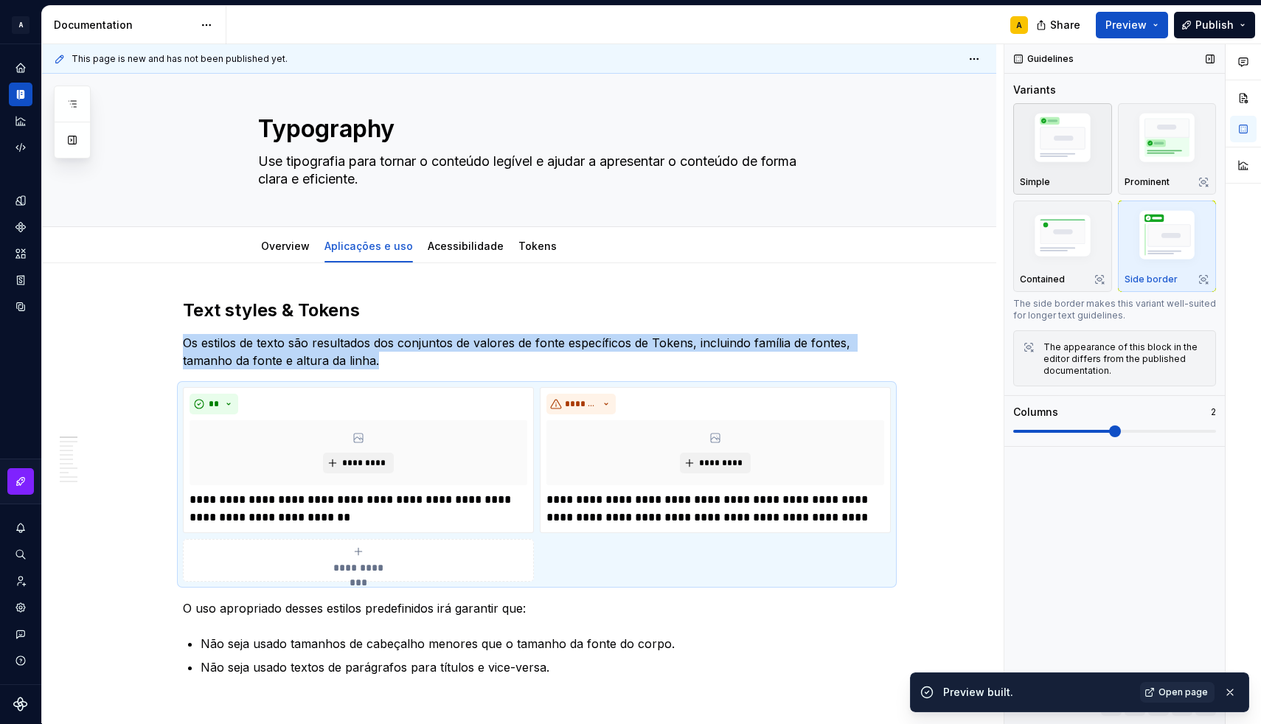
click at [1066, 142] on img "button" at bounding box center [1063, 140] width 86 height 64
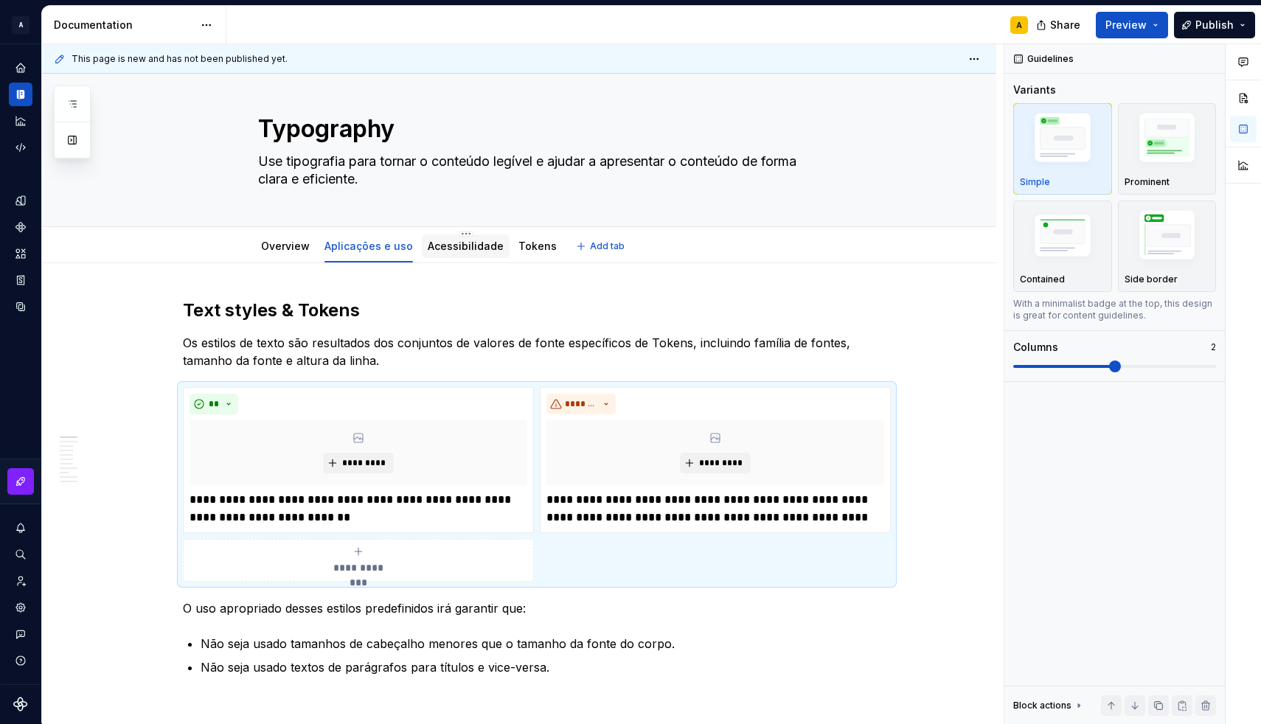
click at [446, 245] on link "Acessibilidade" at bounding box center [466, 246] width 76 height 13
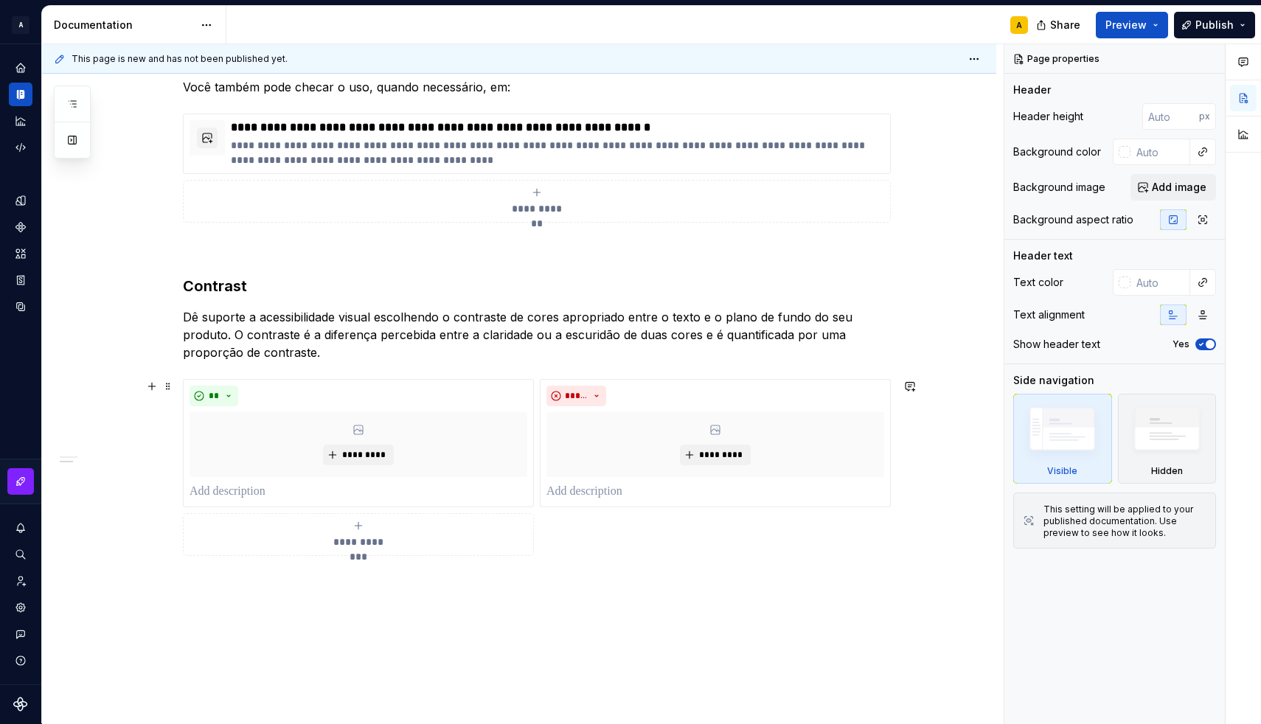
scroll to position [809, 0]
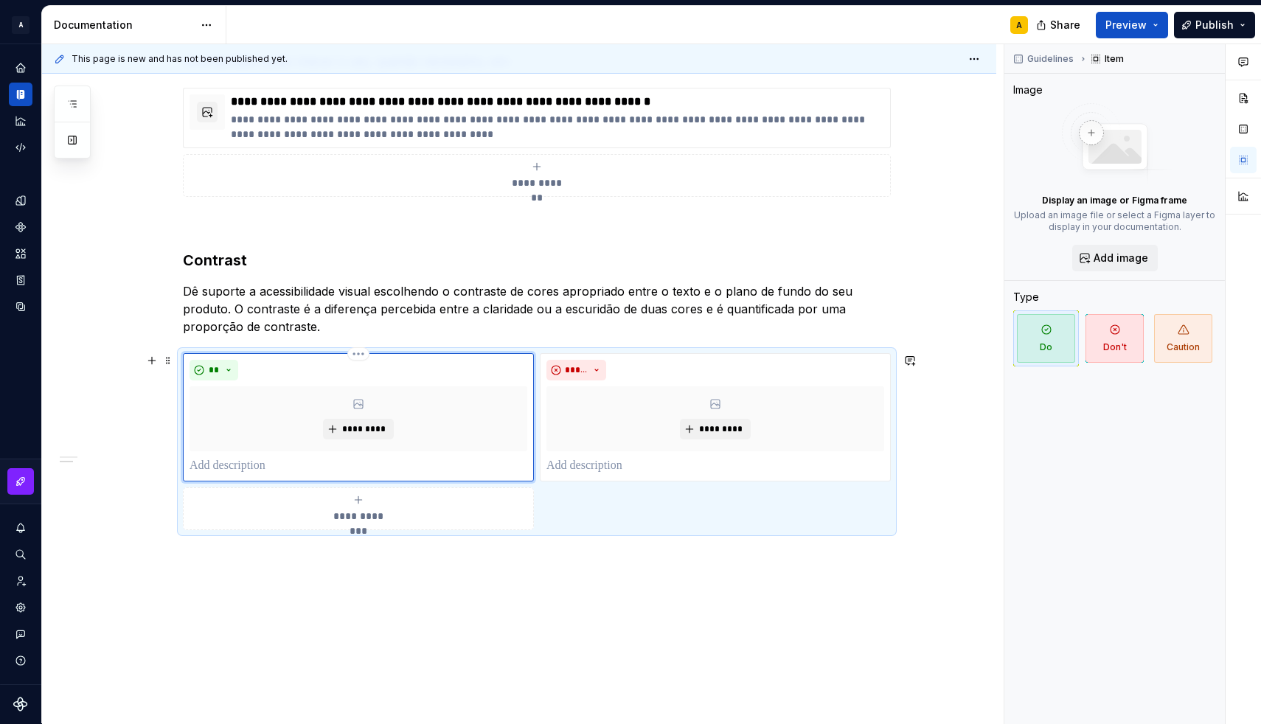
click at [501, 364] on div "**" at bounding box center [358, 370] width 338 height 21
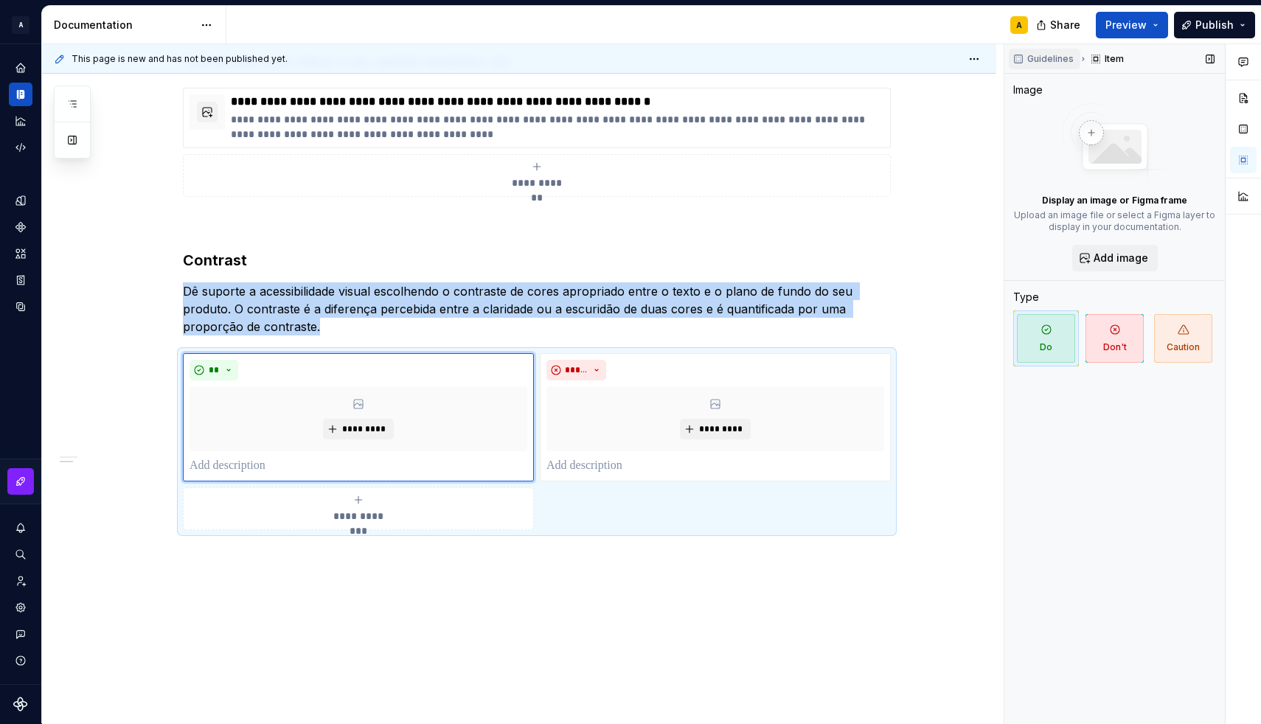
click at [1057, 58] on span "Guidelines" at bounding box center [1050, 59] width 46 height 12
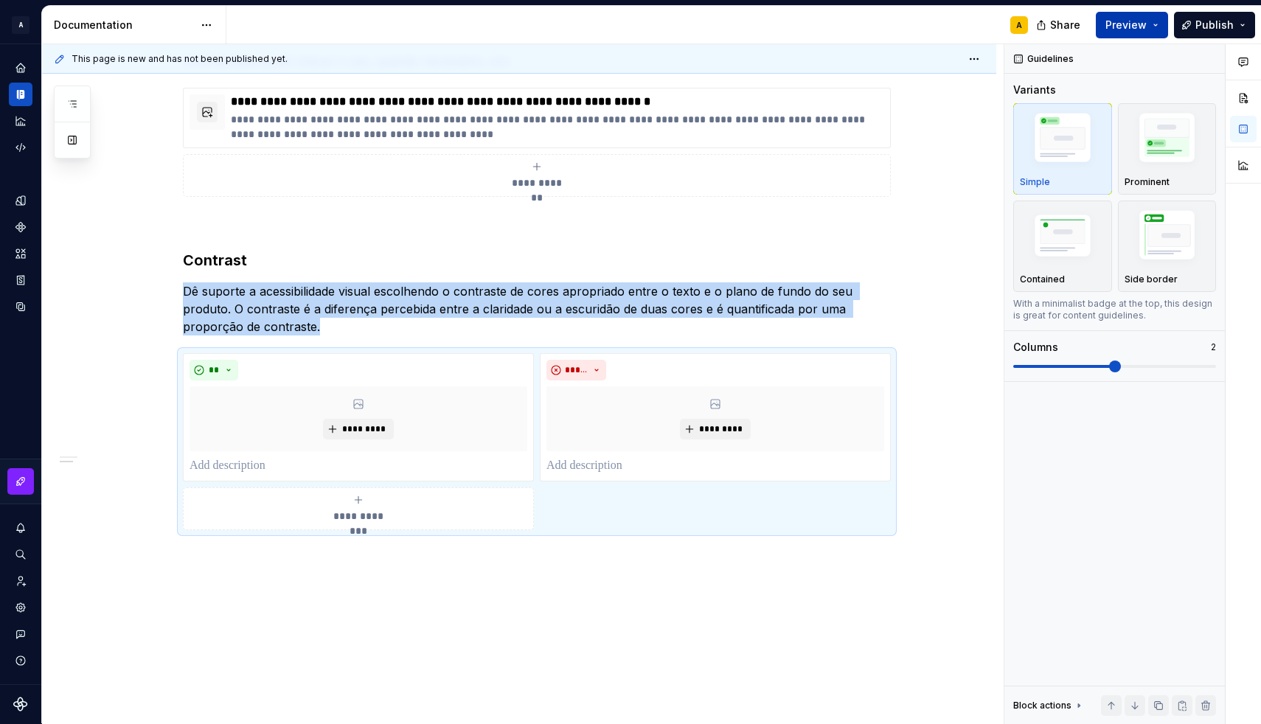
click at [1162, 21] on button "Preview" at bounding box center [1132, 25] width 72 height 27
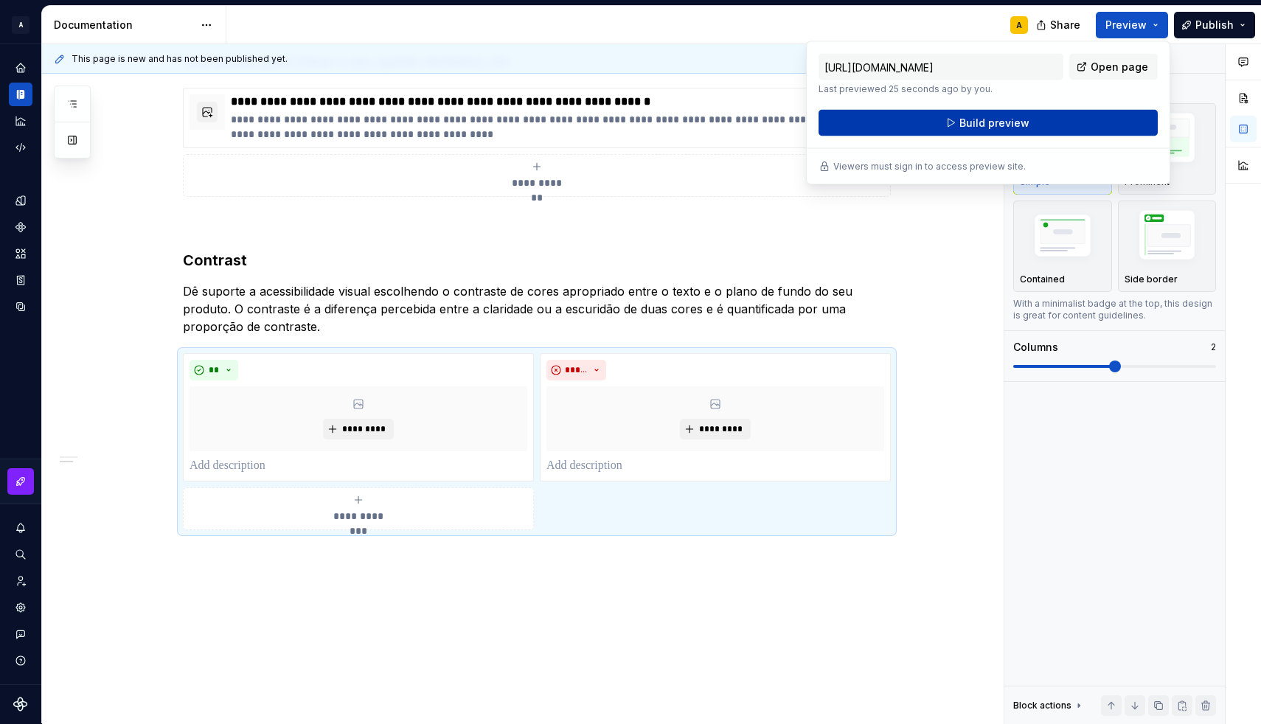
click at [1019, 119] on span "Build preview" at bounding box center [994, 123] width 70 height 15
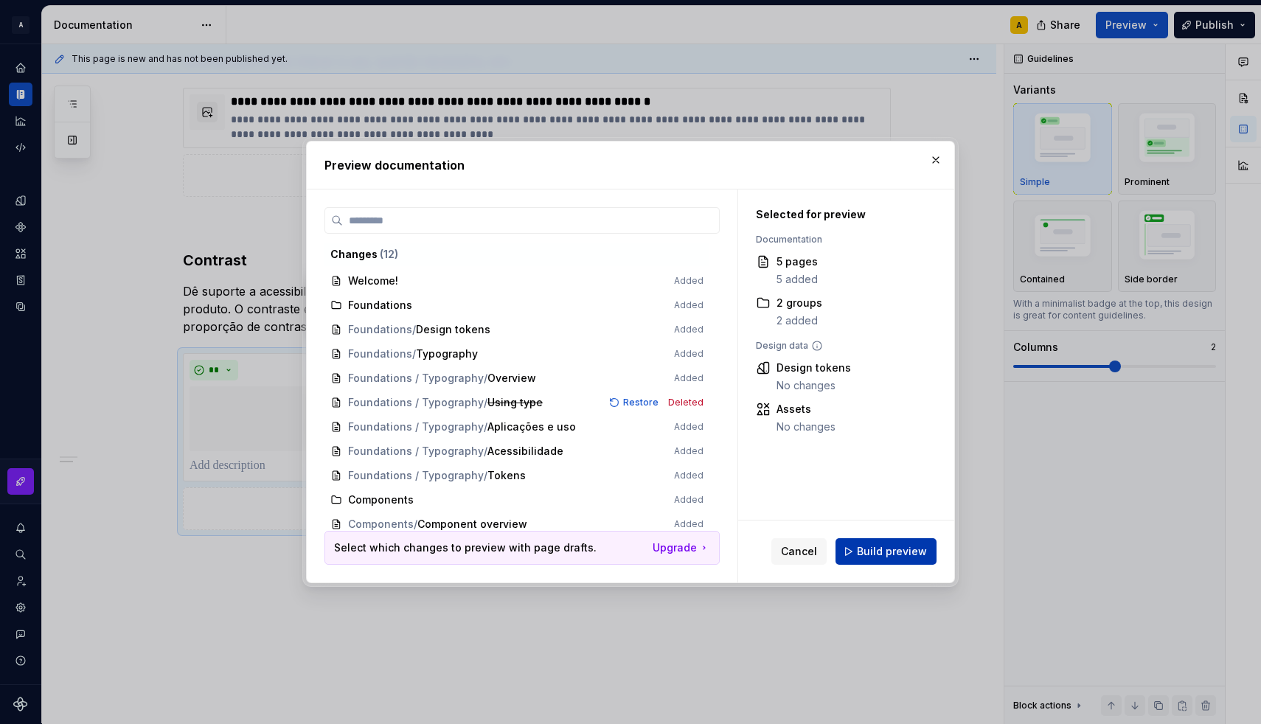
click at [889, 540] on button "Build preview" at bounding box center [885, 551] width 101 height 27
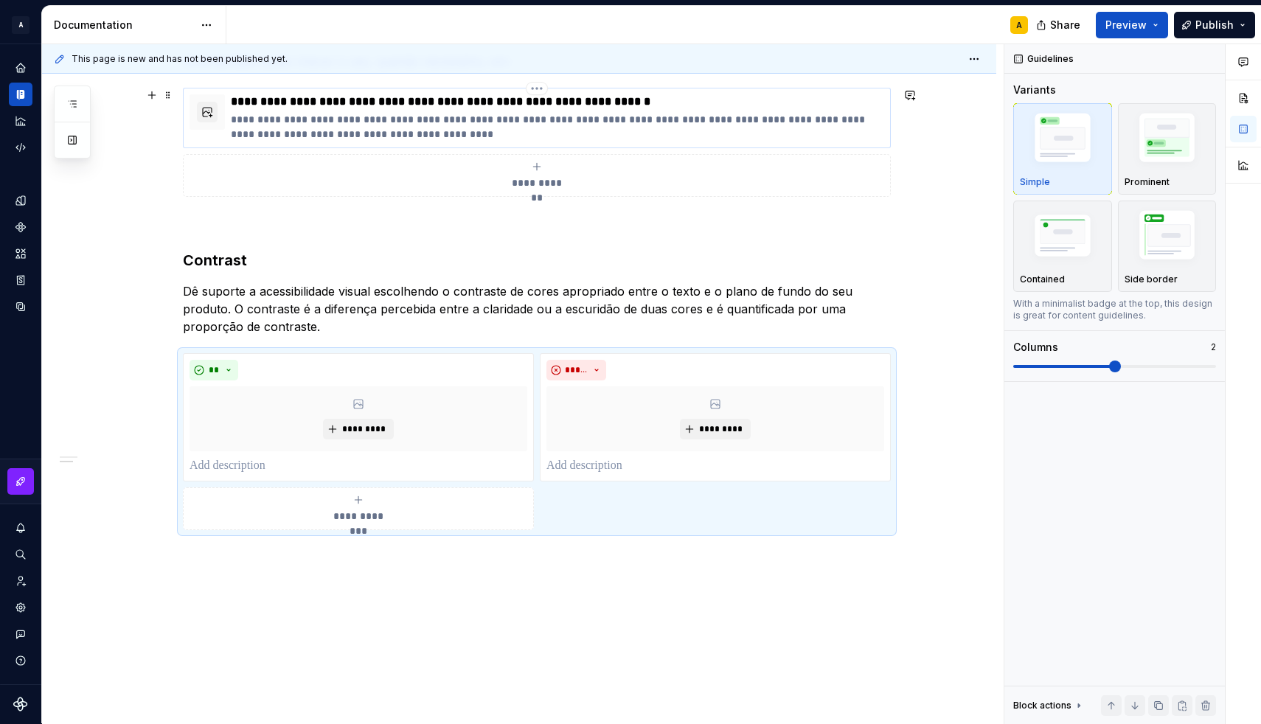
type textarea "*"
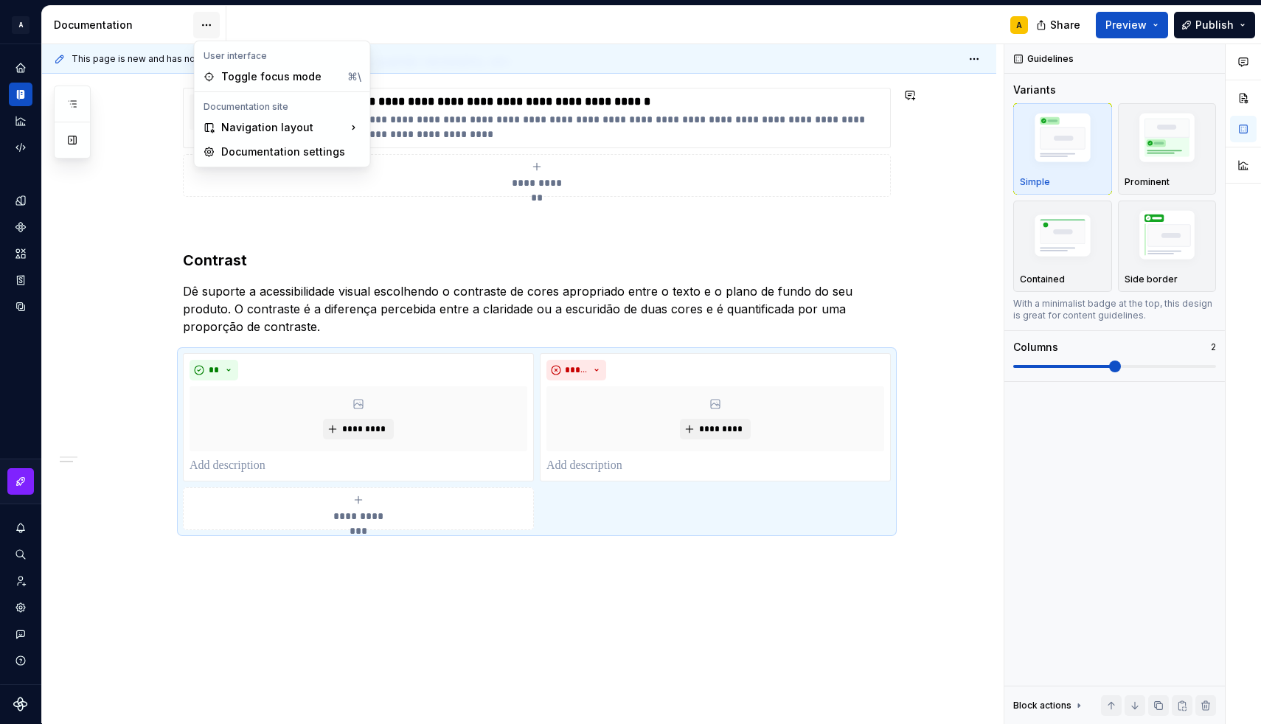
click at [205, 28] on html "A [DS] Design System A Design system data Documentation A Share Preview Publish…" at bounding box center [630, 362] width 1261 height 724
click at [233, 145] on div "Documentation settings" at bounding box center [290, 152] width 140 height 15
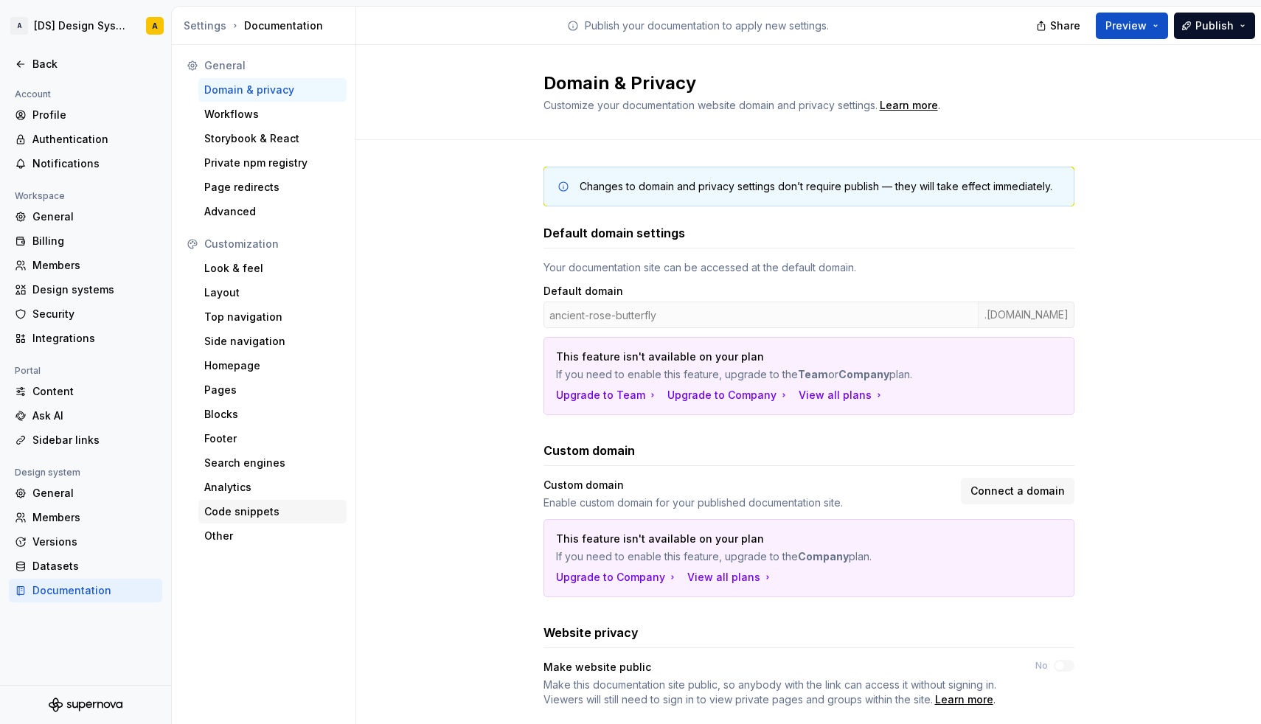
click at [246, 510] on div "Code snippets" at bounding box center [272, 511] width 136 height 15
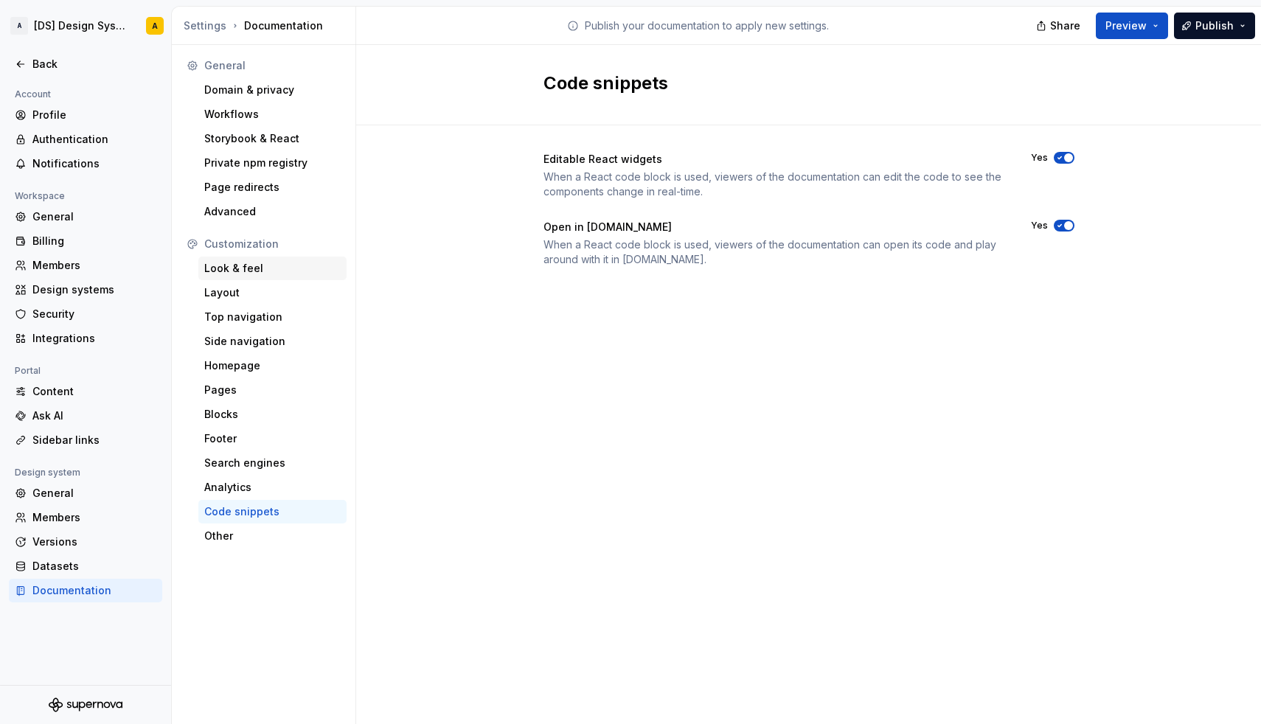
click at [228, 266] on div "Look & feel" at bounding box center [272, 268] width 136 height 15
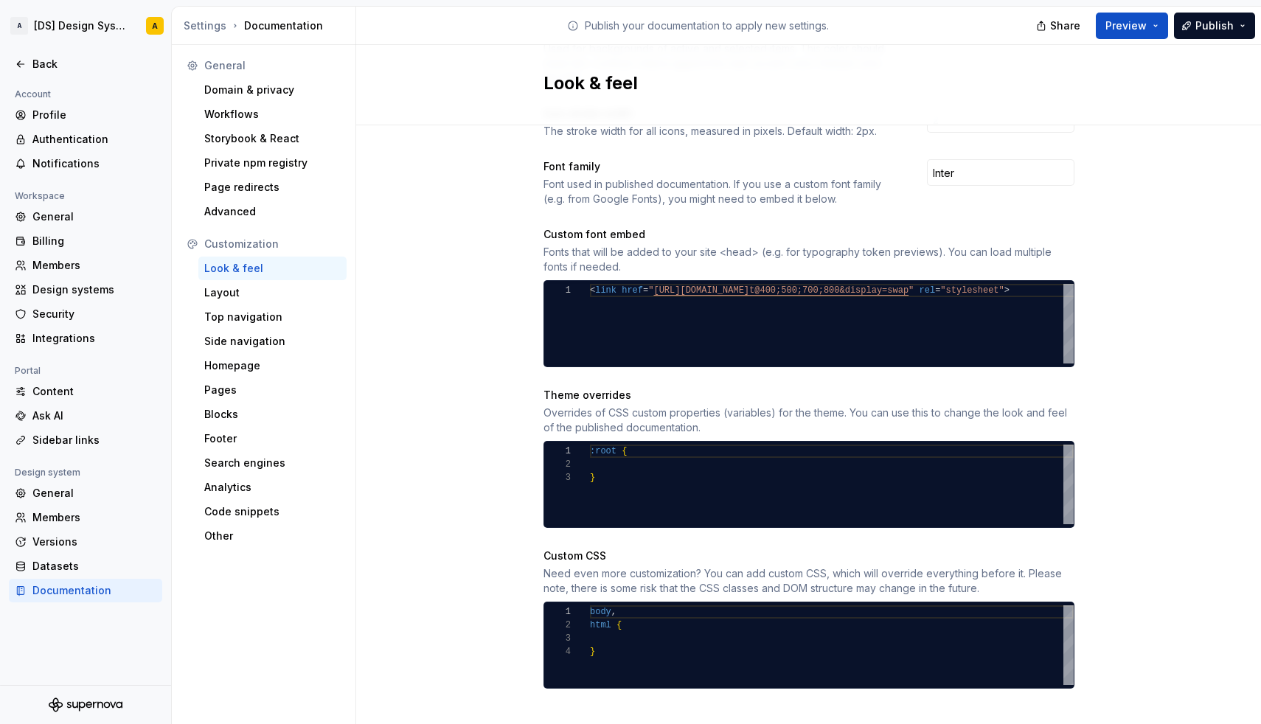
scroll to position [467, 0]
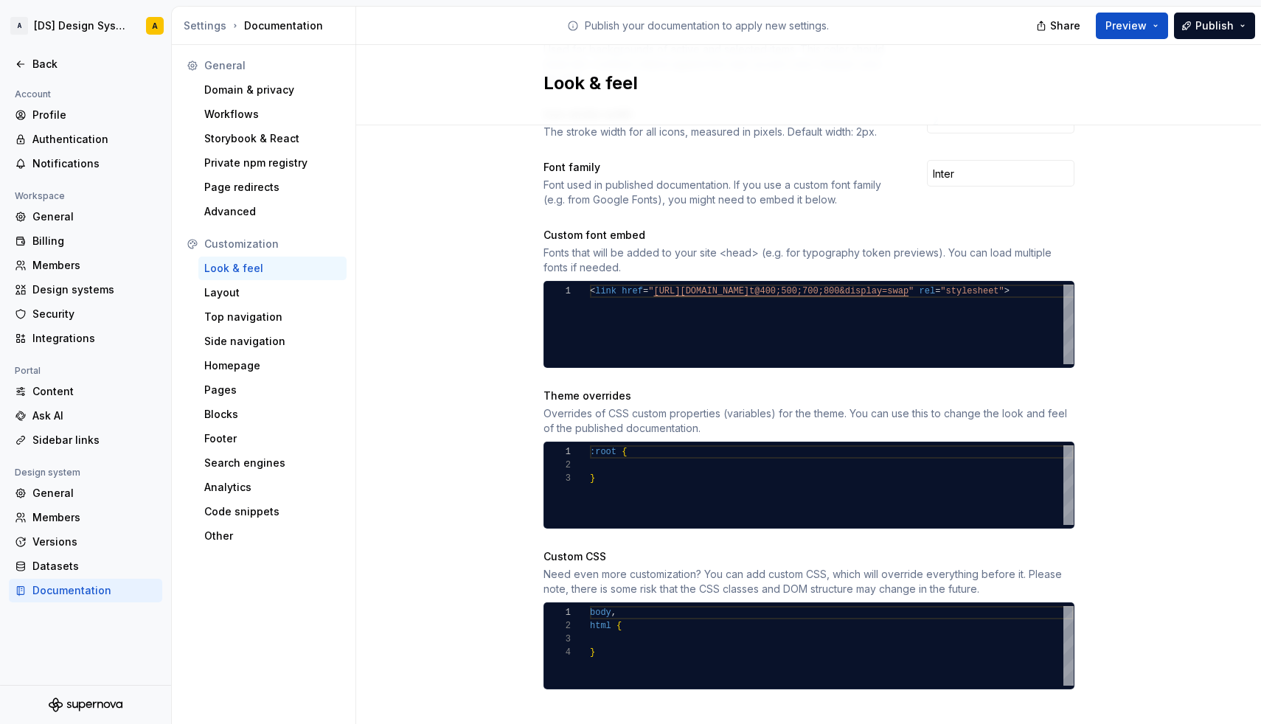
click at [622, 646] on div "}" at bounding box center [832, 652] width 484 height 13
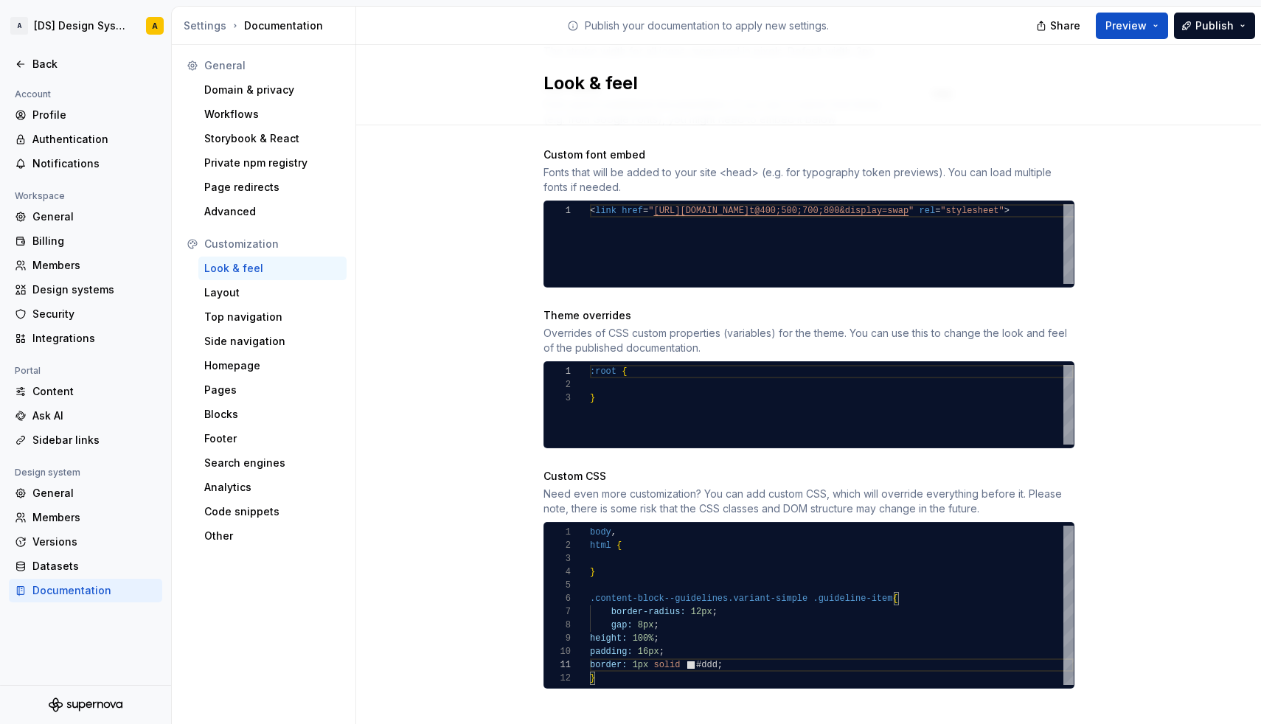
scroll to position [546, 0]
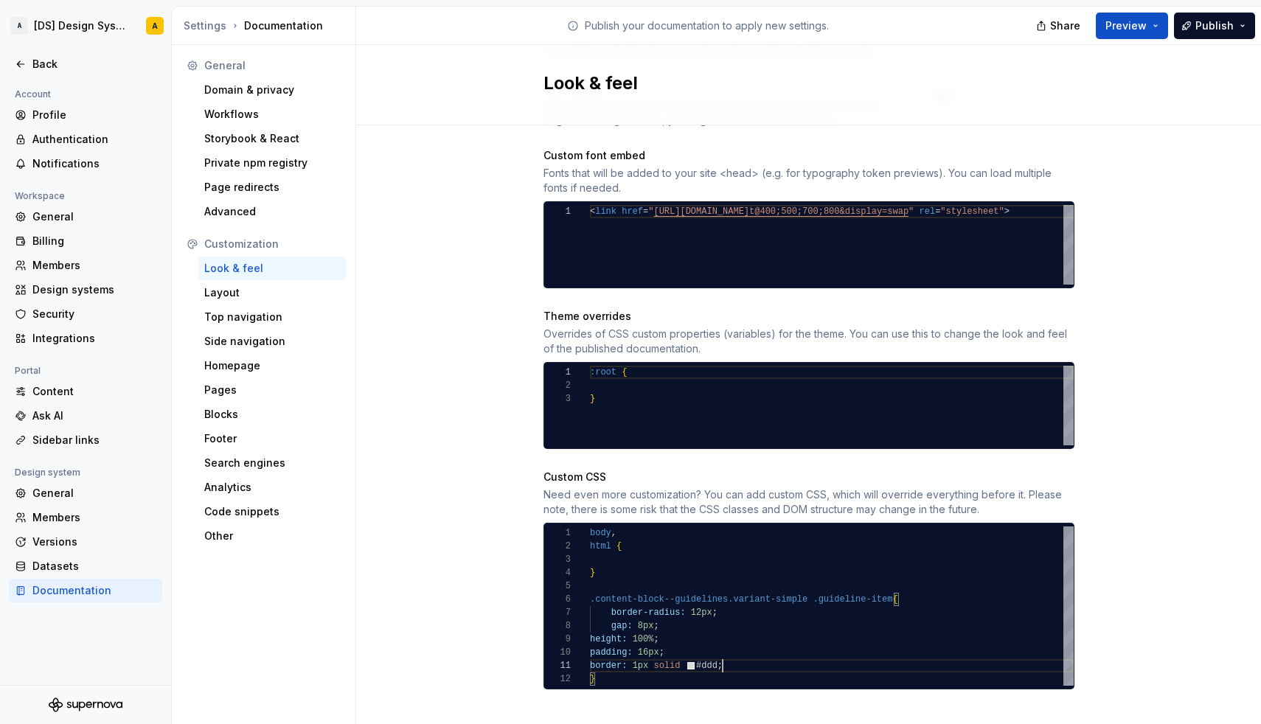
click at [591, 634] on span "height:" at bounding box center [608, 639] width 37 height 10
click at [592, 646] on span "padding: 16px ;" at bounding box center [627, 652] width 74 height 13
click at [653, 580] on div at bounding box center [832, 586] width 484 height 13
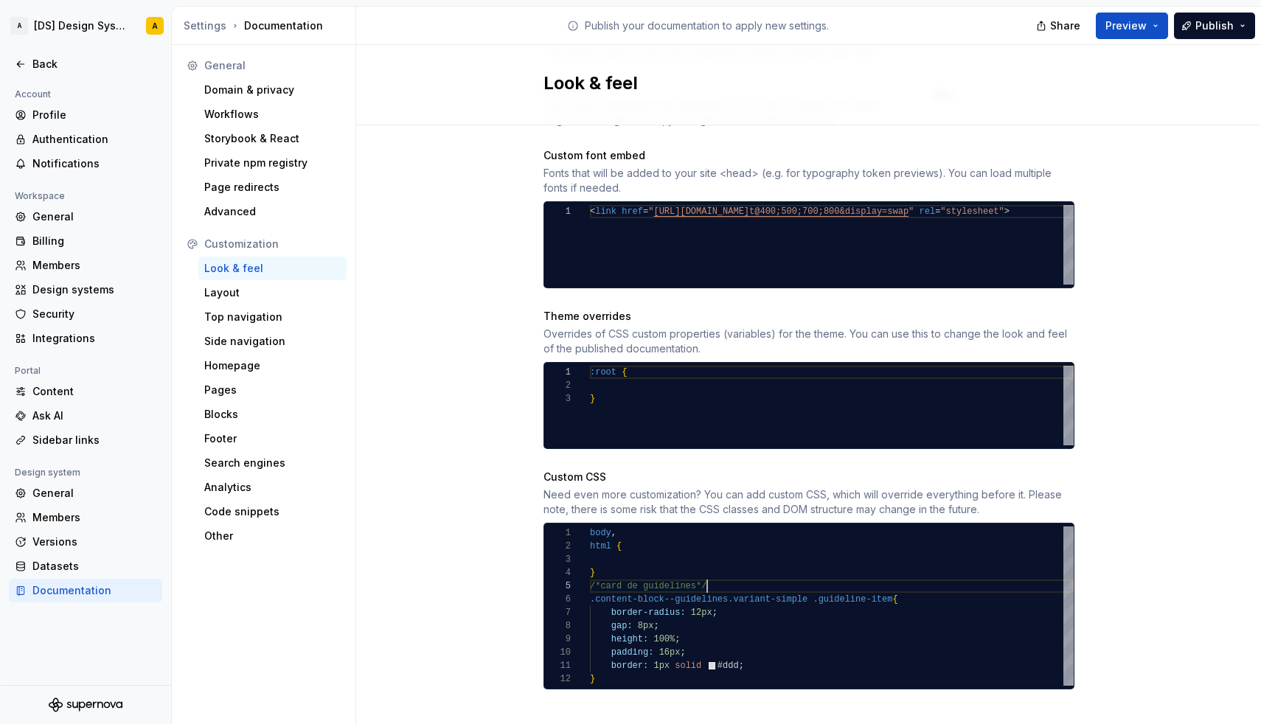
scroll to position [0, 27]
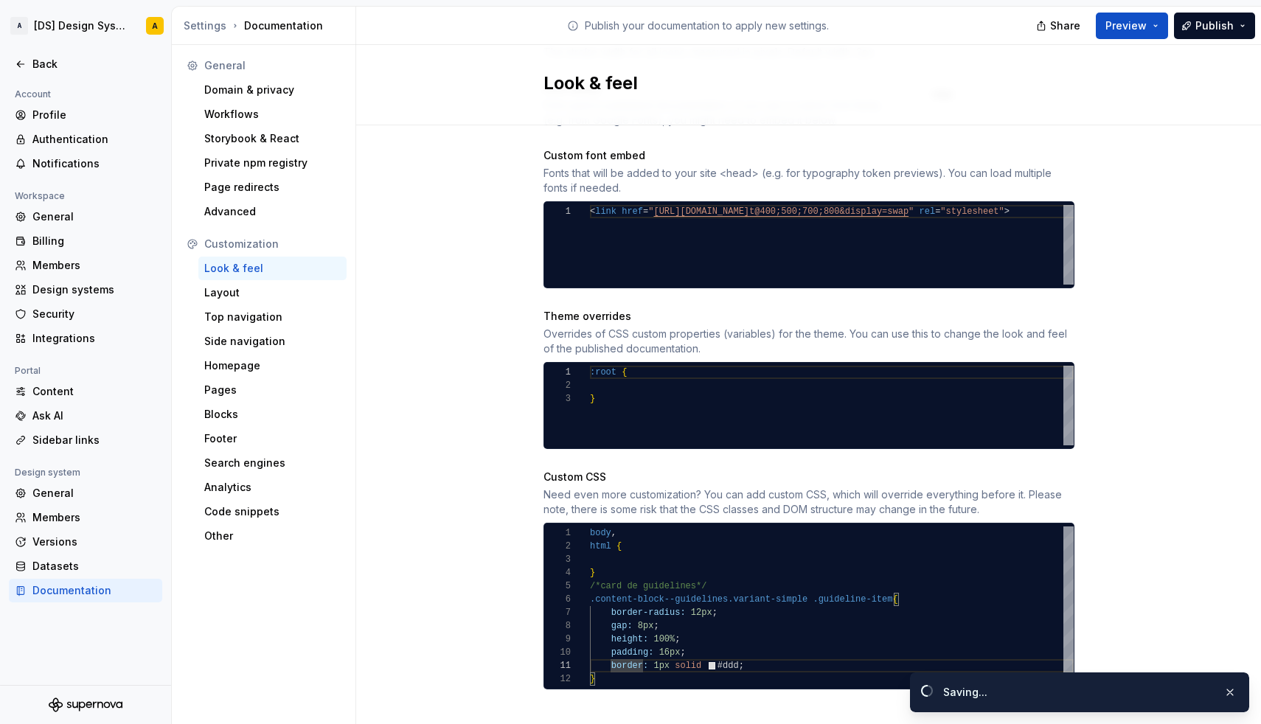
click at [608, 673] on div "**********" at bounding box center [808, 606] width 531 height 167
click at [605, 672] on div "}" at bounding box center [832, 678] width 484 height 13
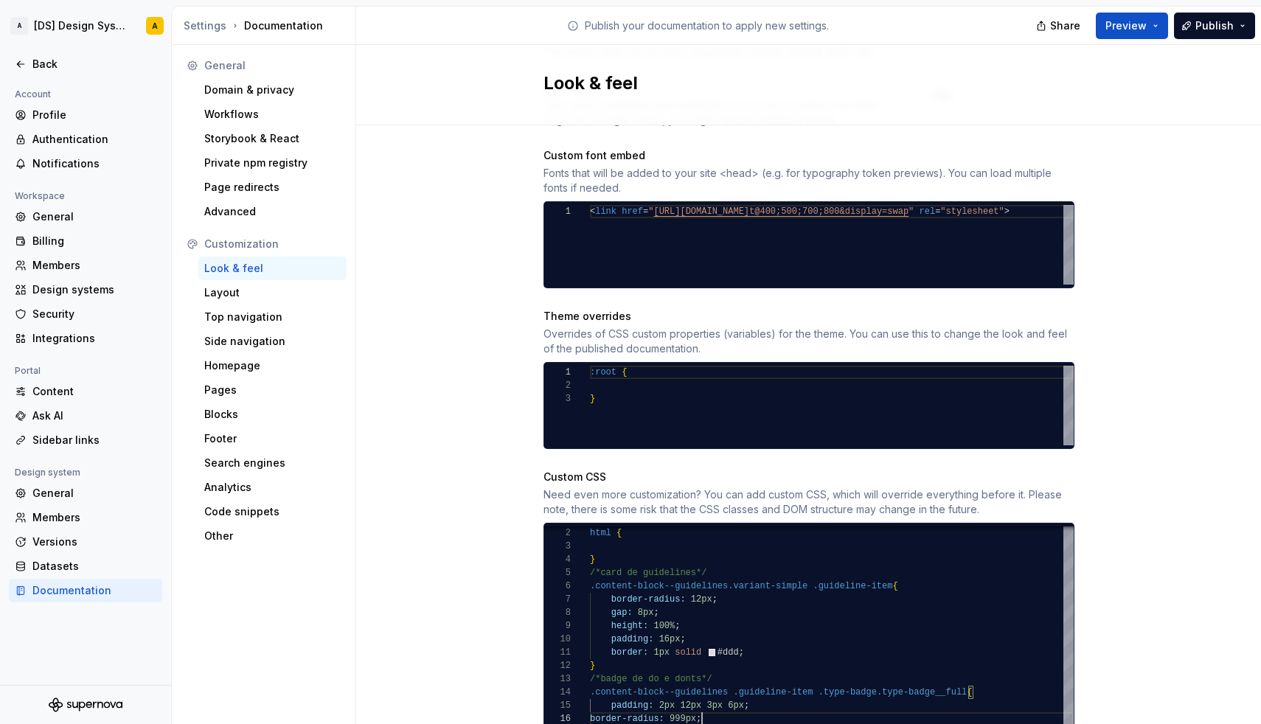
scroll to position [66, 112]
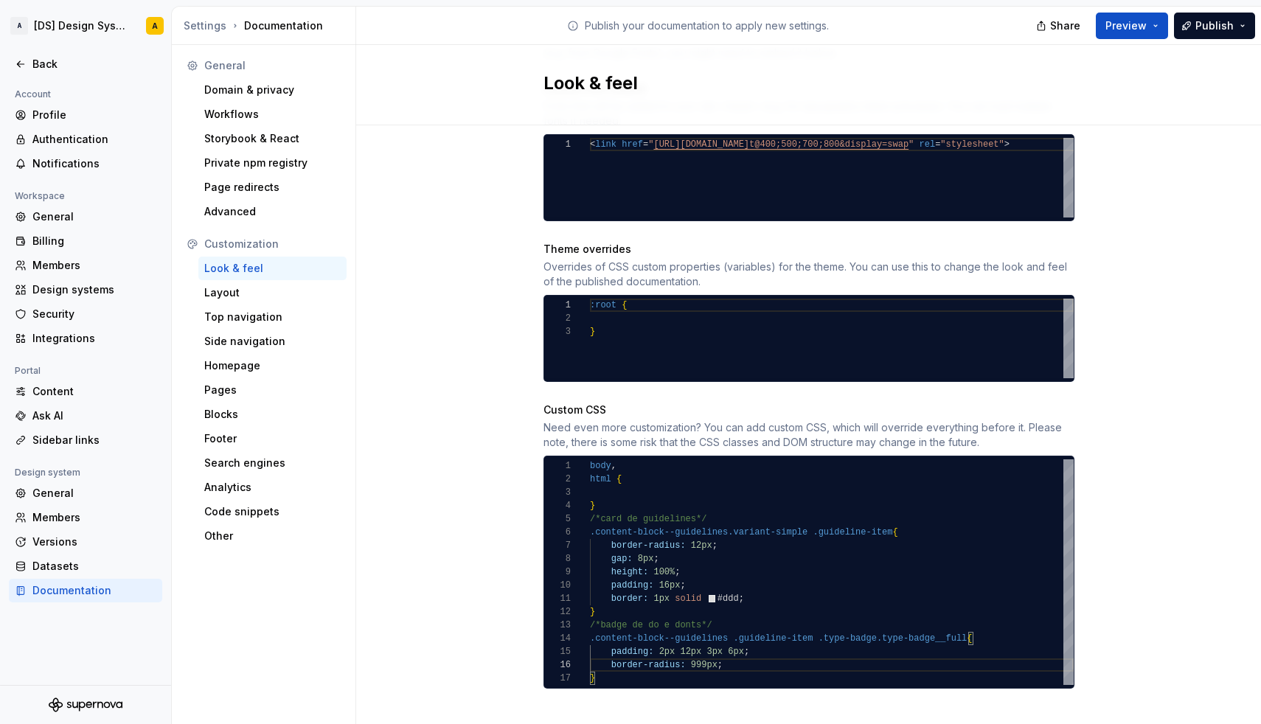
scroll to position [613, 0]
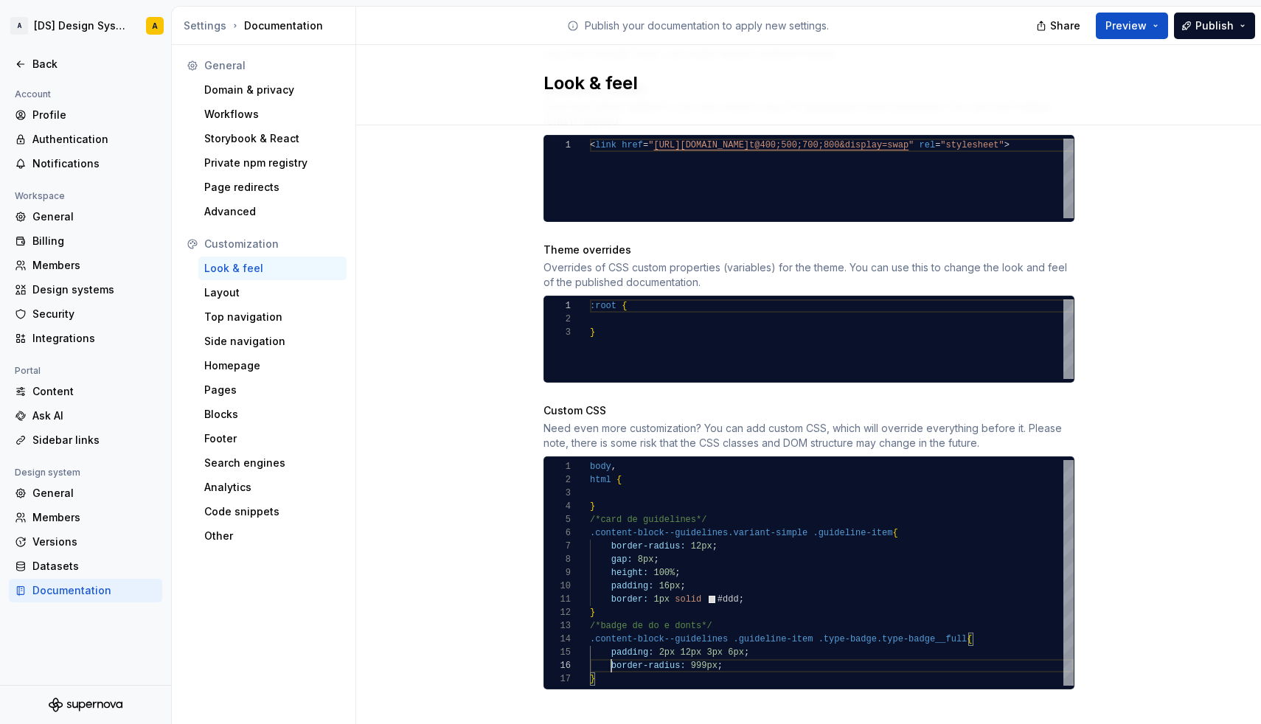
click at [474, 557] on div "Site logo A company logo that will be displayed on all pages on your documentat…" at bounding box center [808, 129] width 905 height 1233
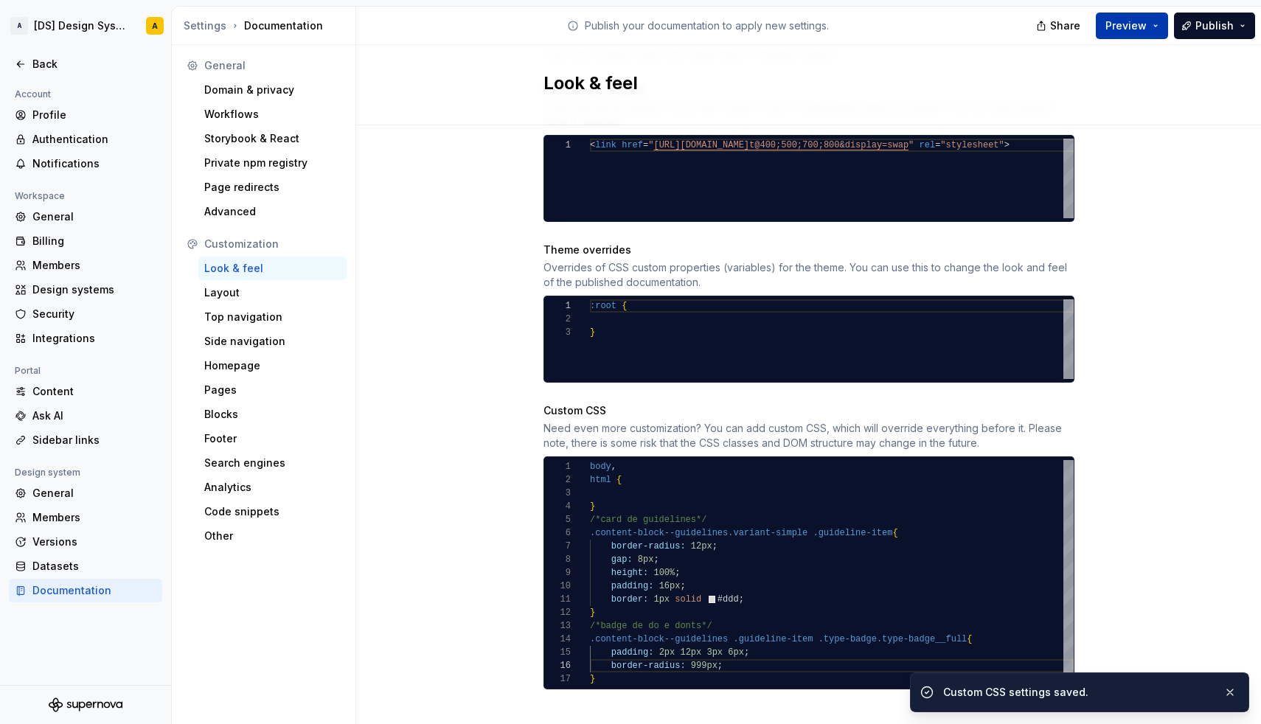
click at [1156, 26] on button "Preview" at bounding box center [1132, 26] width 72 height 27
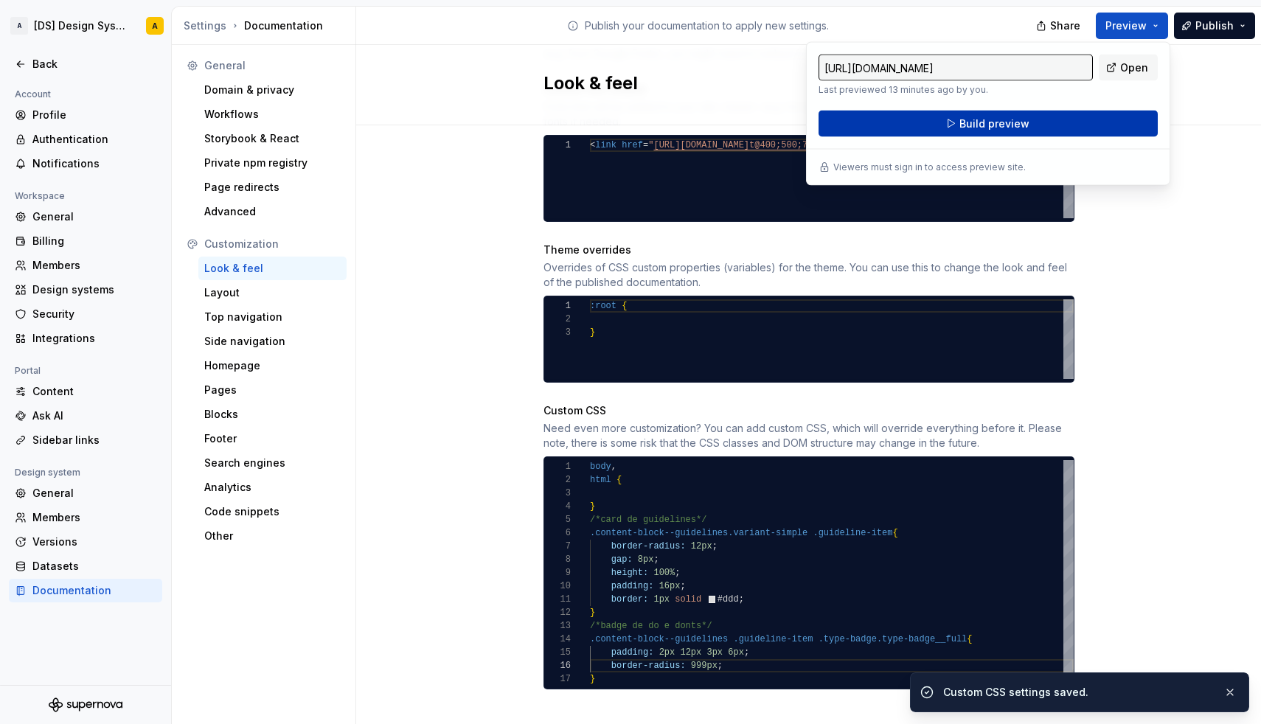
click at [1042, 124] on button "Build preview" at bounding box center [987, 124] width 339 height 27
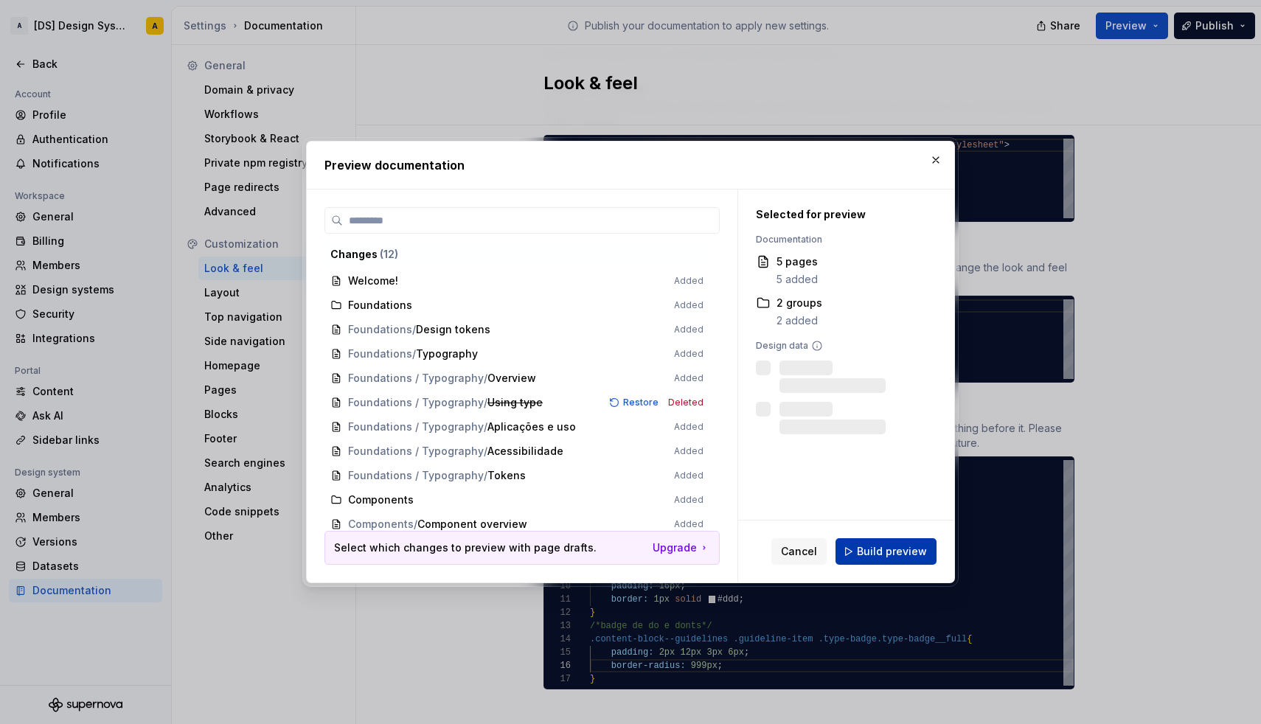
click at [890, 545] on span "Build preview" at bounding box center [892, 551] width 70 height 15
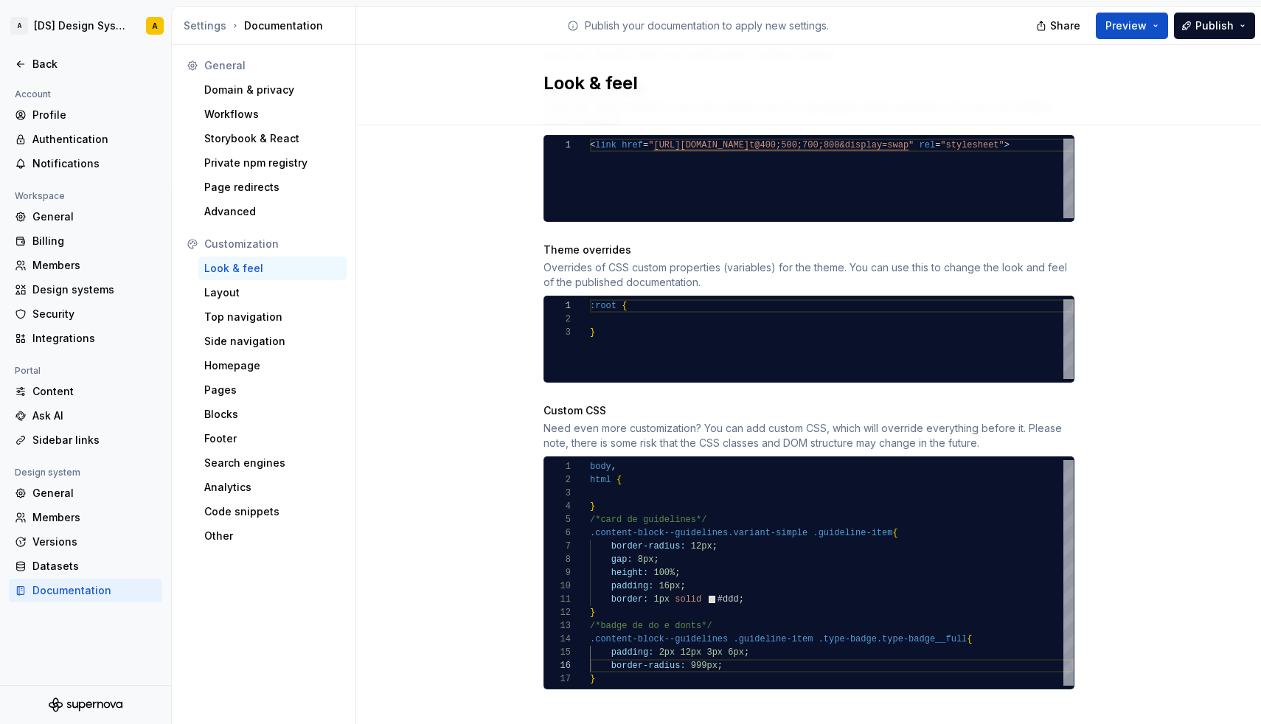
click at [611, 500] on div "}" at bounding box center [832, 506] width 484 height 13
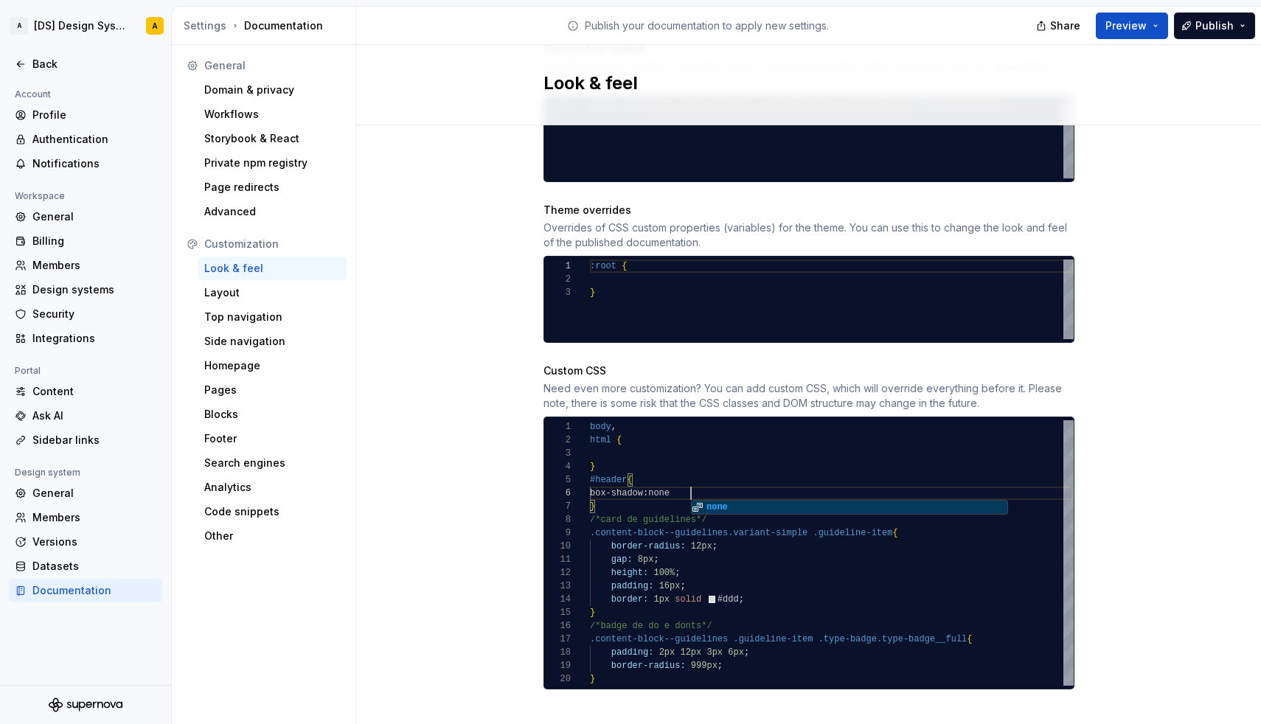
scroll to position [66, 107]
click at [670, 488] on span "none" at bounding box center [680, 493] width 21 height 10
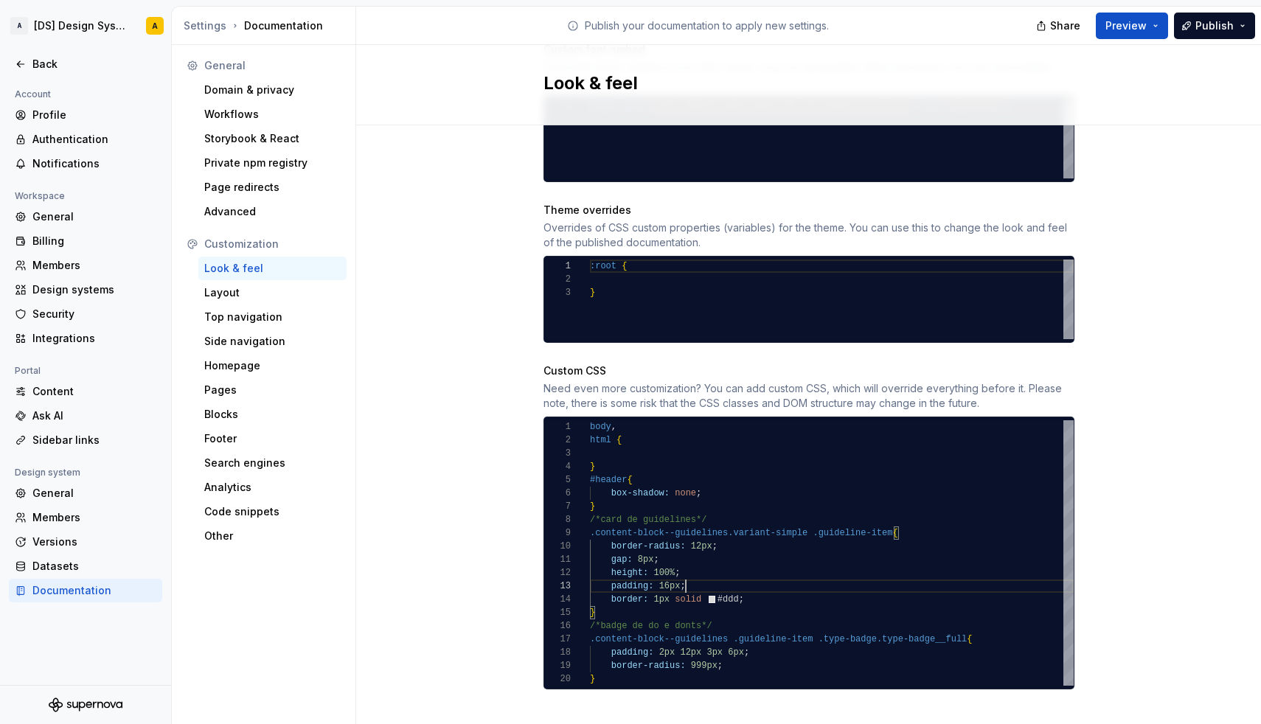
click at [729, 580] on div "padding: 16px ;" at bounding box center [832, 586] width 484 height 13
click at [714, 487] on div "box-shadow: none ;" at bounding box center [832, 493] width 484 height 13
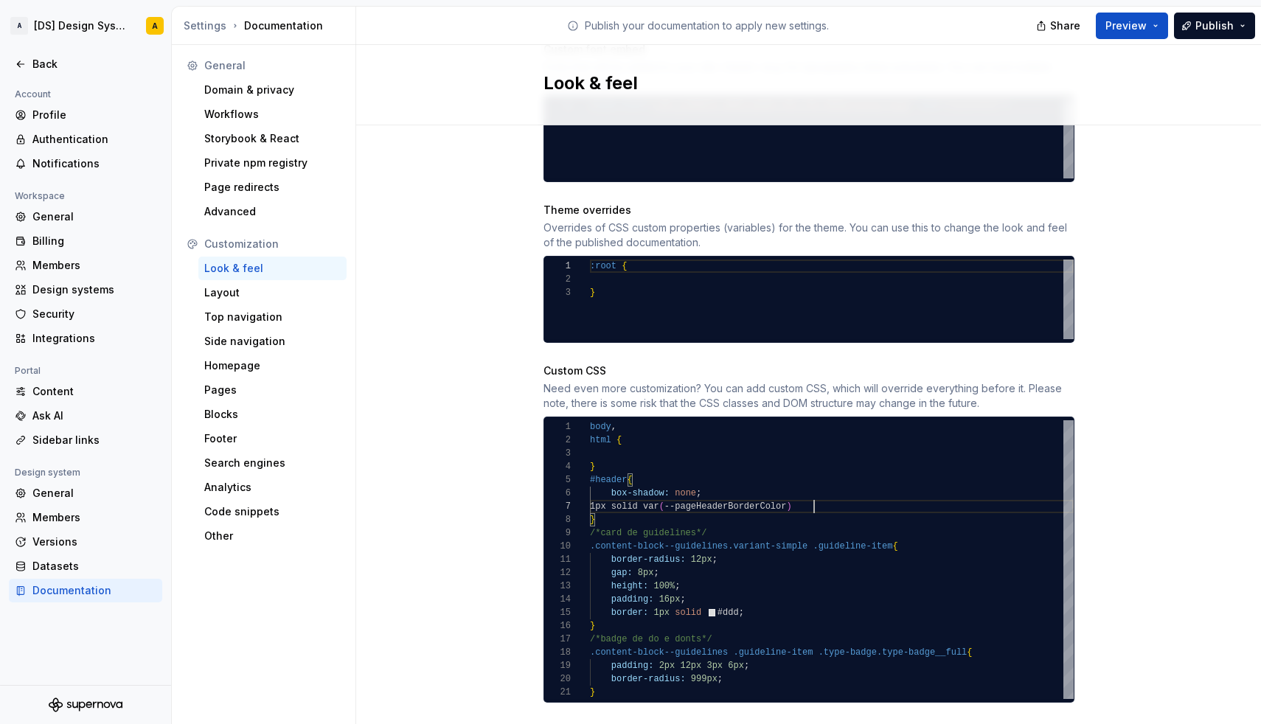
scroll to position [80, 224]
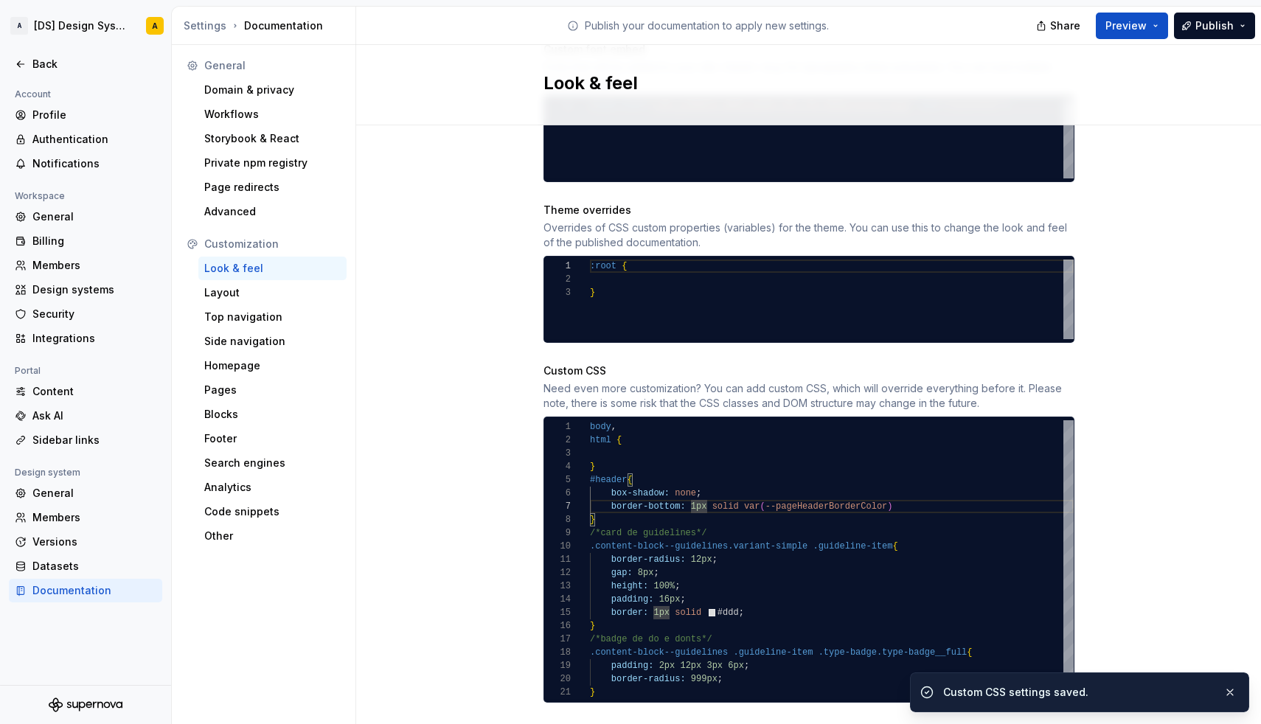
click at [617, 513] on div "}" at bounding box center [832, 519] width 484 height 13
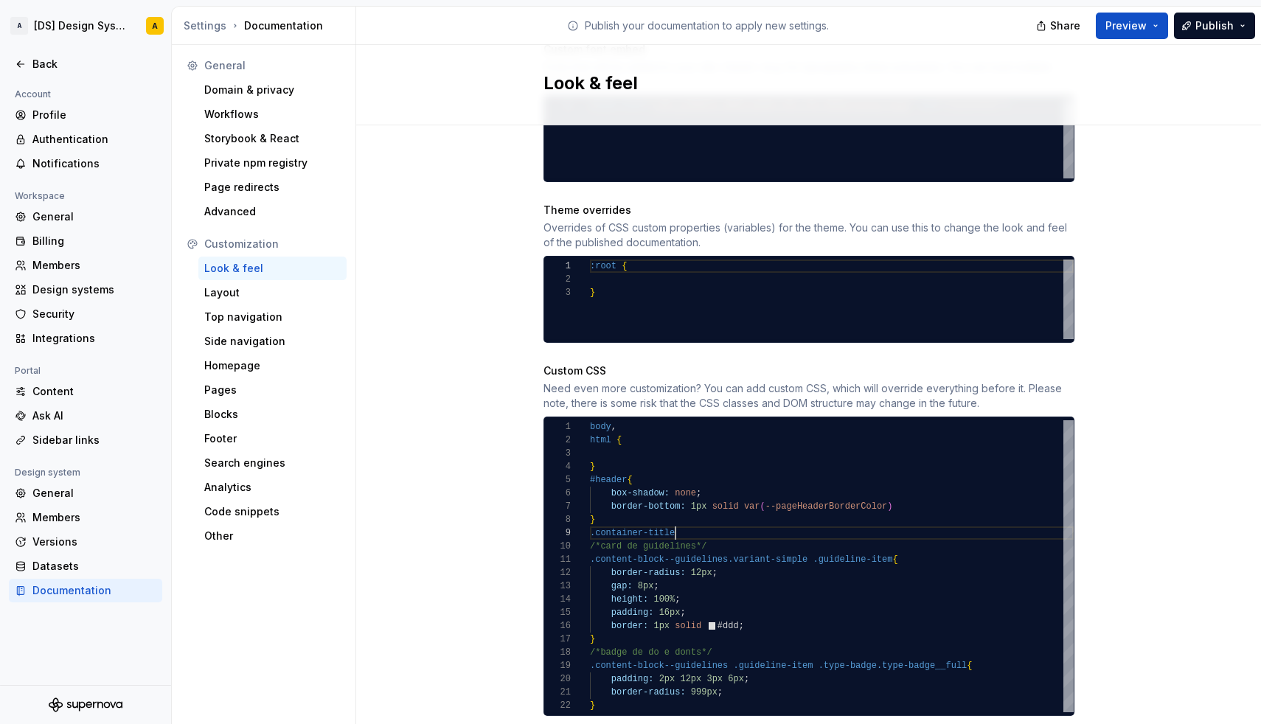
scroll to position [106, 91]
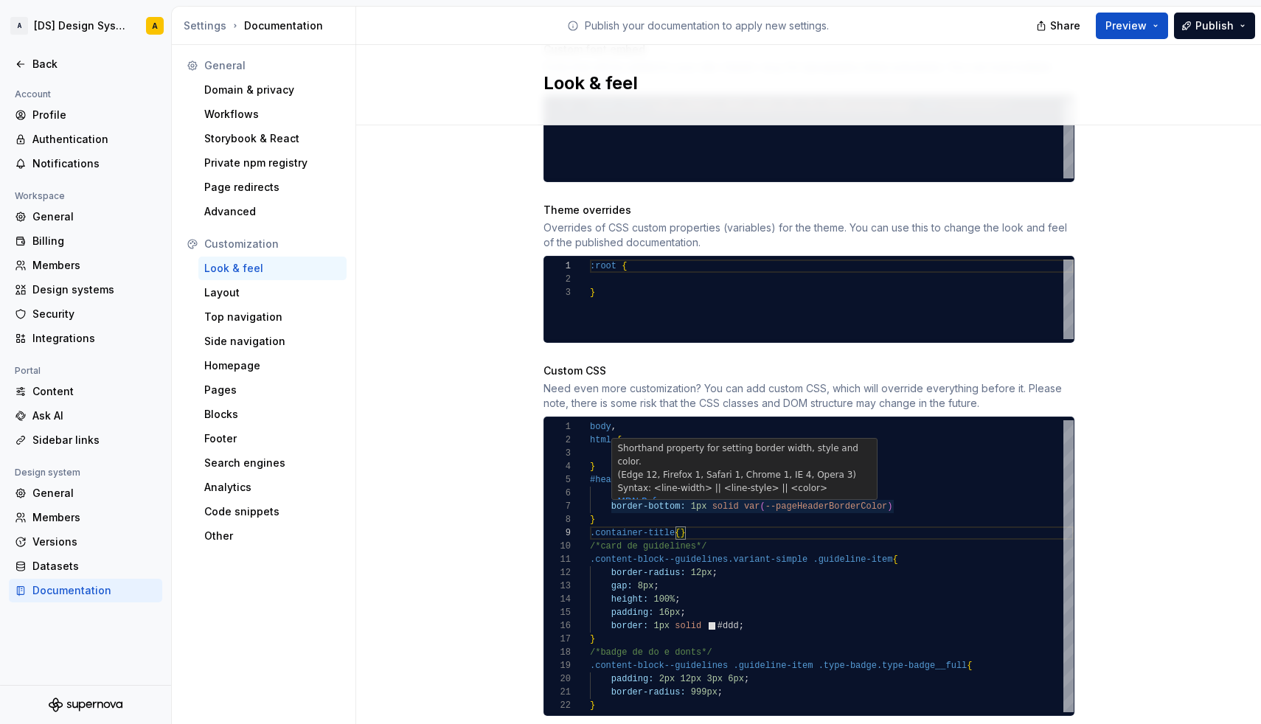
click at [639, 501] on span "border-bottom:" at bounding box center [648, 506] width 74 height 10
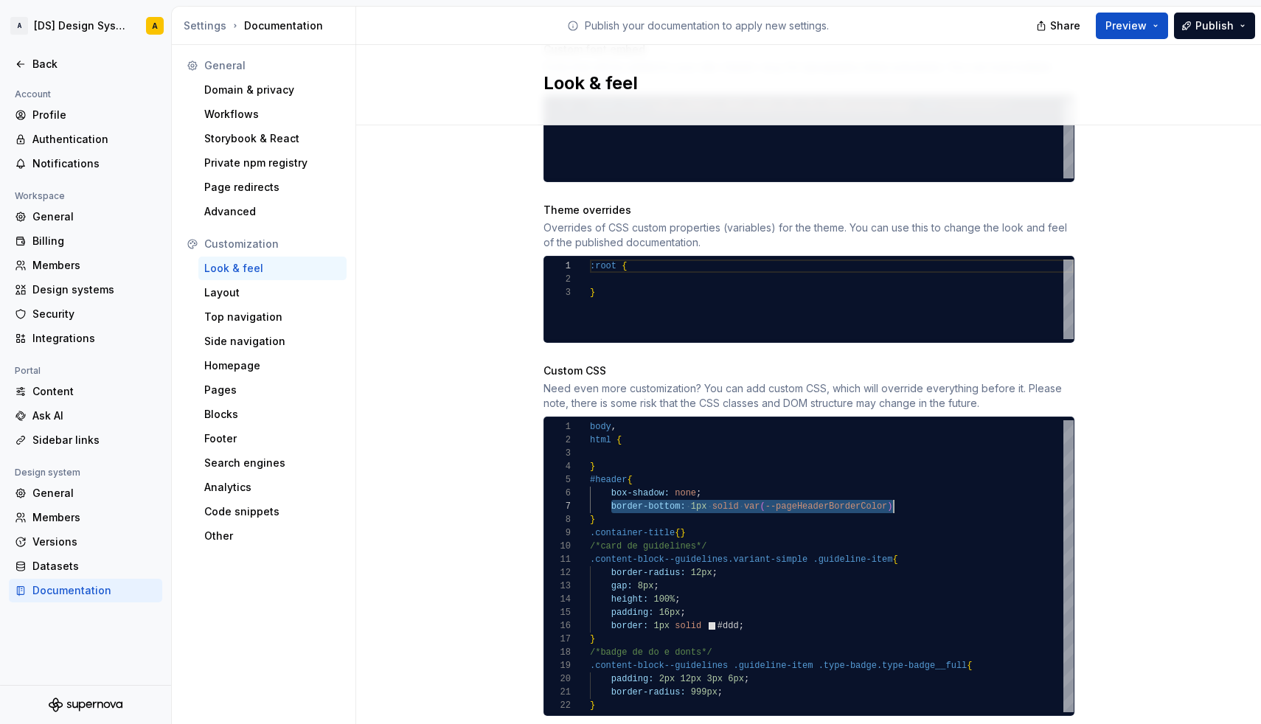
scroll to position [80, 303]
drag, startPoint x: 609, startPoint y: 490, endPoint x: 898, endPoint y: 490, distance: 289.0
click at [898, 500] on div "border-bottom: 1px solid var ( --pageHeaderBorderColor )" at bounding box center [832, 506] width 484 height 13
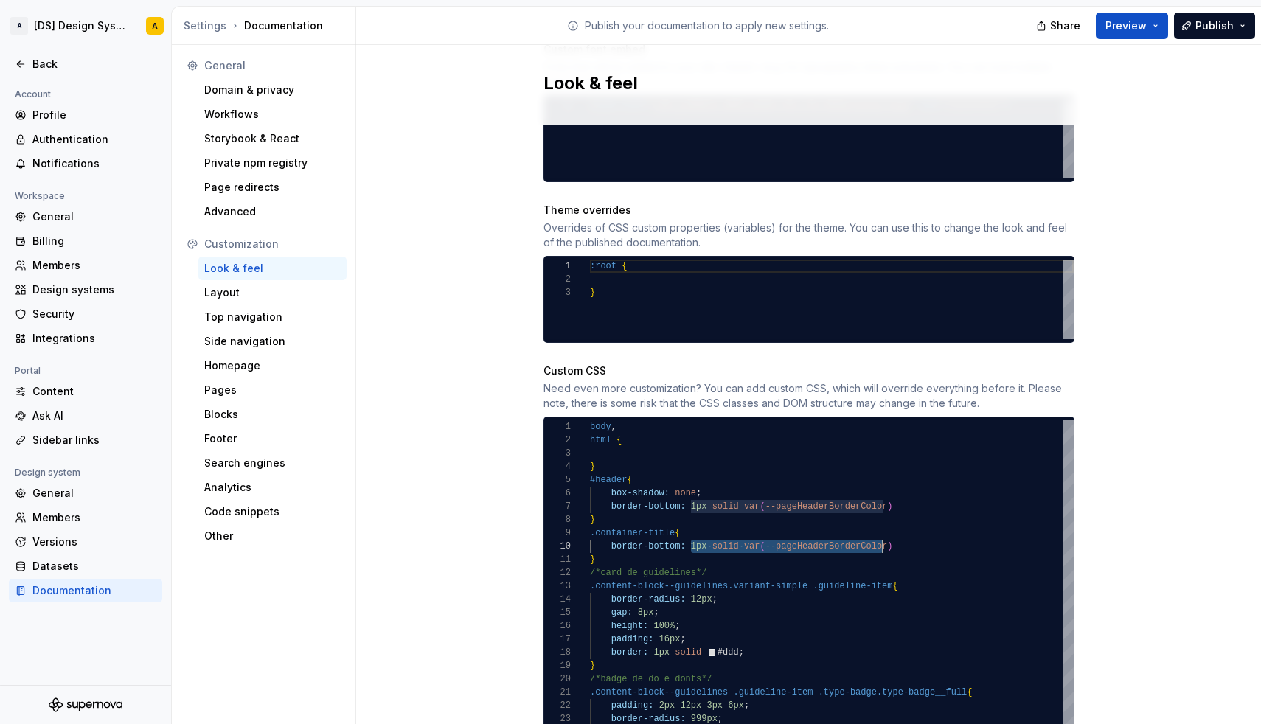
scroll to position [119, 299]
drag, startPoint x: 690, startPoint y: 532, endPoint x: 886, endPoint y: 536, distance: 196.2
click at [886, 540] on span "border-bottom: 1px solid var ( --pageHeaderBorderColor )" at bounding box center [741, 546] width 303 height 13
click at [897, 500] on div "border-bottom: 1px solid var ( --pageHeaderBorderColor )" at bounding box center [832, 506] width 484 height 13
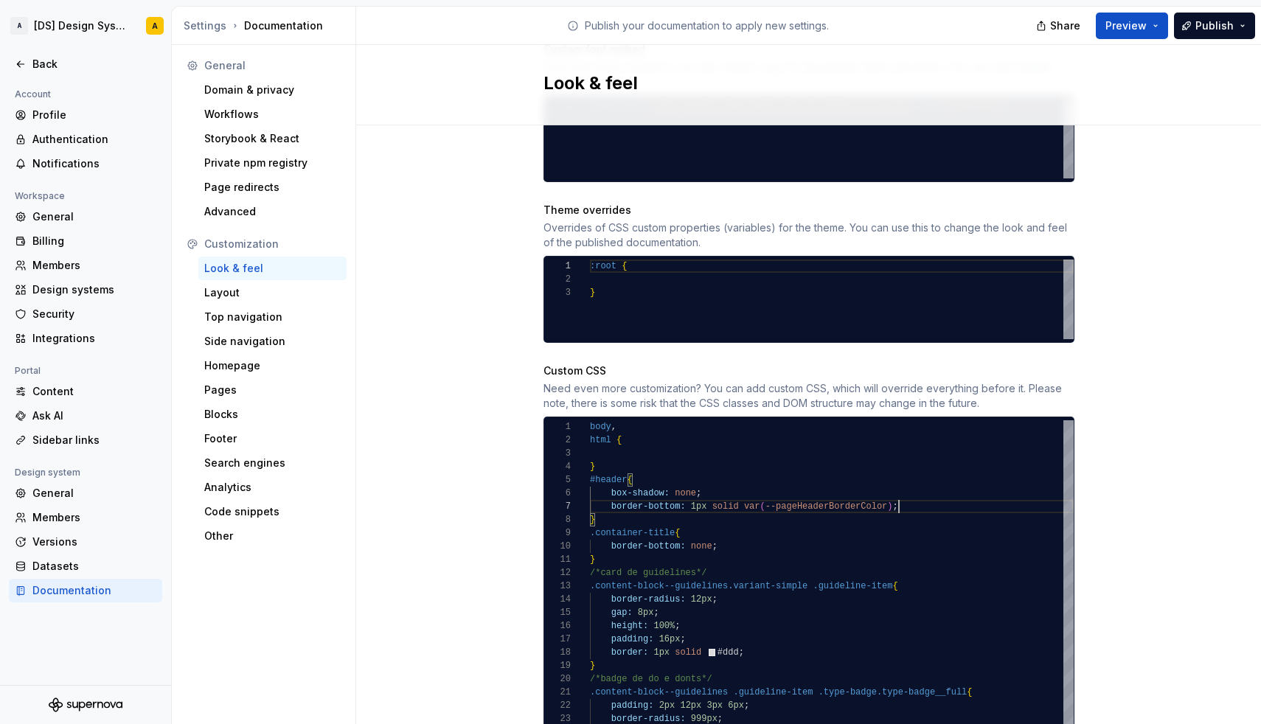
scroll to position [66, 112]
click at [807, 487] on div "box-shadow: none ;" at bounding box center [832, 493] width 484 height 13
click at [640, 513] on div "}" at bounding box center [832, 519] width 484 height 13
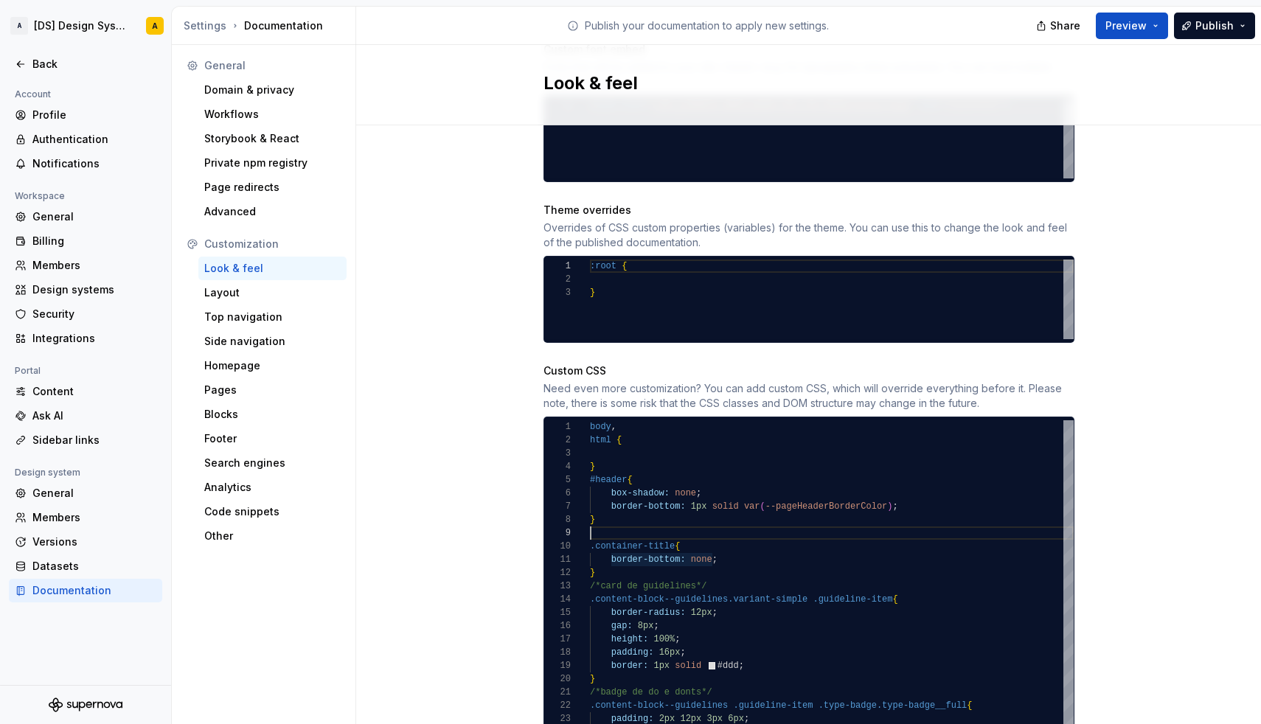
click at [670, 581] on span "/*card de guidelines*/" at bounding box center [648, 586] width 117 height 10
click at [632, 526] on div at bounding box center [832, 532] width 484 height 13
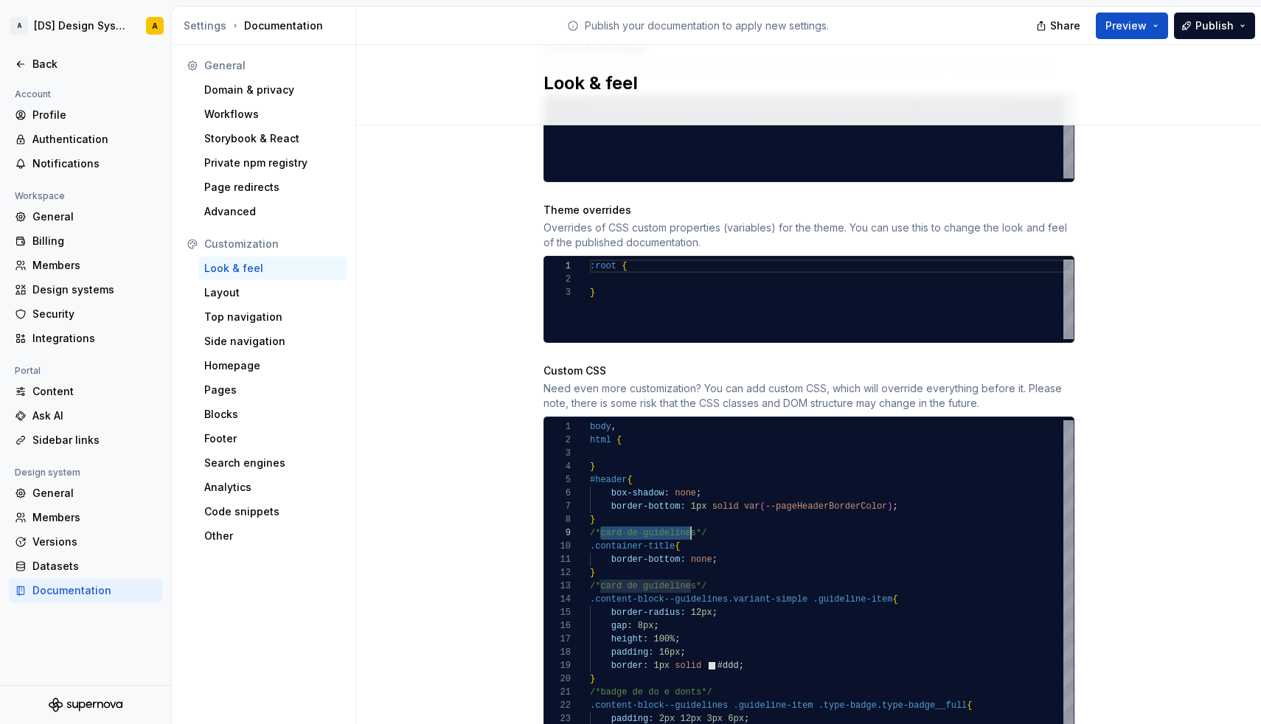
scroll to position [106, 107]
drag, startPoint x: 602, startPoint y: 522, endPoint x: 694, endPoint y: 522, distance: 92.2
click at [694, 528] on span "/*card de guidelines*/" at bounding box center [648, 533] width 117 height 10
click at [618, 460] on div "}" at bounding box center [832, 466] width 484 height 13
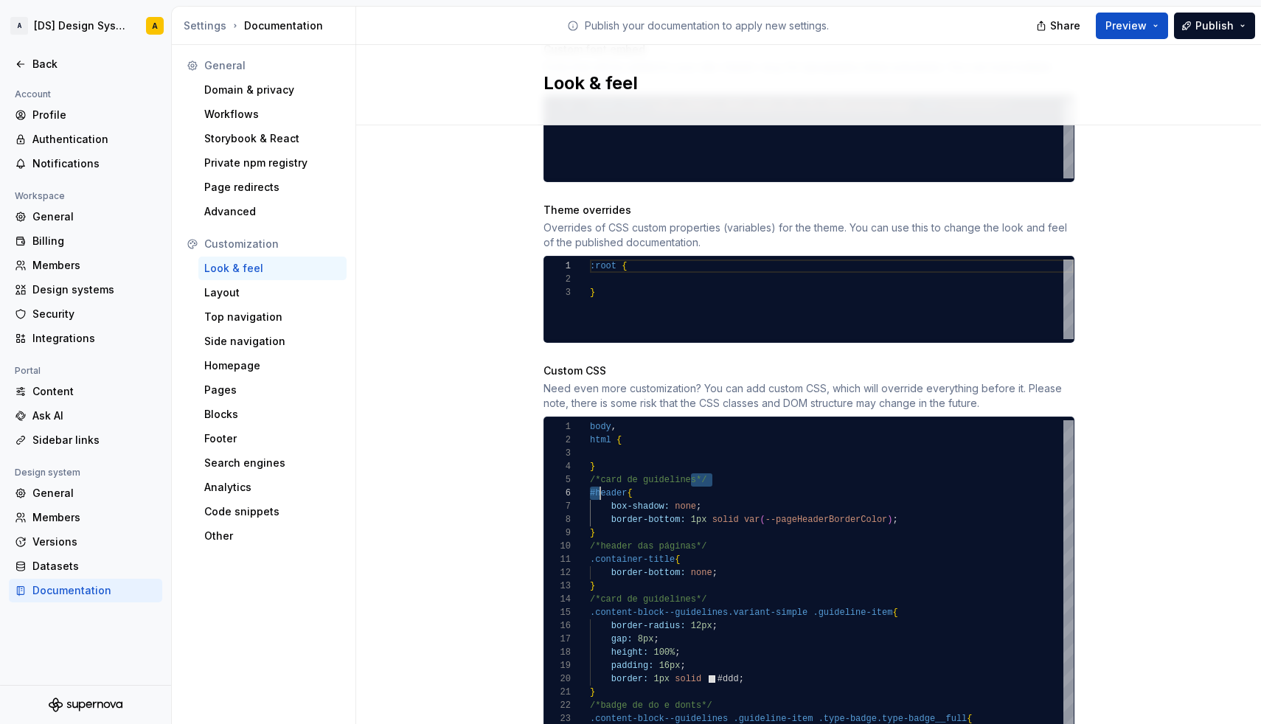
scroll to position [53, 10]
drag, startPoint x: 693, startPoint y: 470, endPoint x: 602, endPoint y: 470, distance: 91.4
click at [602, 473] on span "/*card de guidelines*/" at bounding box center [648, 479] width 117 height 13
type textarea "**********"
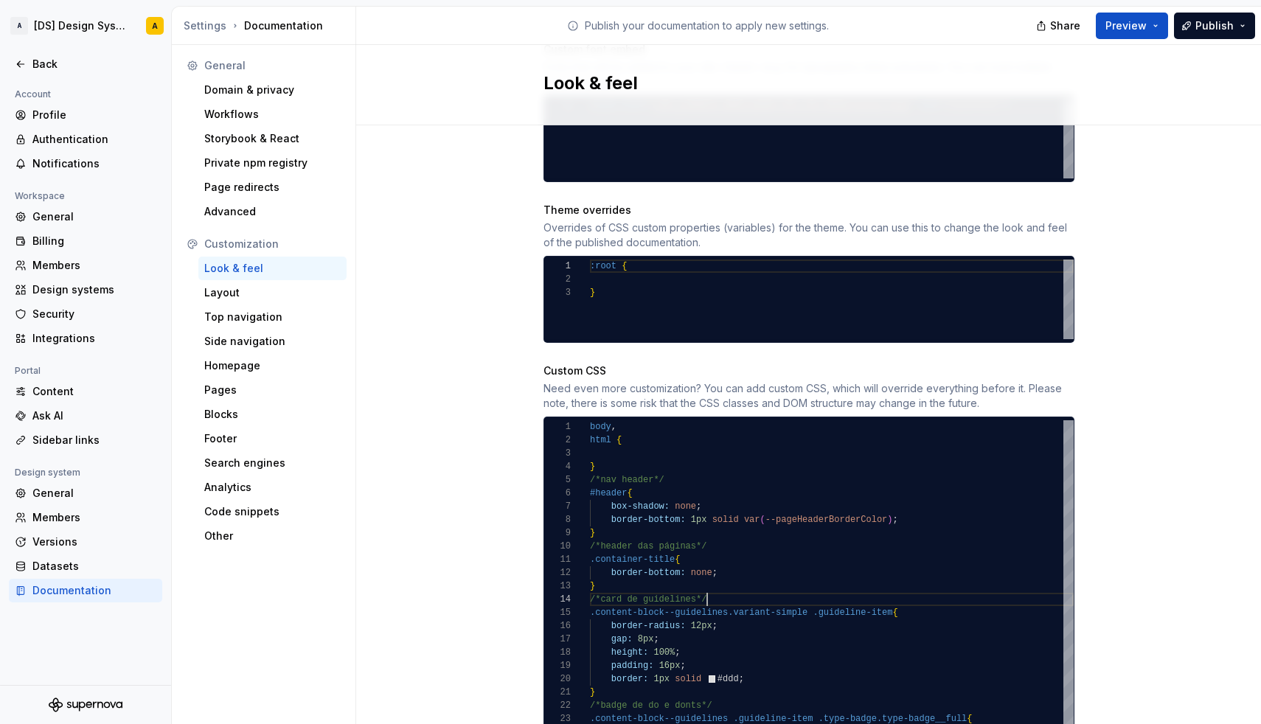
click at [754, 593] on div "/*card de guidelines*/" at bounding box center [832, 599] width 484 height 13
click at [736, 566] on div "border-bottom: none ;" at bounding box center [832, 572] width 484 height 13
click at [1154, 21] on button "Preview" at bounding box center [1132, 26] width 72 height 27
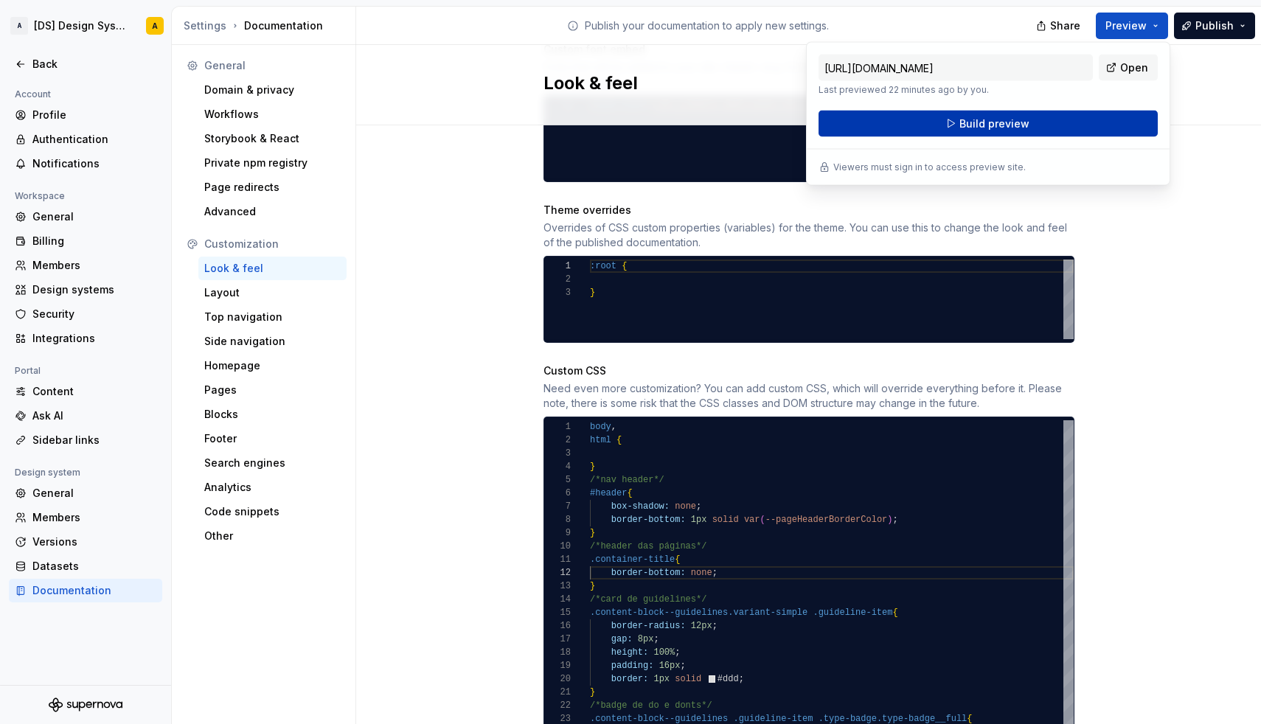
click at [1054, 121] on button "Build preview" at bounding box center [987, 124] width 339 height 27
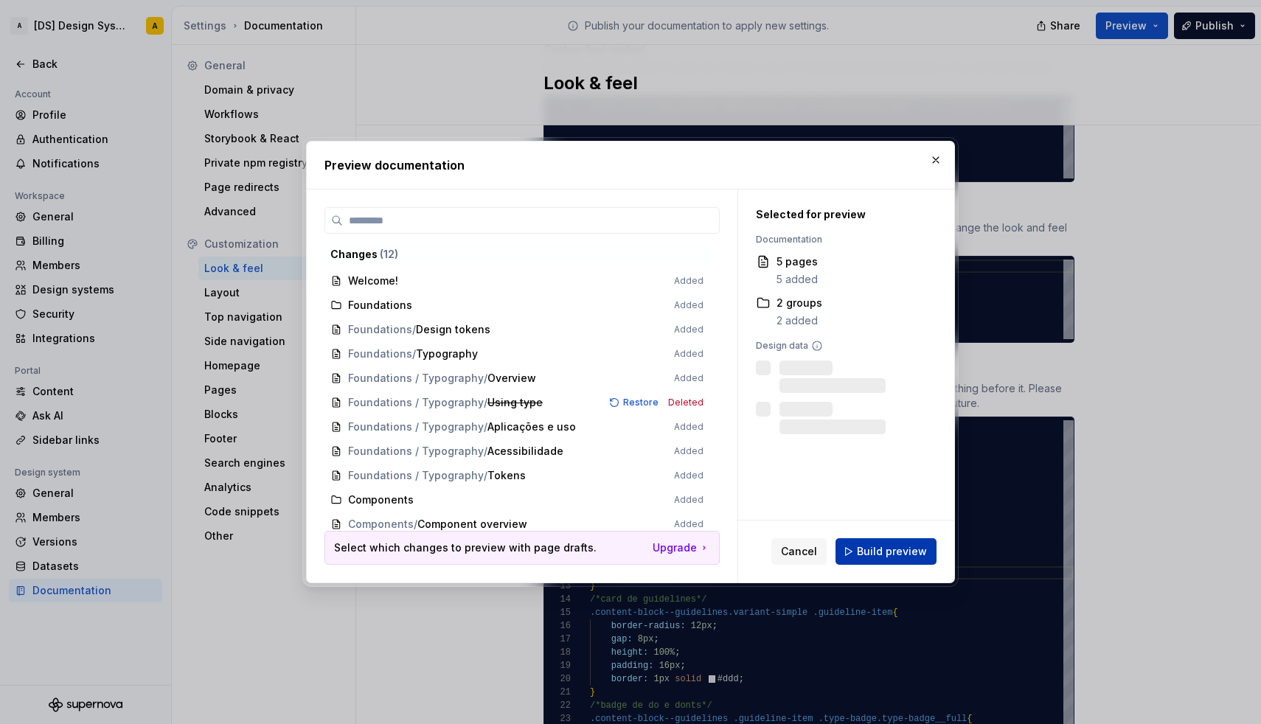
click at [893, 556] on span "Build preview" at bounding box center [892, 551] width 70 height 15
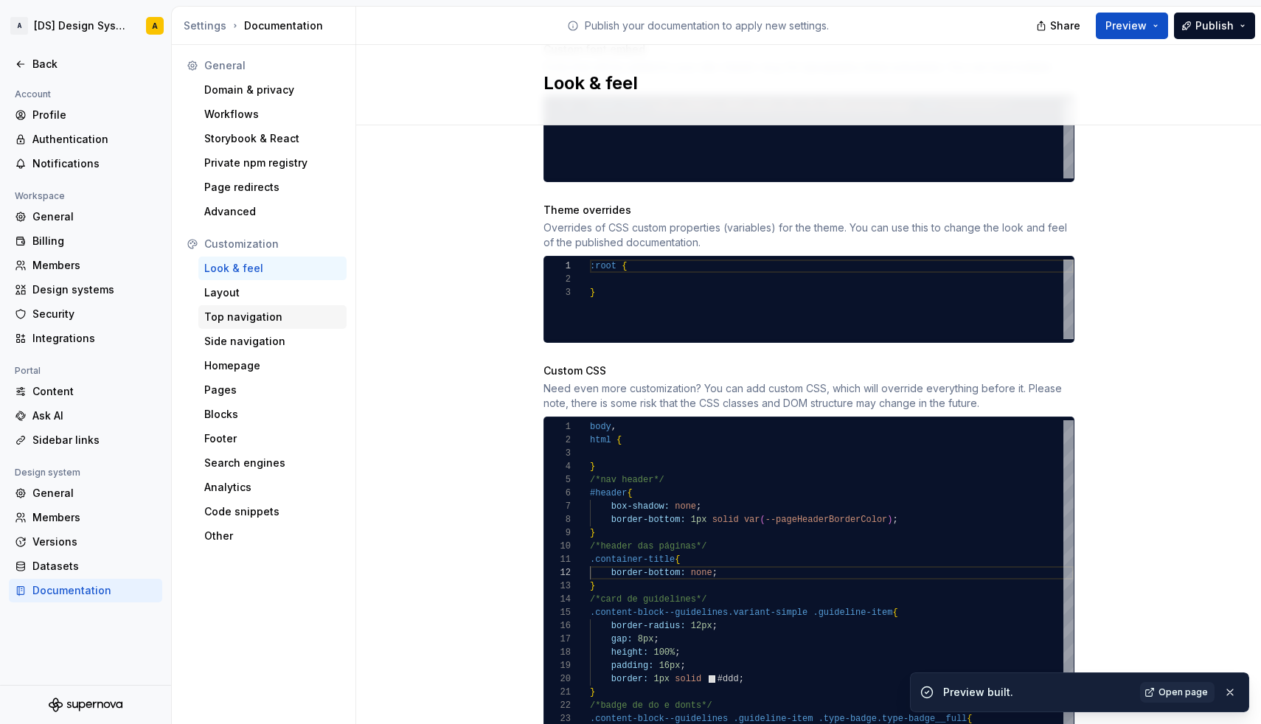
click at [240, 313] on div "Top navigation" at bounding box center [272, 317] width 136 height 15
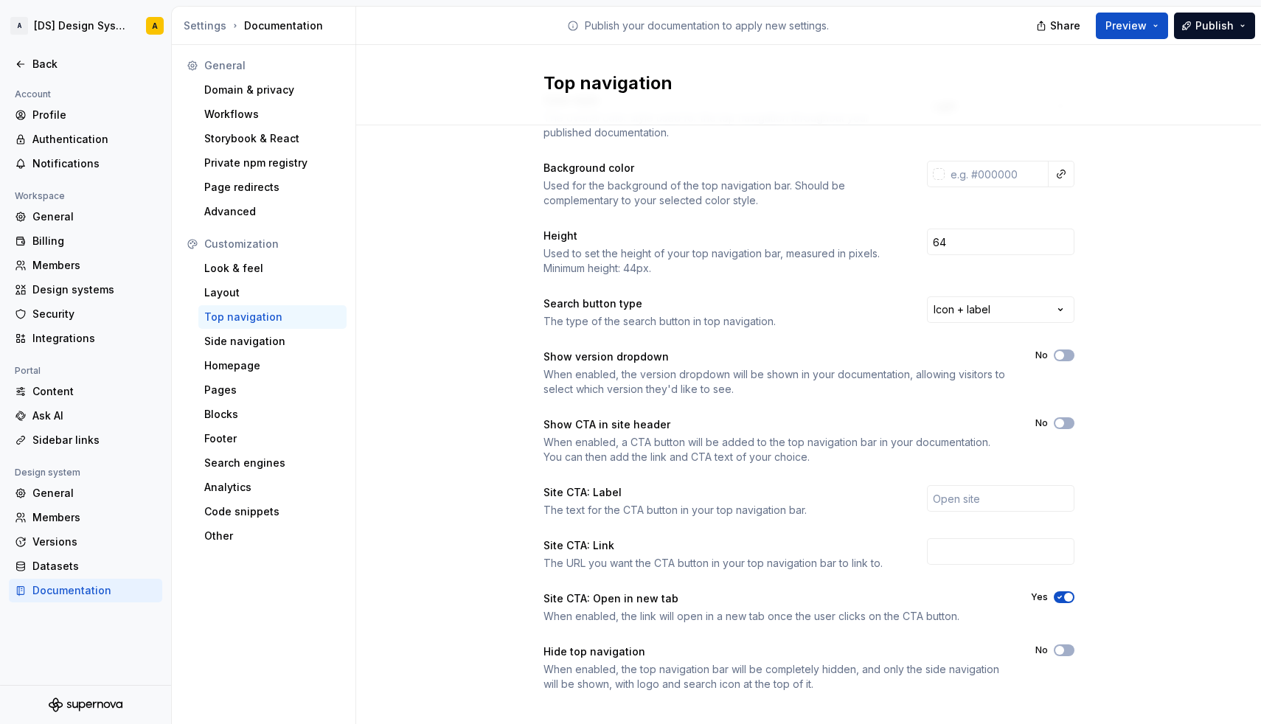
scroll to position [60, 0]
click at [1063, 421] on span "button" at bounding box center [1059, 422] width 9 height 9
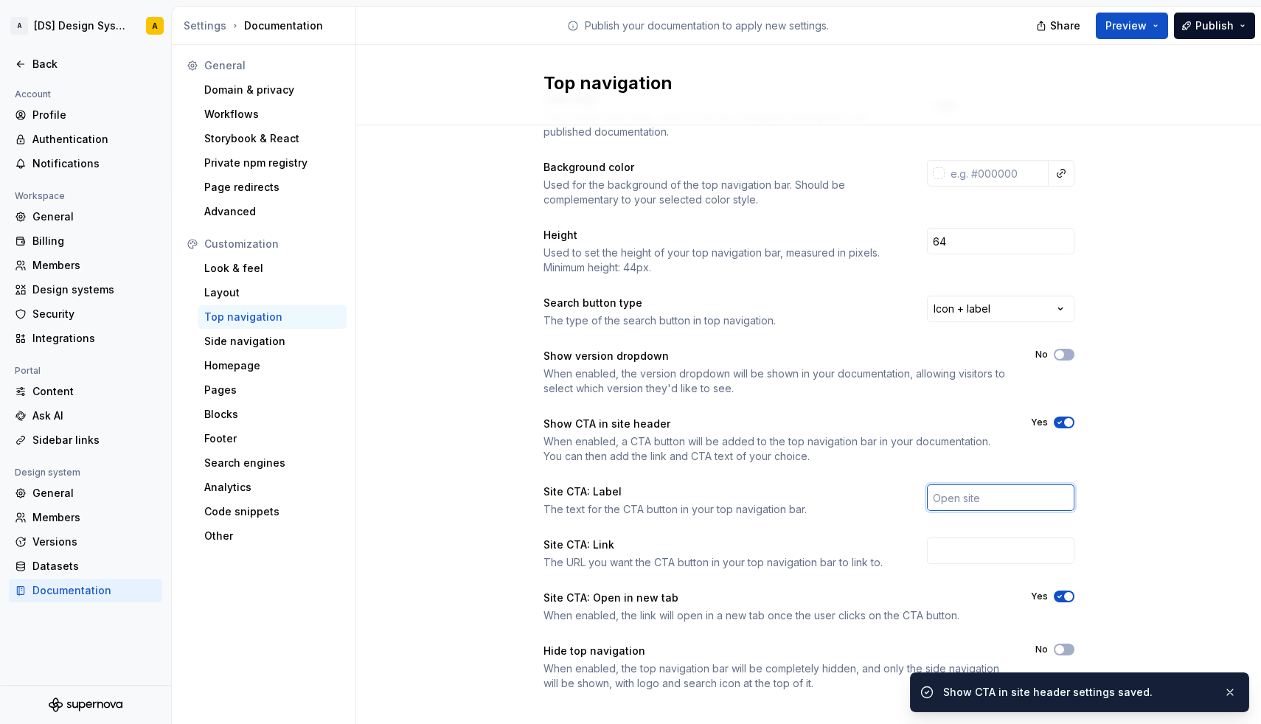
click at [983, 495] on input "text" at bounding box center [1000, 497] width 147 height 27
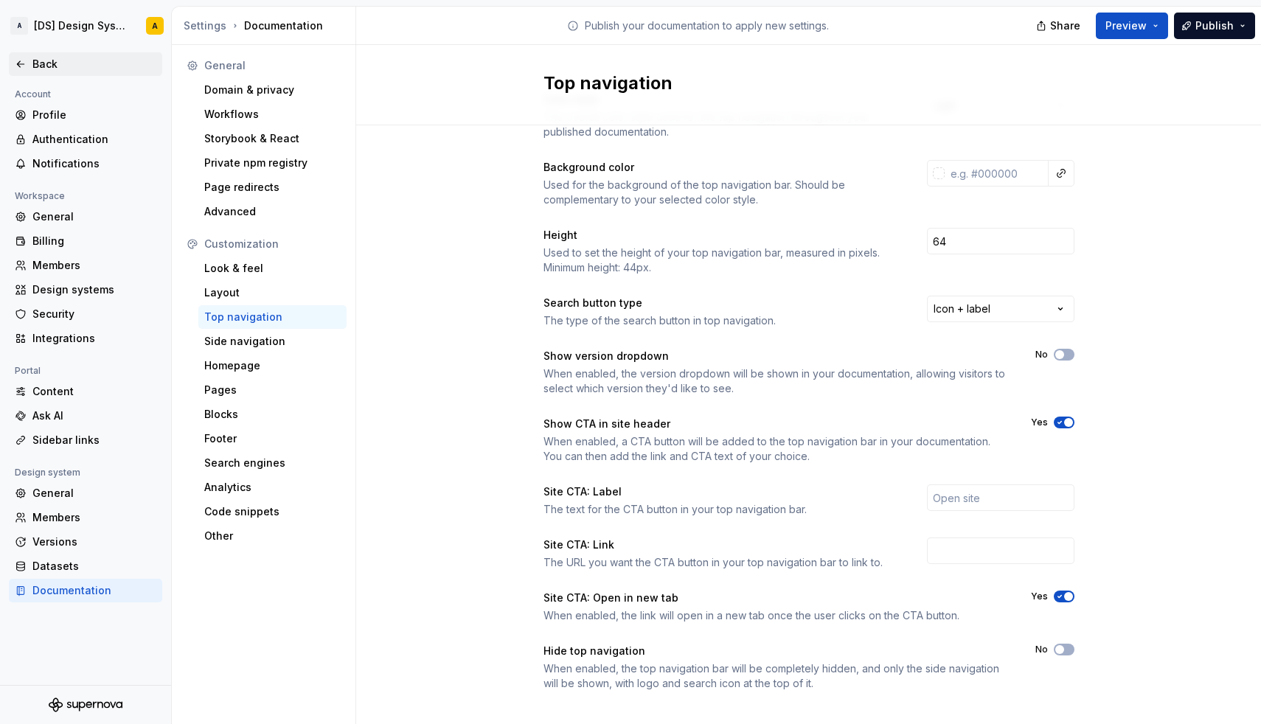
click at [45, 69] on div "Back" at bounding box center [94, 64] width 124 height 15
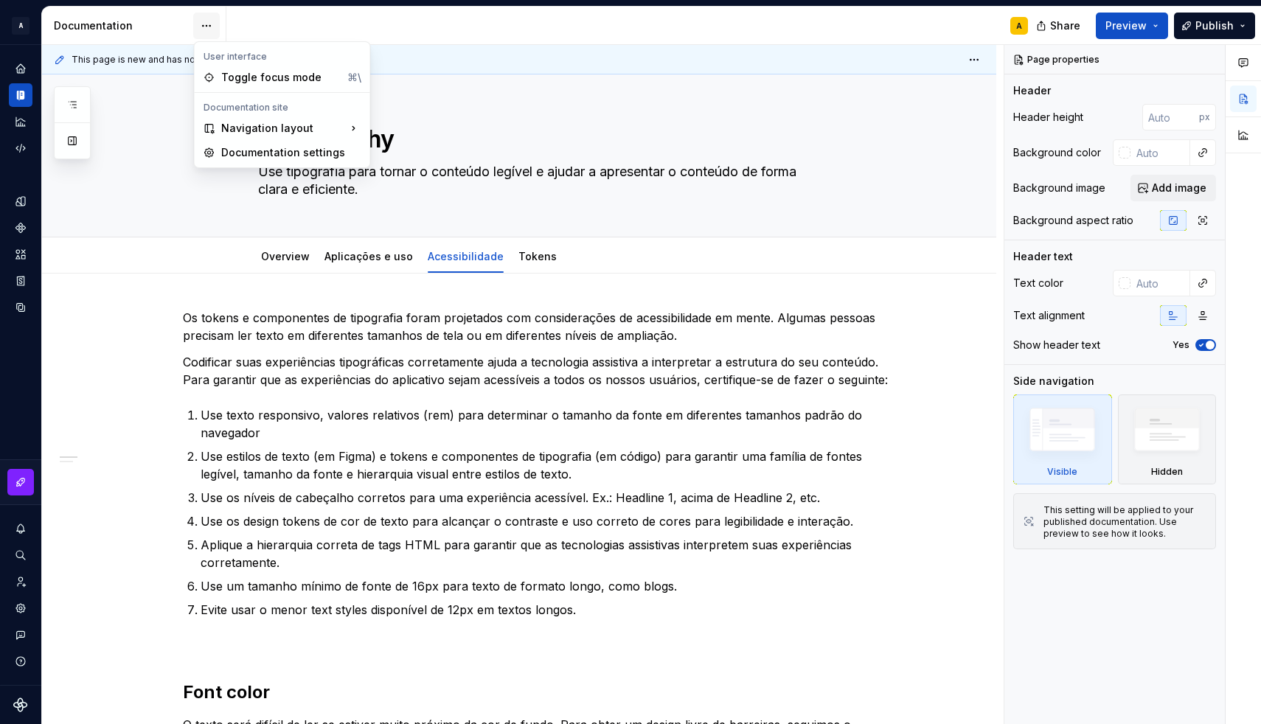
click at [206, 29] on html "A [DS] Design System A Design system data Documentation A Share Preview Publish…" at bounding box center [630, 362] width 1261 height 724
click at [227, 155] on div "Documentation settings" at bounding box center [291, 152] width 140 height 15
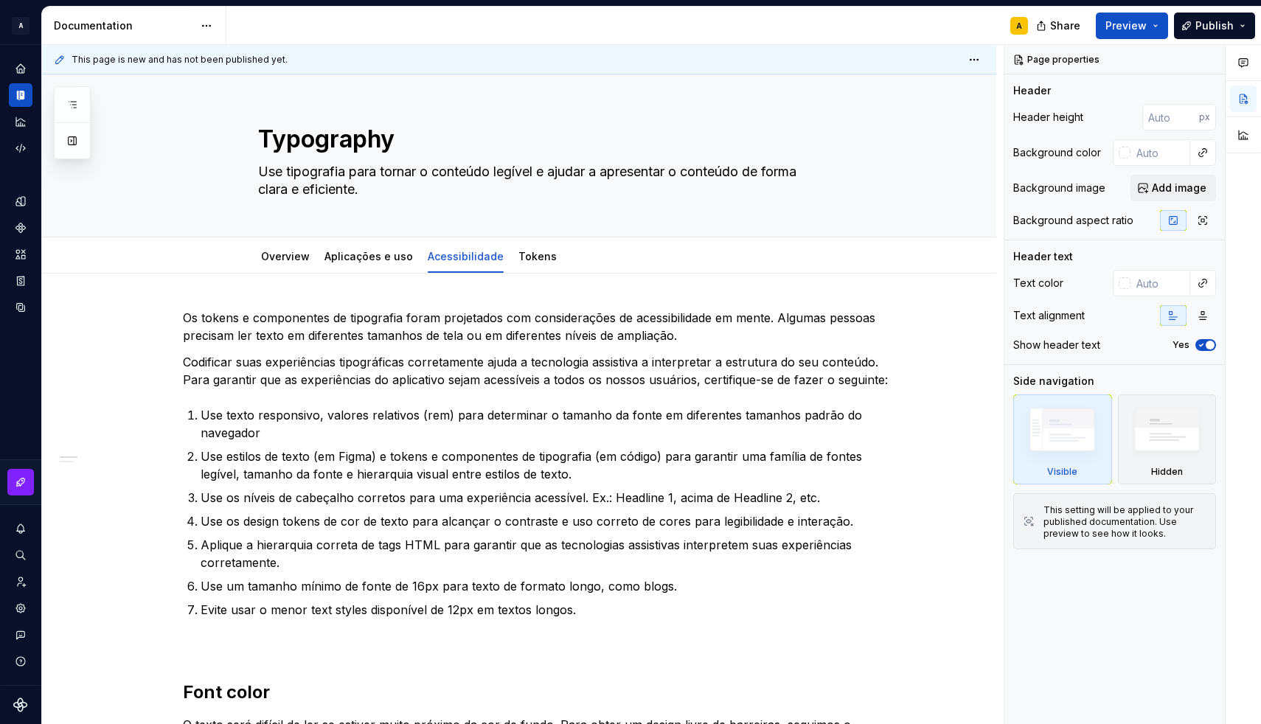
type textarea "*"
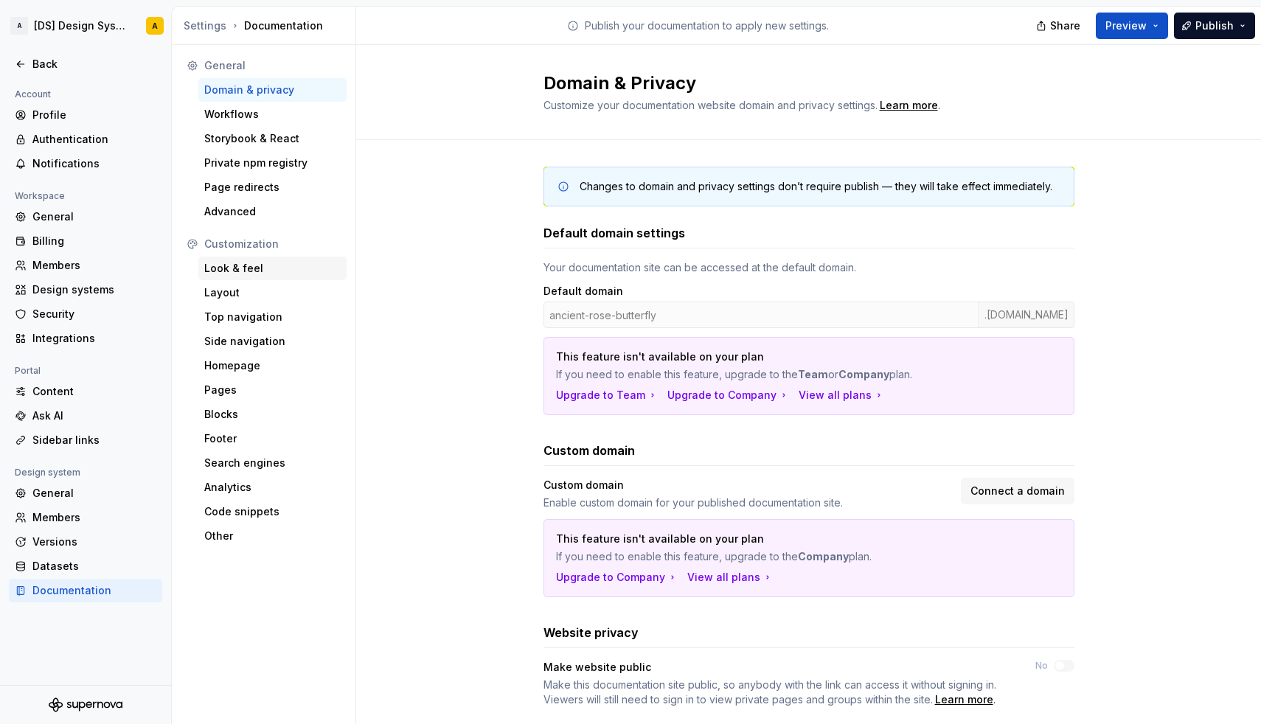
click at [245, 273] on div "Look & feel" at bounding box center [272, 268] width 136 height 15
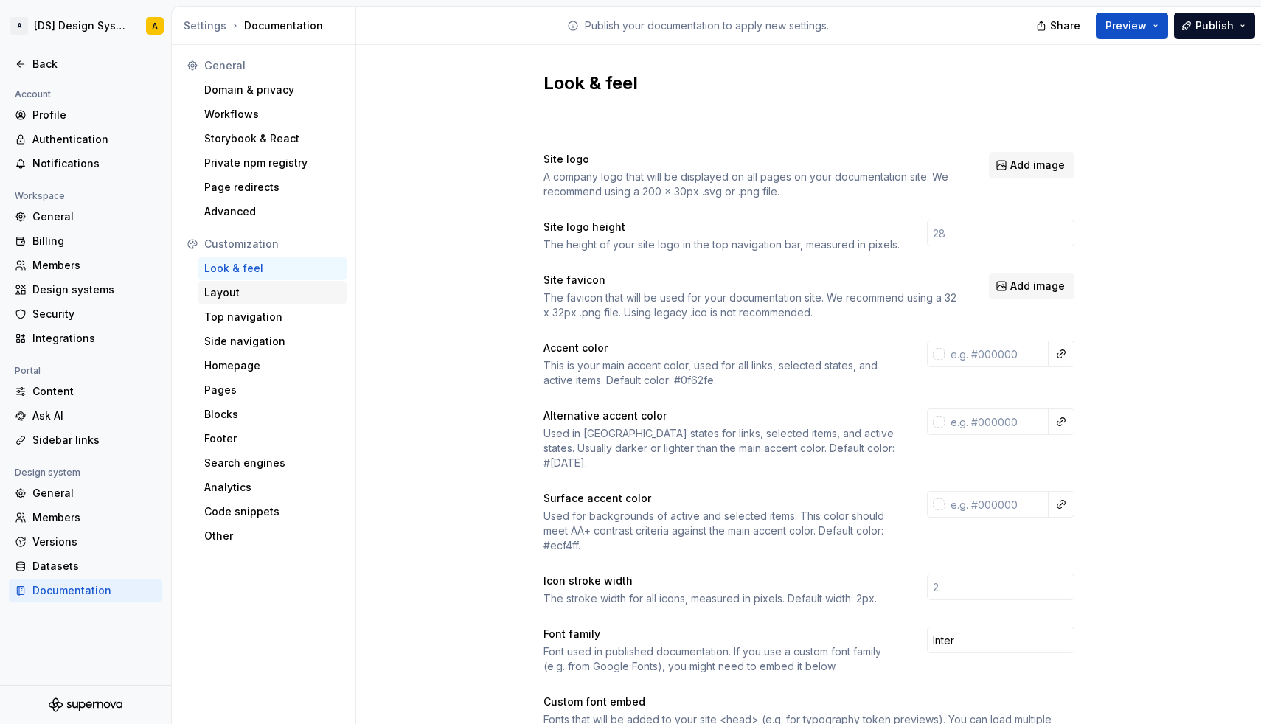
click at [240, 294] on div "Layout" at bounding box center [272, 292] width 136 height 15
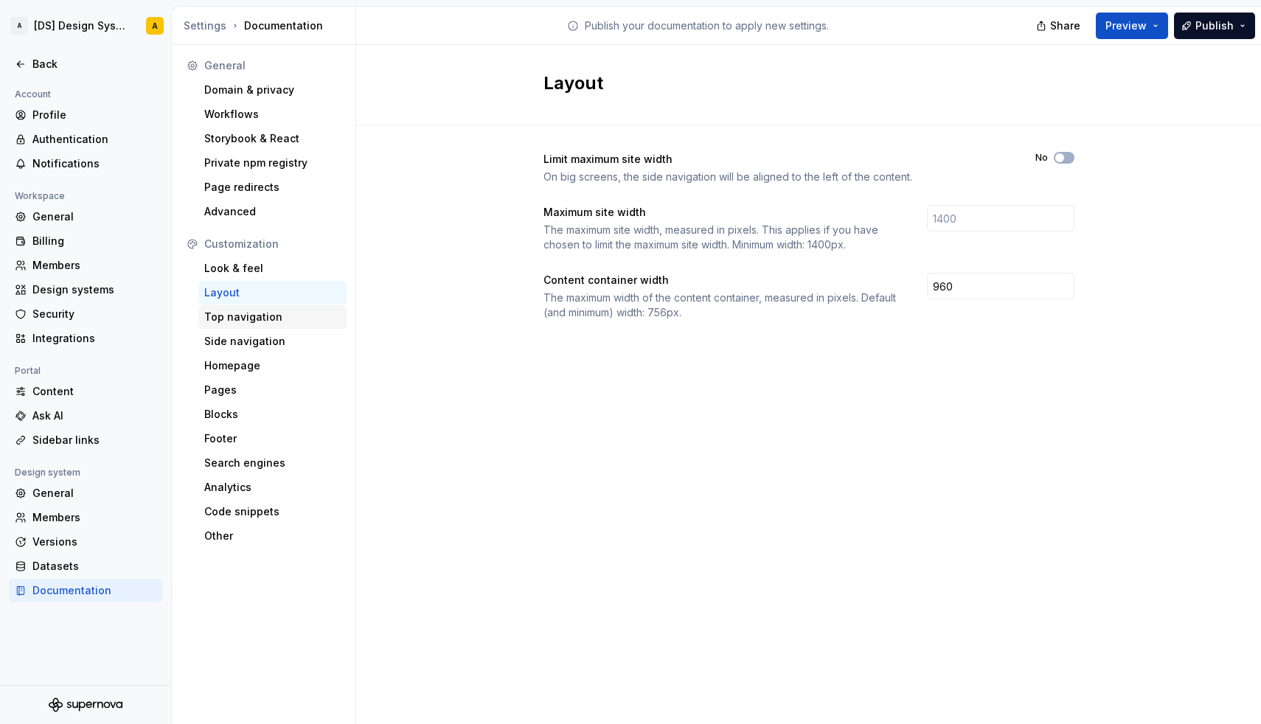
click at [240, 310] on div "Top navigation" at bounding box center [272, 317] width 136 height 15
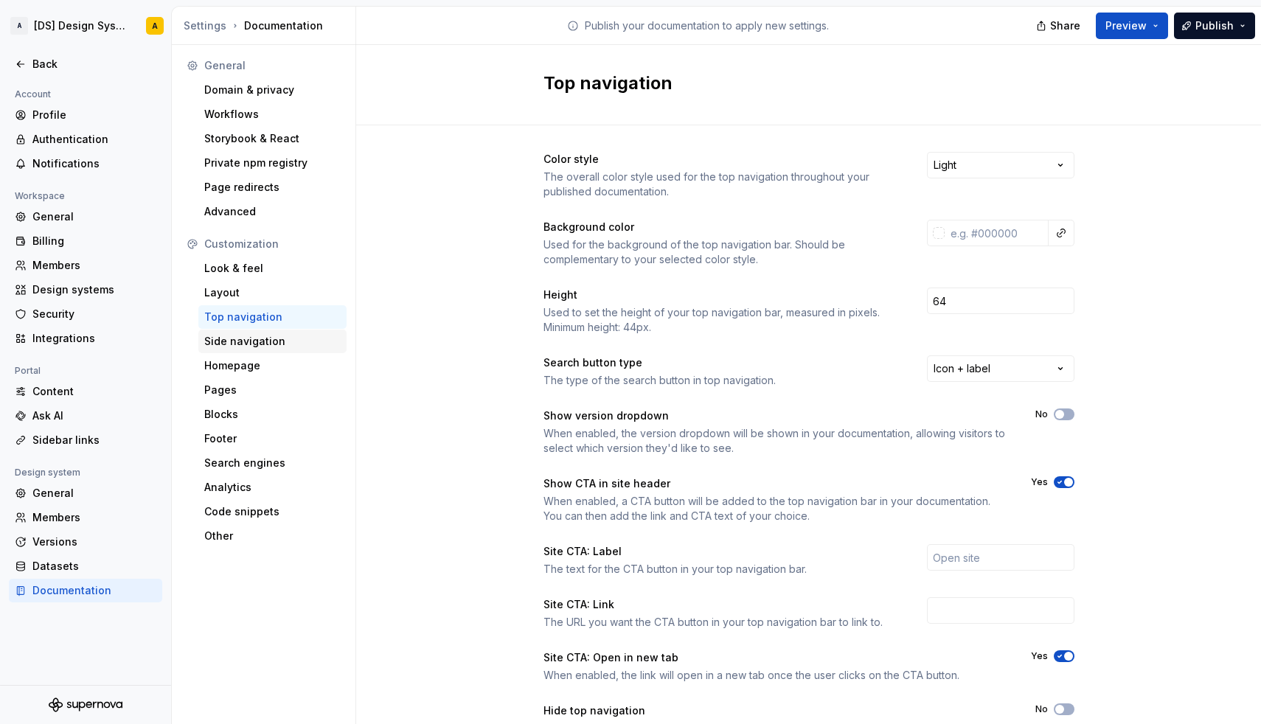
click at [241, 344] on div "Side navigation" at bounding box center [272, 341] width 136 height 15
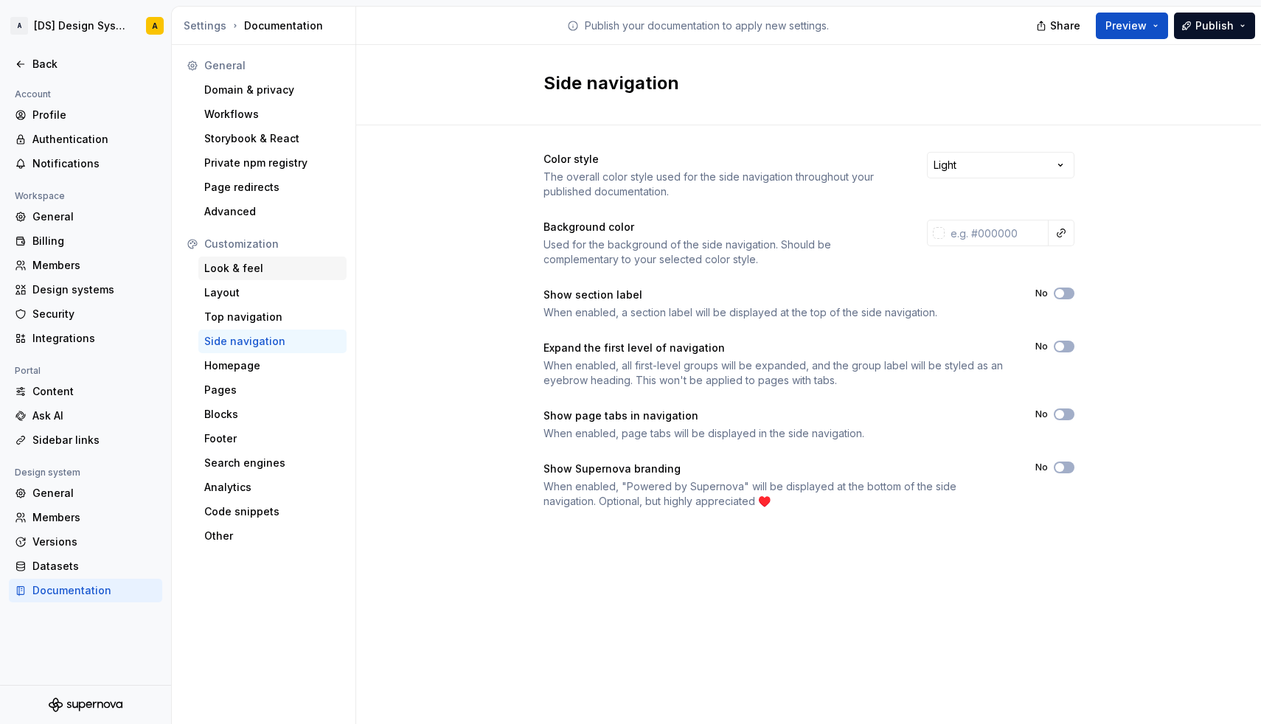
click at [235, 268] on div "Look & feel" at bounding box center [272, 268] width 136 height 15
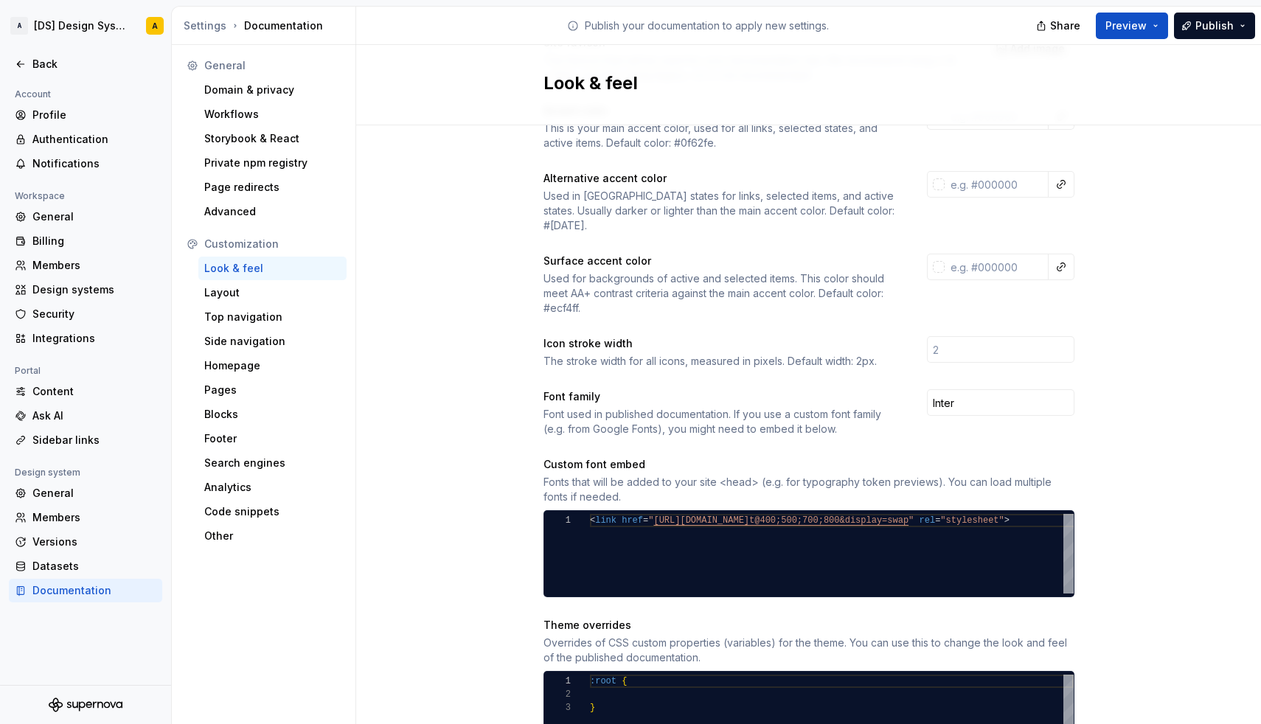
scroll to position [389, 0]
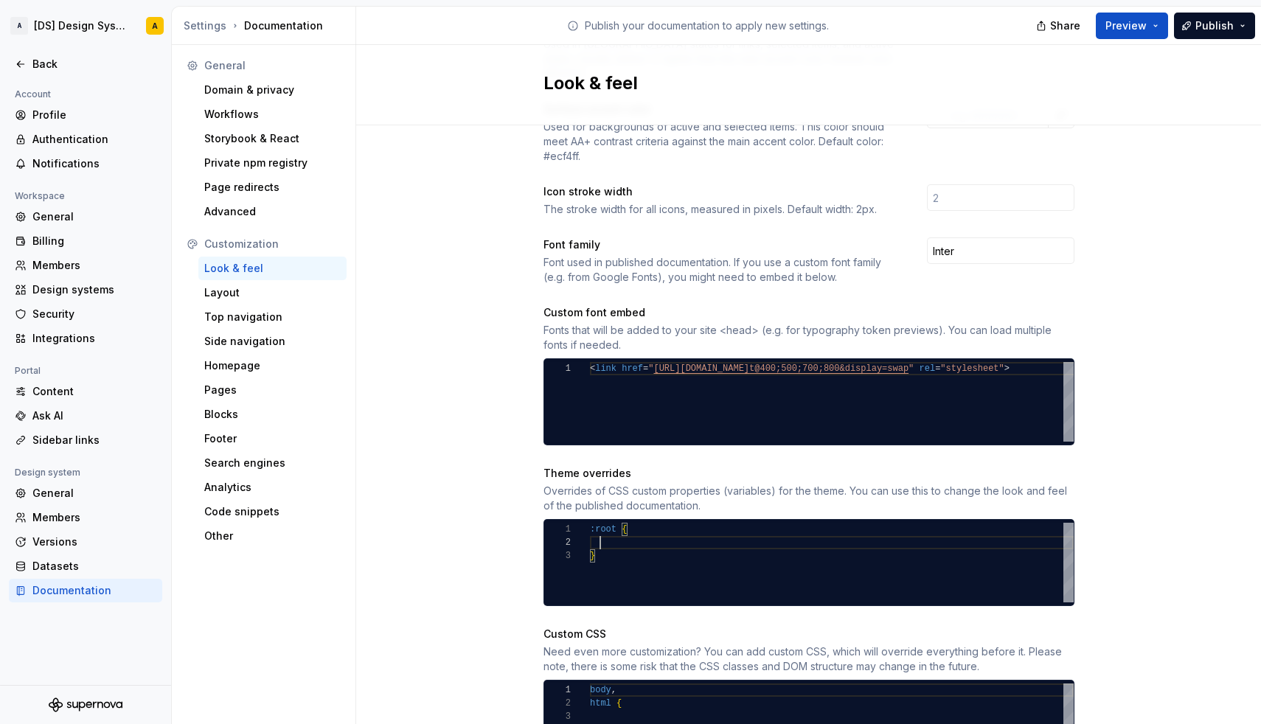
click at [618, 536] on div at bounding box center [832, 542] width 484 height 13
type textarea "**********"
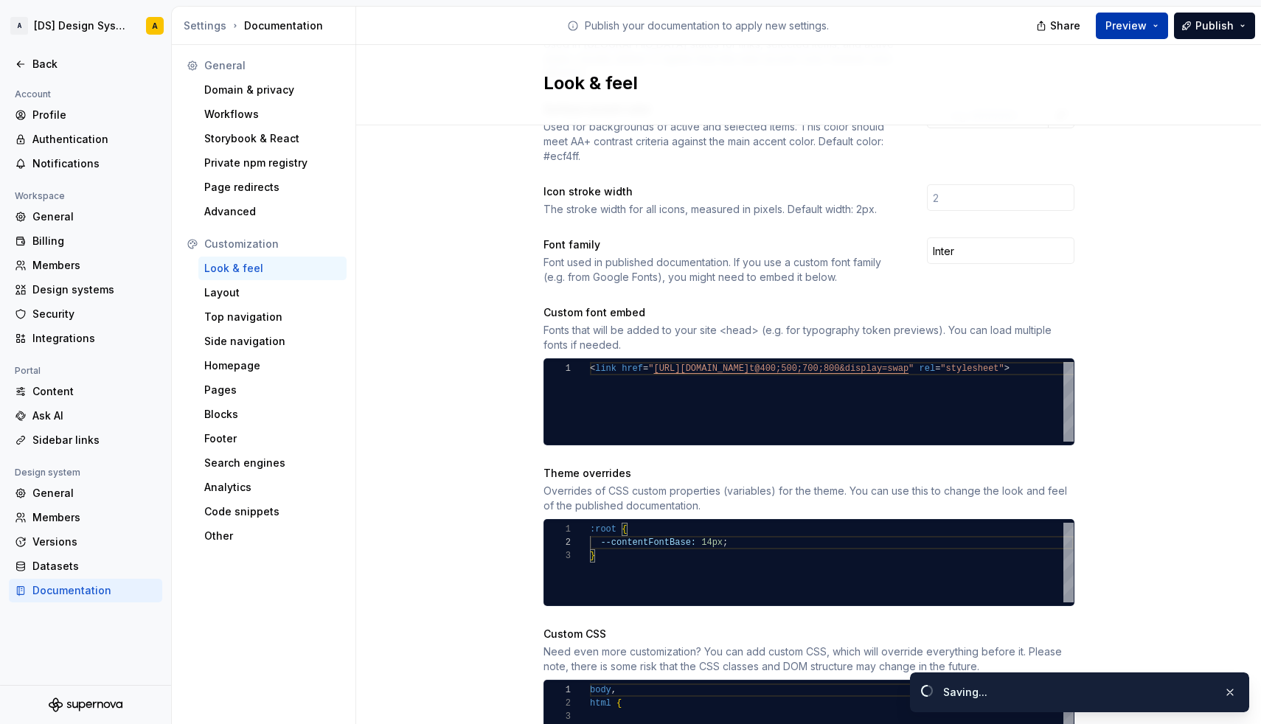
click at [1153, 29] on button "Preview" at bounding box center [1132, 26] width 72 height 27
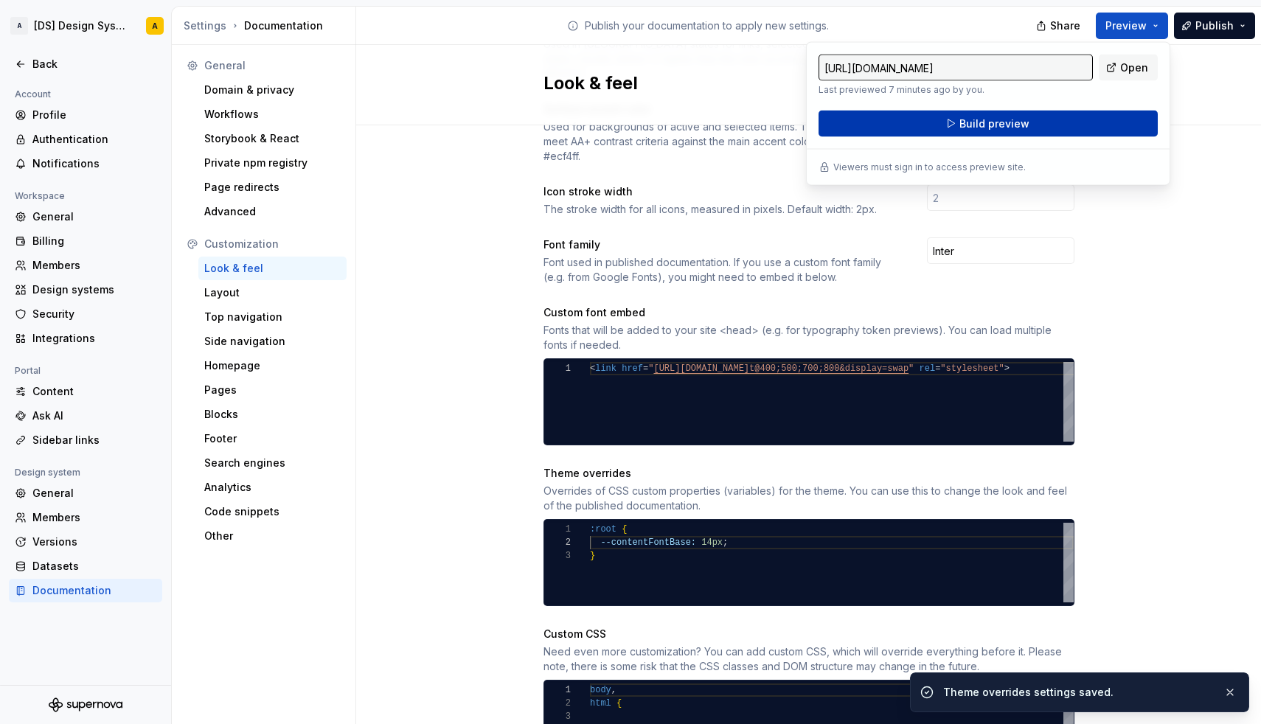
click at [1048, 128] on button "Build preview" at bounding box center [987, 124] width 339 height 27
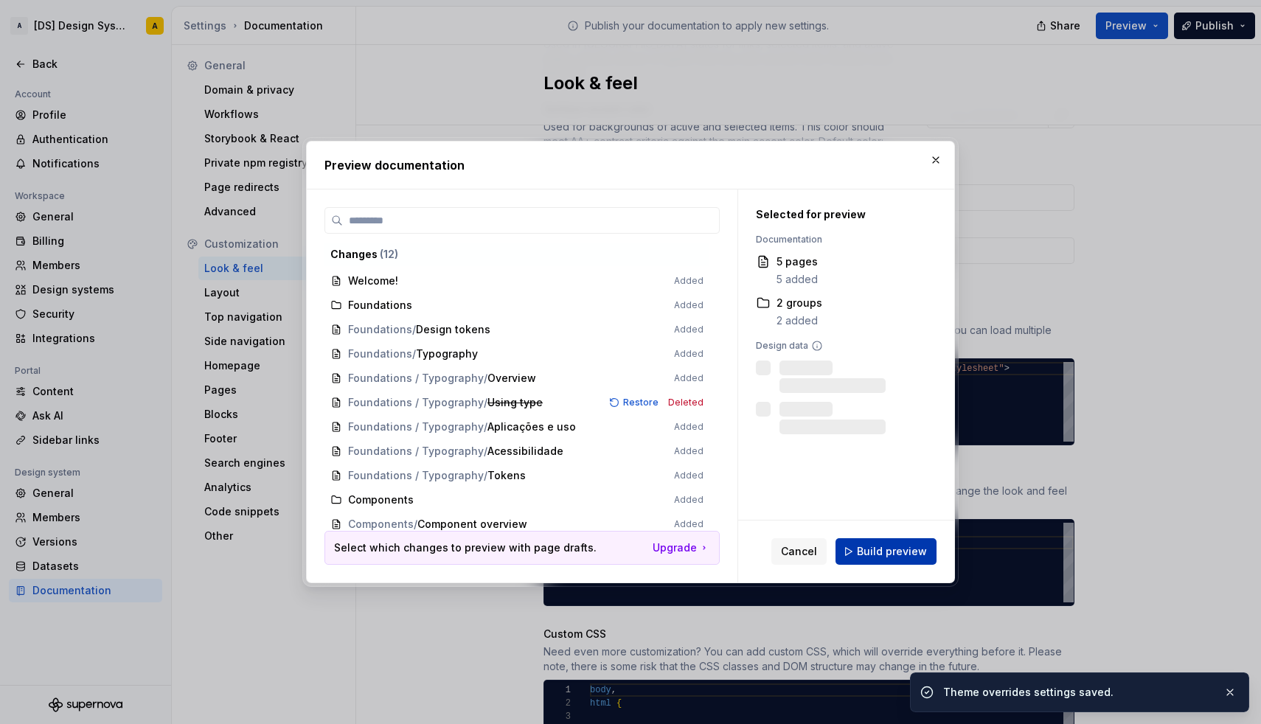
click at [927, 555] on button "Build preview" at bounding box center [885, 551] width 101 height 27
